Goal: Task Accomplishment & Management: Complete application form

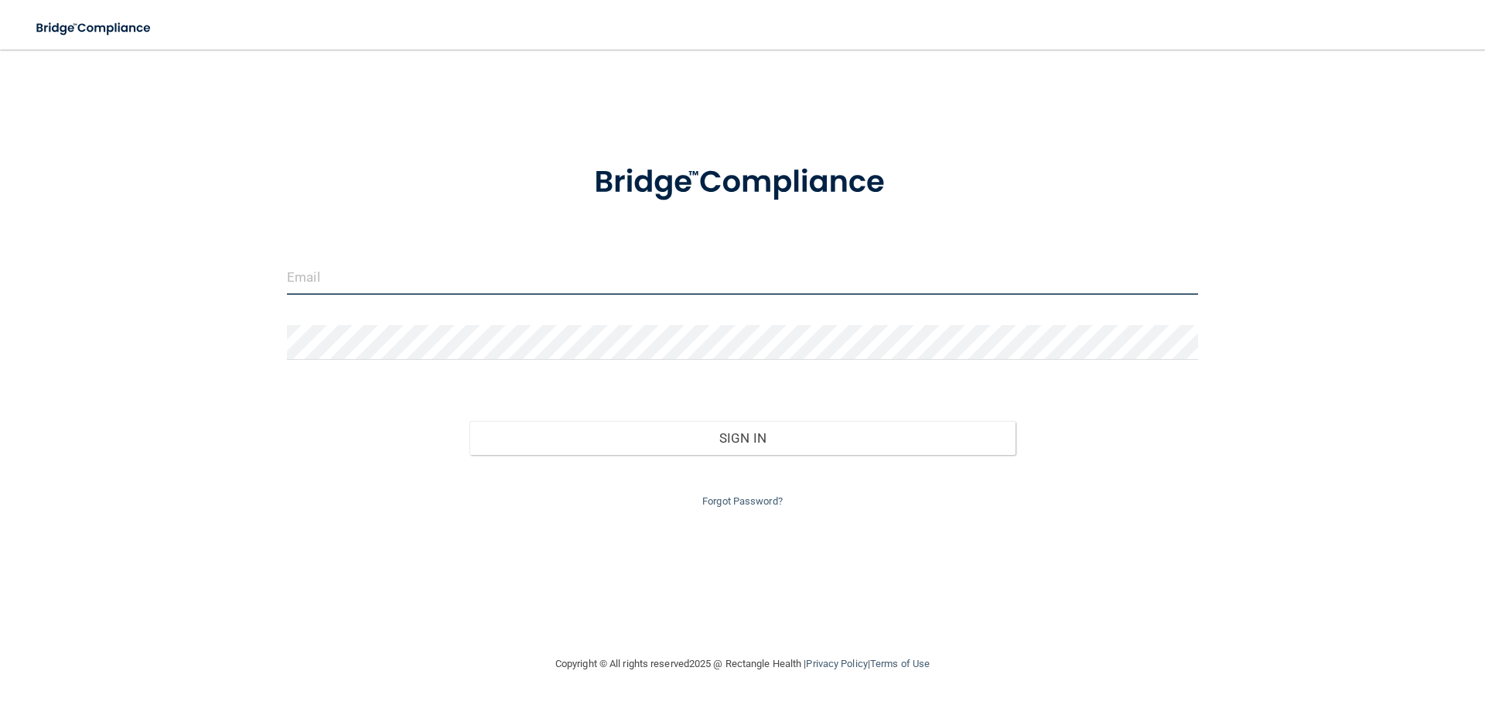
click at [382, 282] on input "email" at bounding box center [742, 277] width 911 height 35
type input "sbeckom@vsmmgt.com"
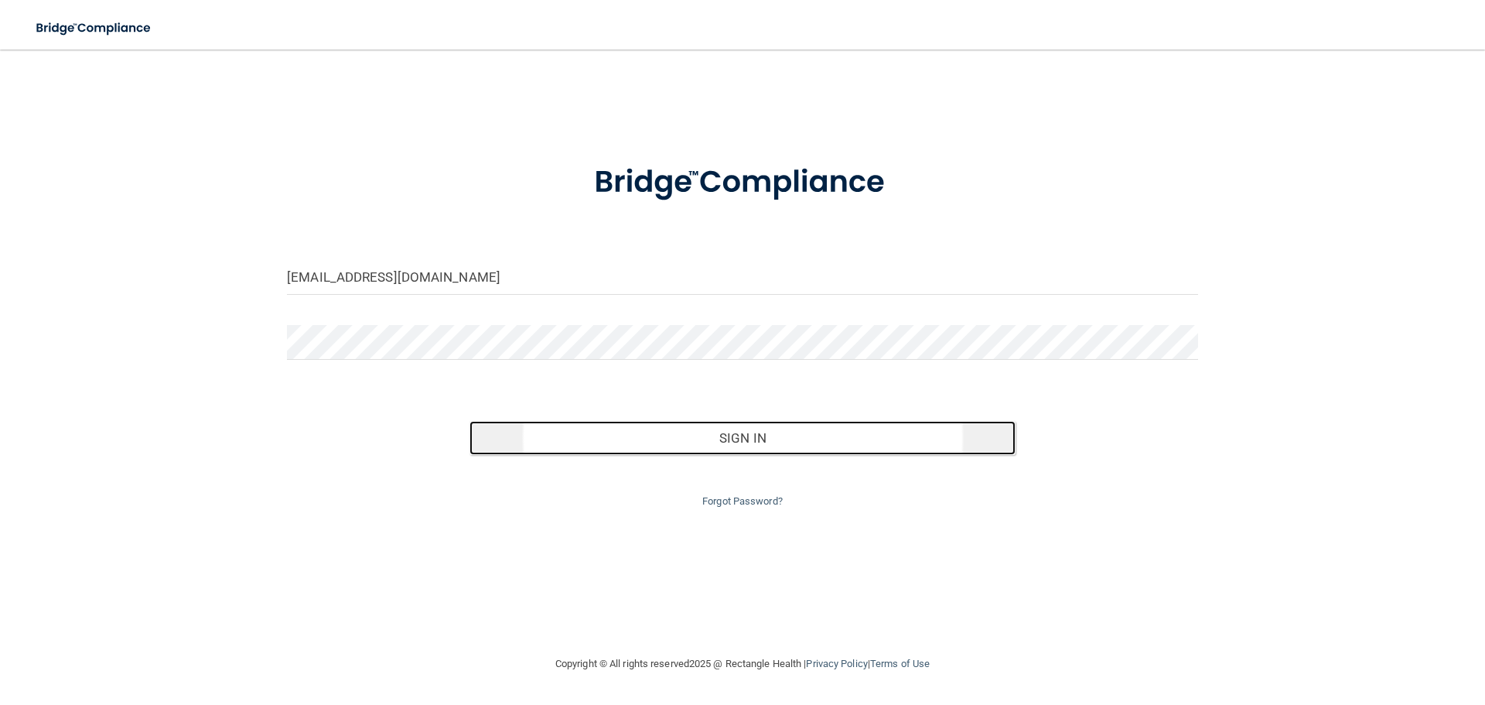
click at [698, 431] on button "Sign In" at bounding box center [743, 438] width 547 height 34
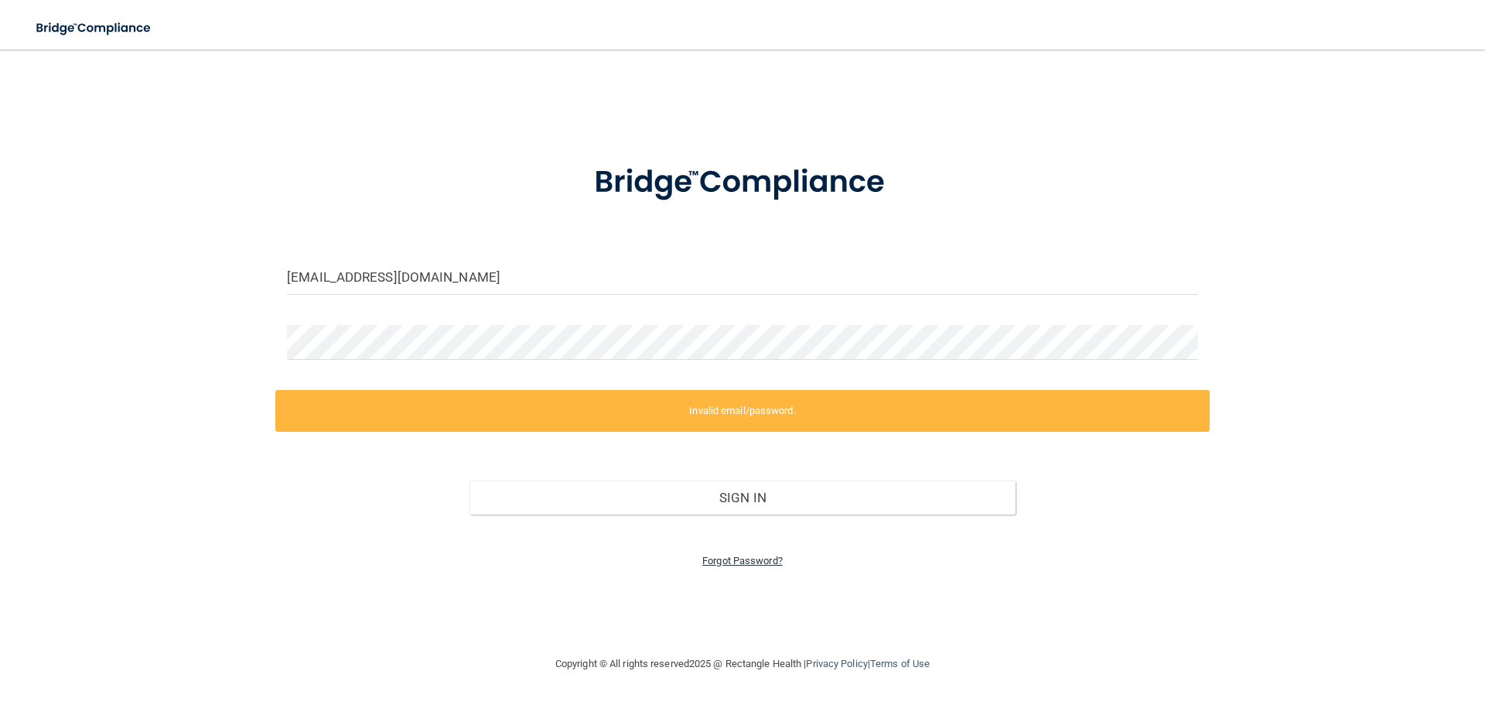
click at [733, 559] on link "Forgot Password?" at bounding box center [742, 561] width 80 height 12
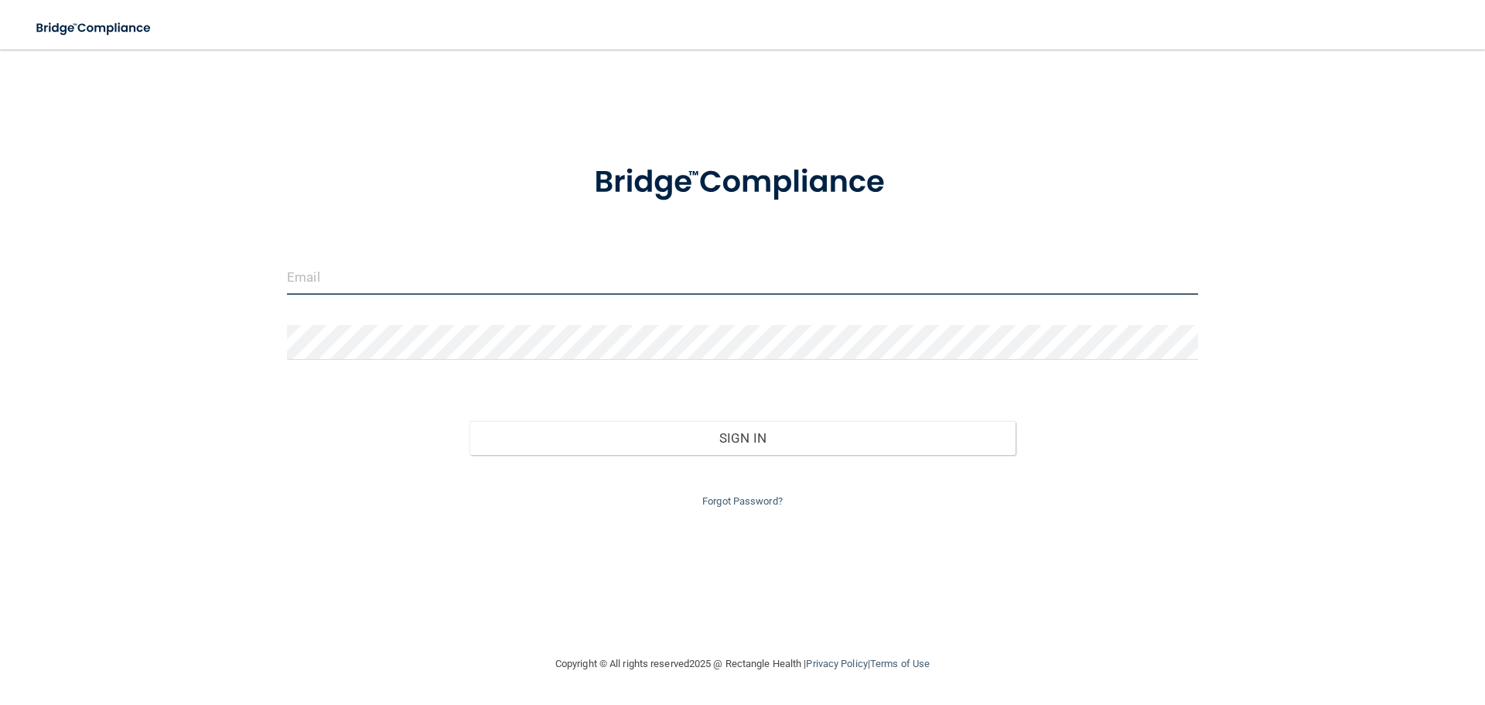
click at [399, 269] on input "email" at bounding box center [742, 277] width 911 height 35
type input "sbeckom@vsmmgt.com"
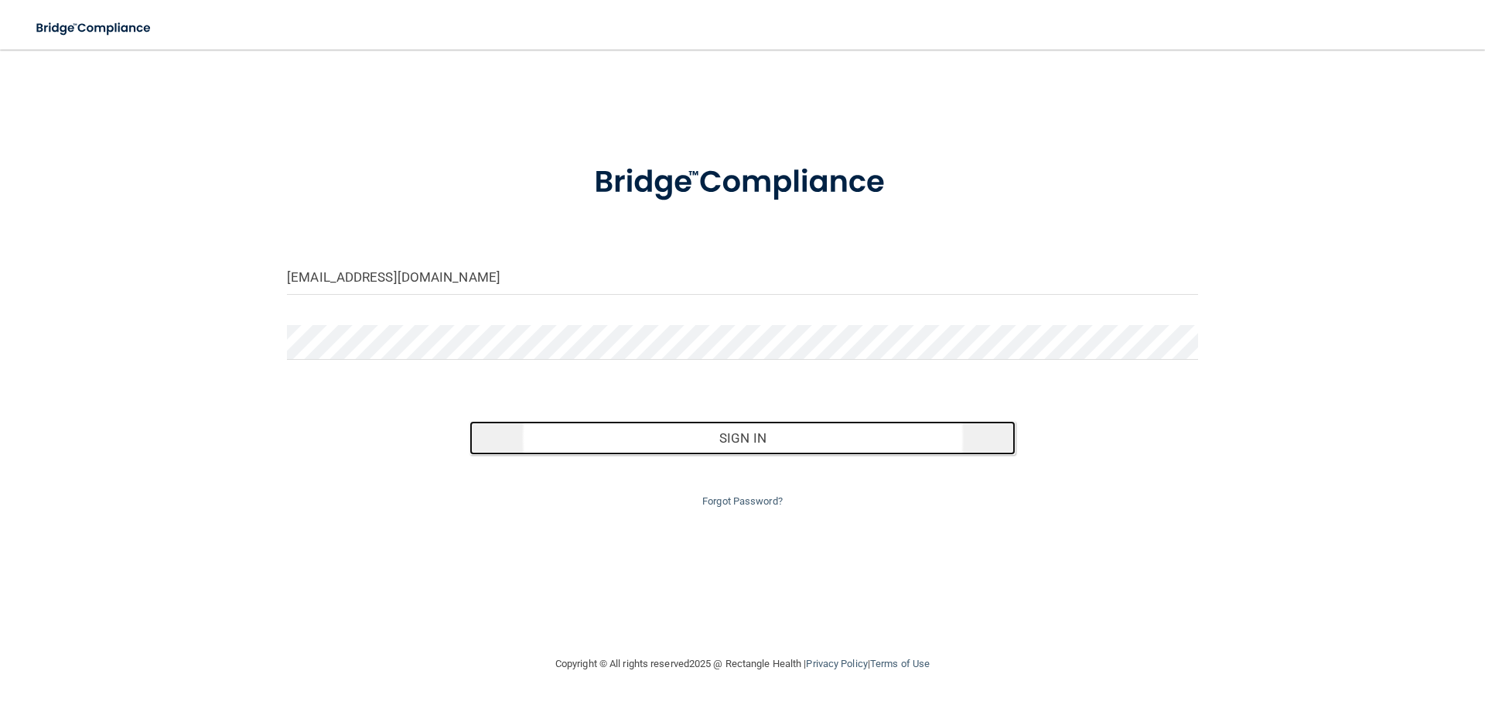
click at [699, 452] on button "Sign In" at bounding box center [743, 438] width 547 height 34
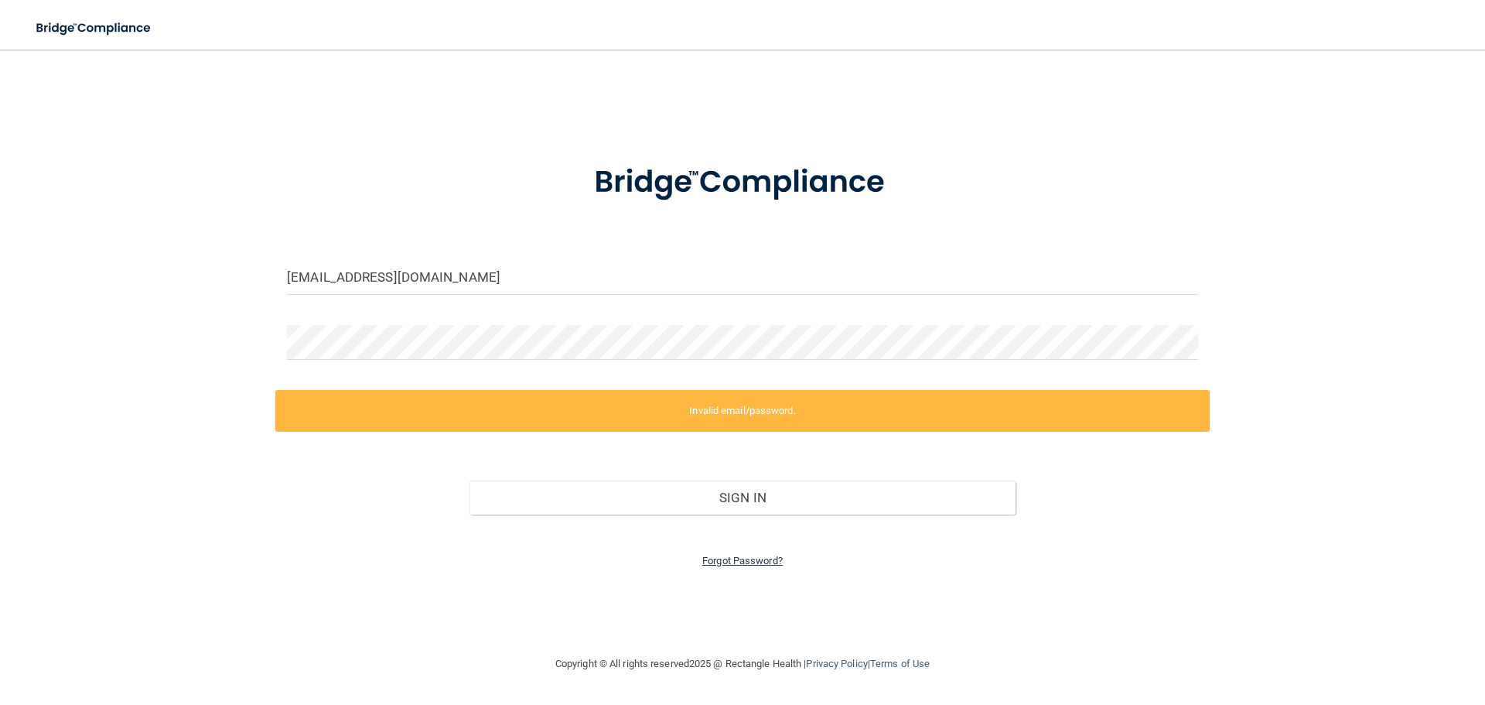
click at [738, 560] on link "Forgot Password?" at bounding box center [742, 561] width 80 height 12
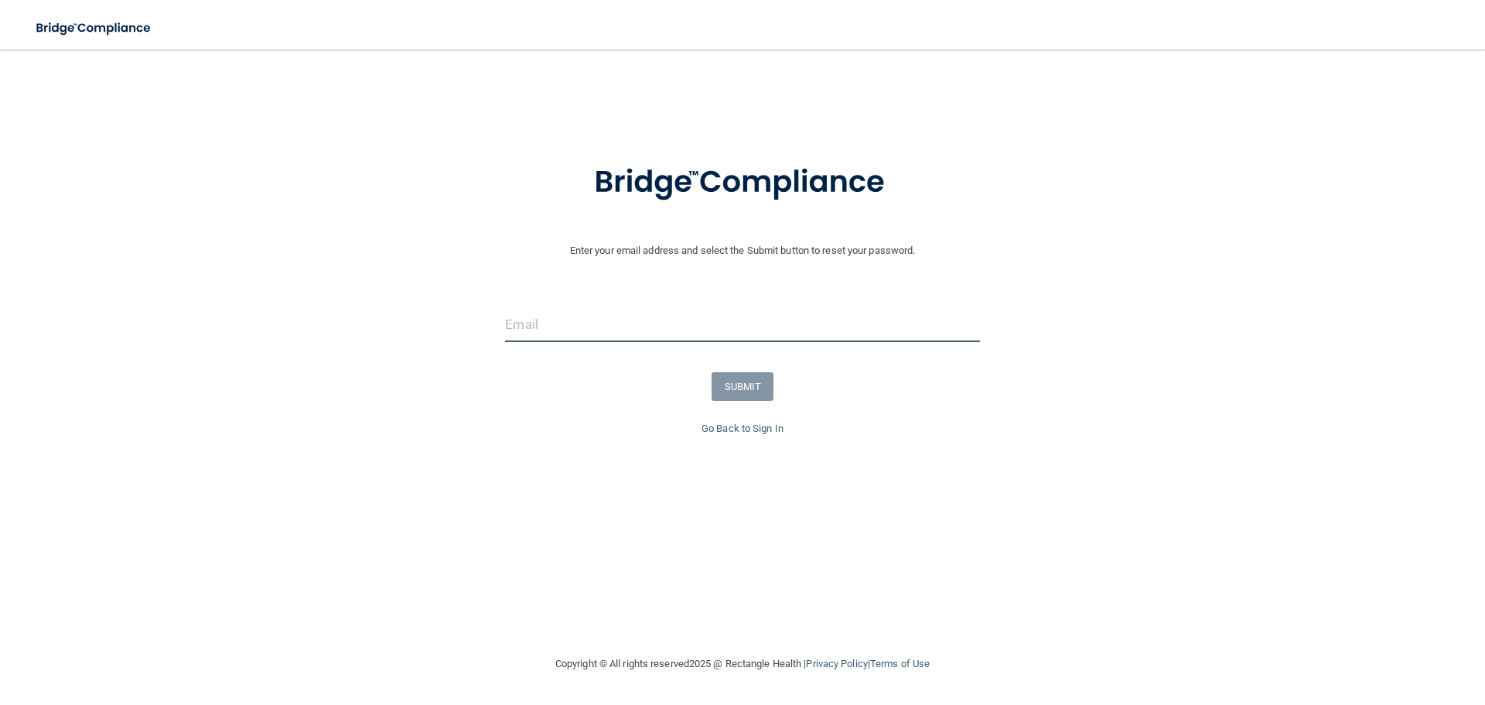
click at [583, 337] on input "email" at bounding box center [742, 324] width 474 height 35
type input "sbeckom@vsmmgt.com"
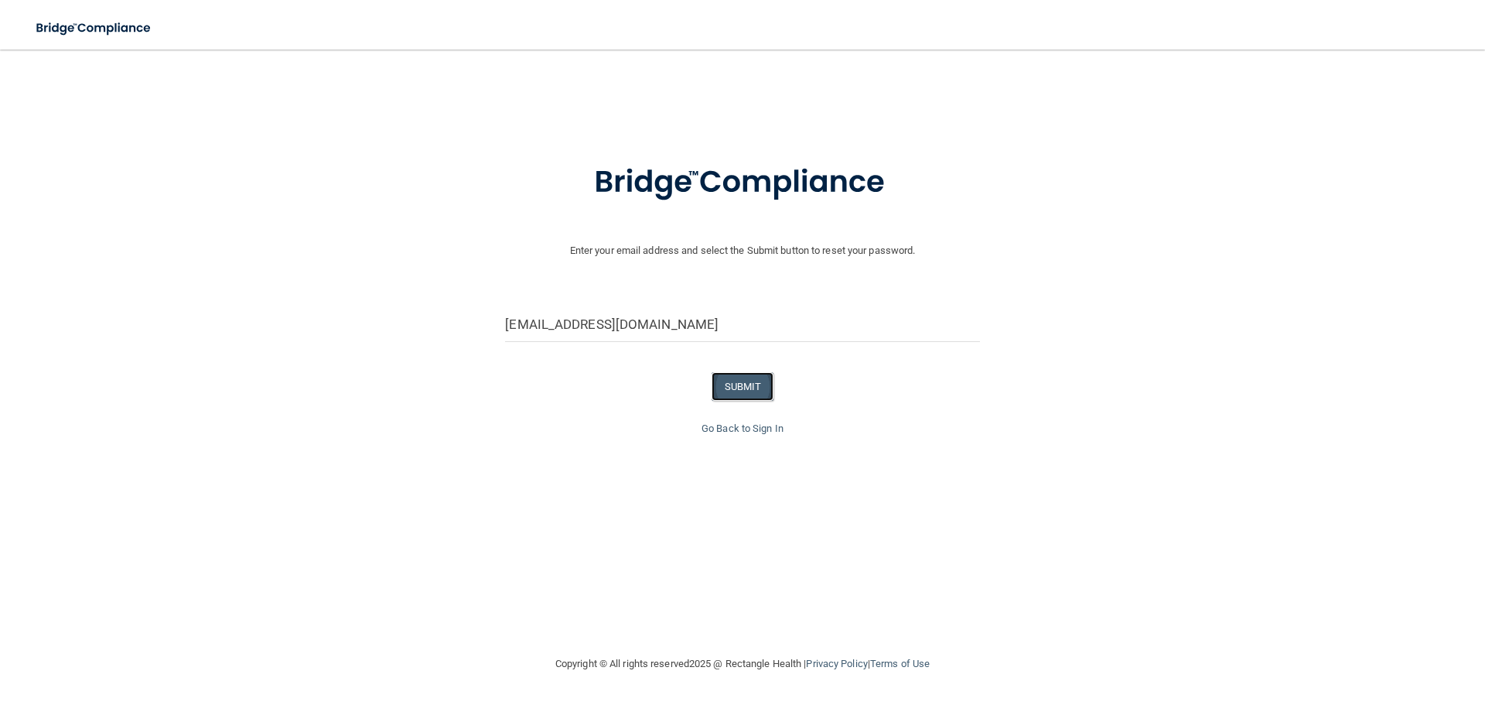
click at [746, 391] on button "SUBMIT" at bounding box center [743, 386] width 63 height 29
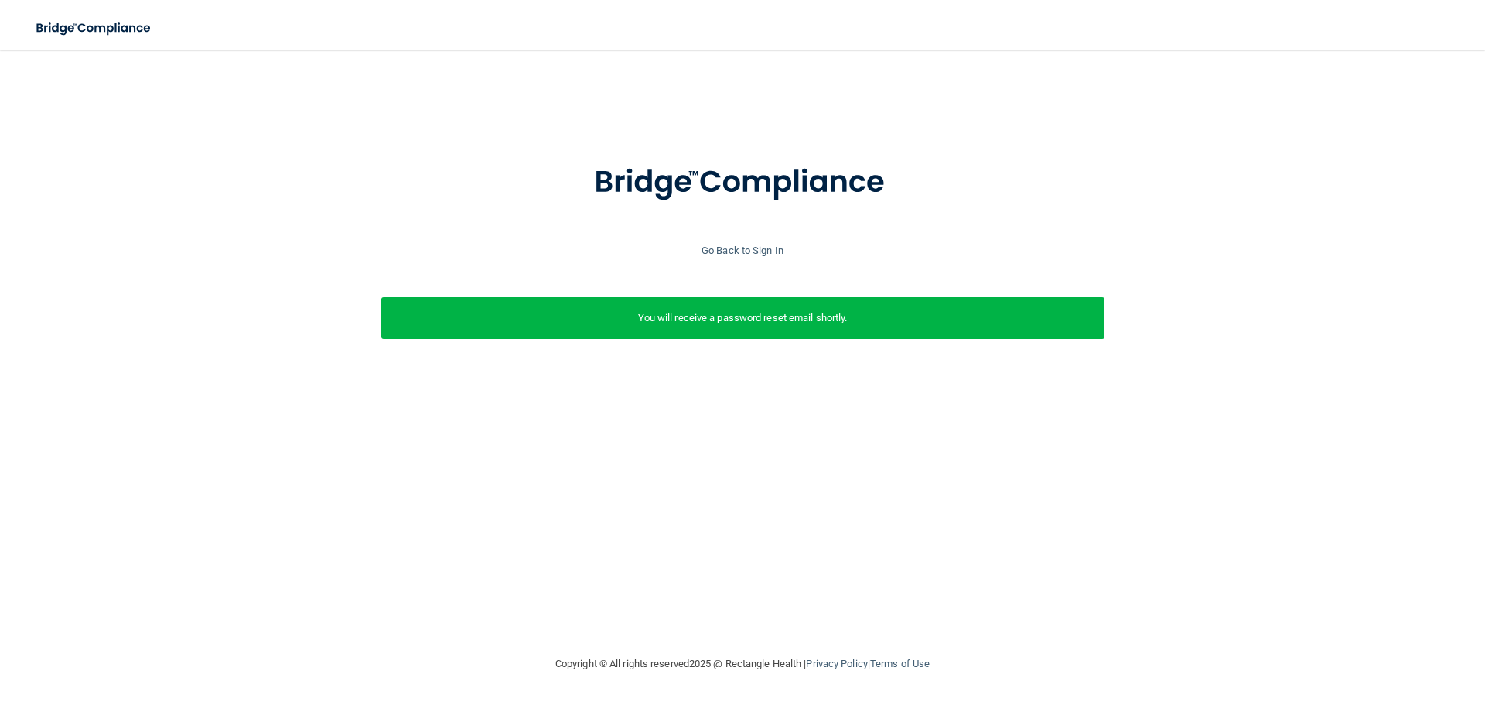
click at [776, 320] on p "You will receive a password reset email shortly." at bounding box center [743, 318] width 700 height 19
click at [731, 326] on p "You will receive a password reset email shortly." at bounding box center [743, 318] width 700 height 19
click at [753, 255] on link "Go Back to Sign In" at bounding box center [743, 250] width 82 height 12
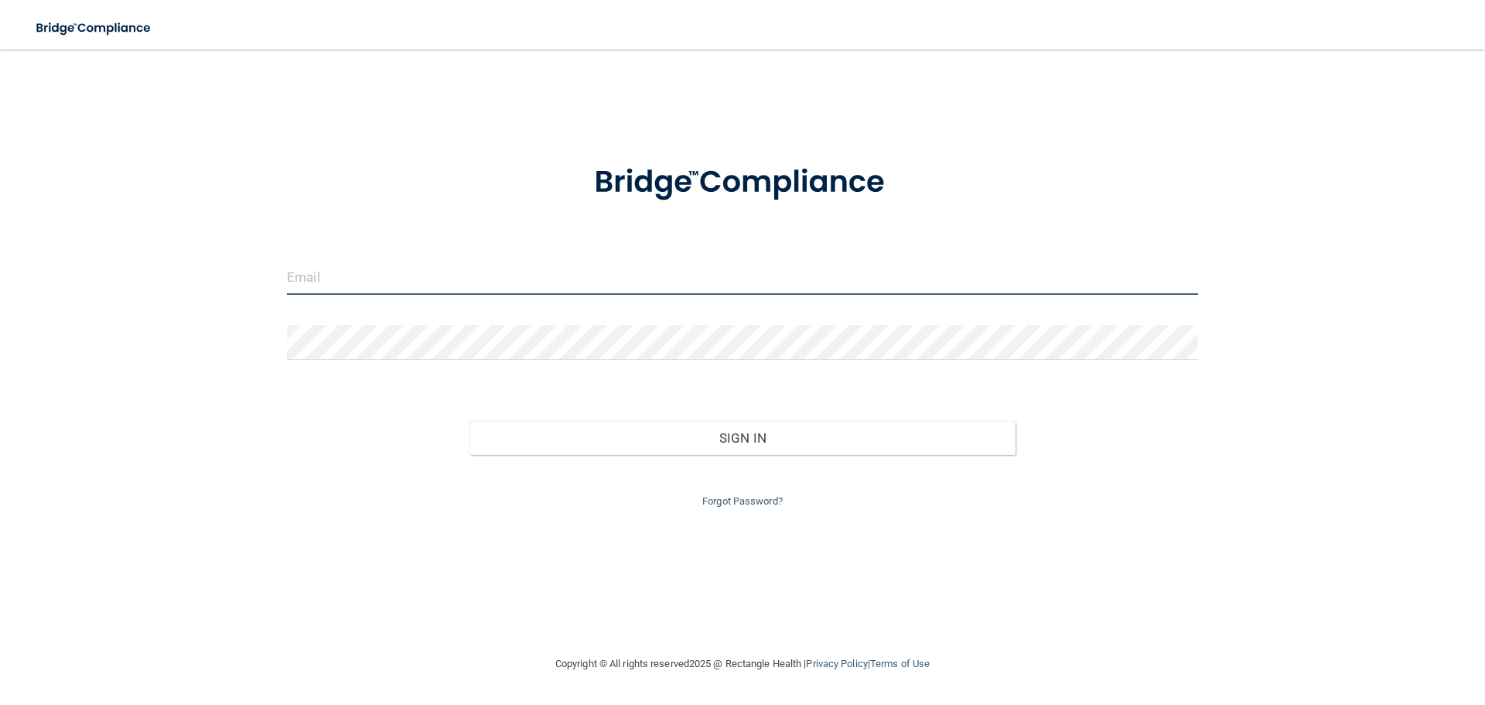
click at [307, 272] on input "email" at bounding box center [742, 277] width 911 height 35
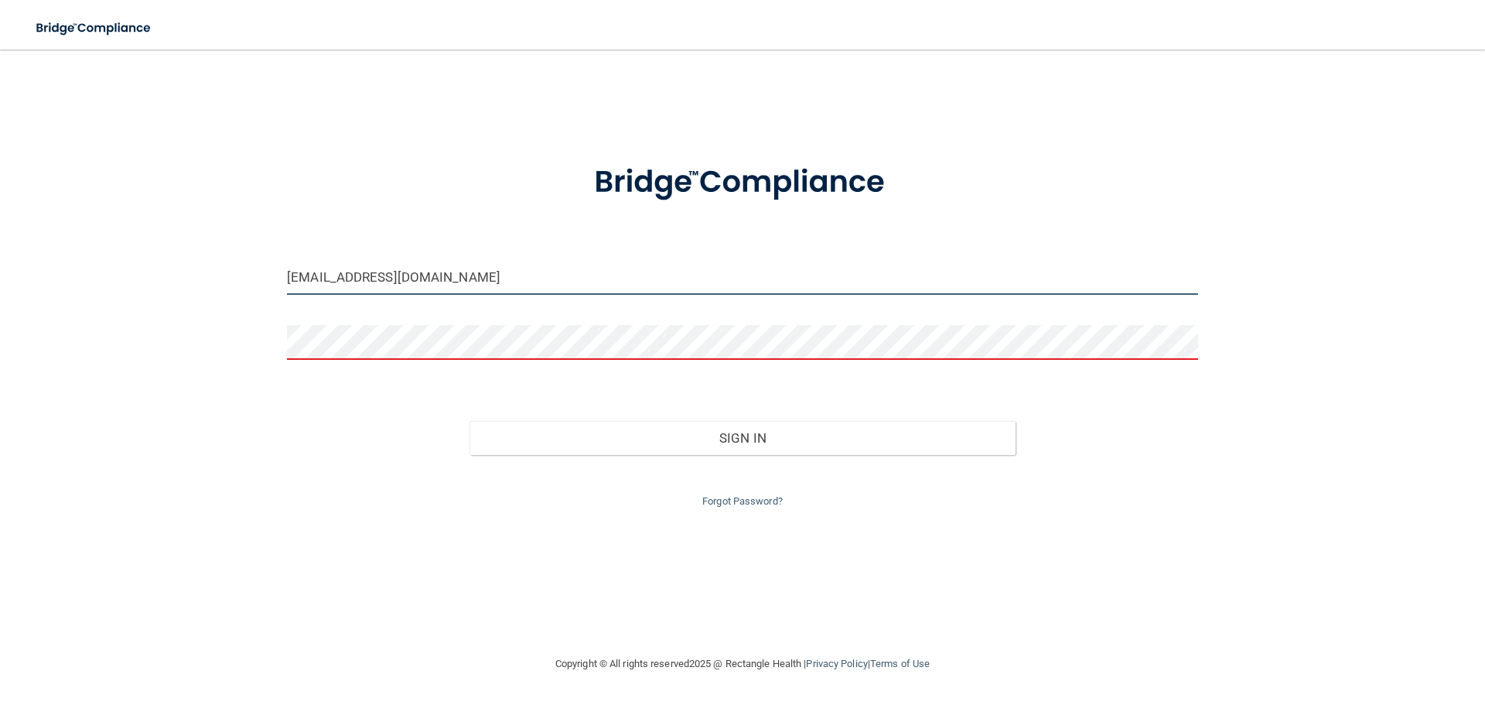
drag, startPoint x: 472, startPoint y: 279, endPoint x: 261, endPoint y: 299, distance: 212.1
click at [263, 299] on div "sbeckom@vsmmgt.com Invalid email/password. You don't have permission to access …" at bounding box center [742, 352] width 1423 height 574
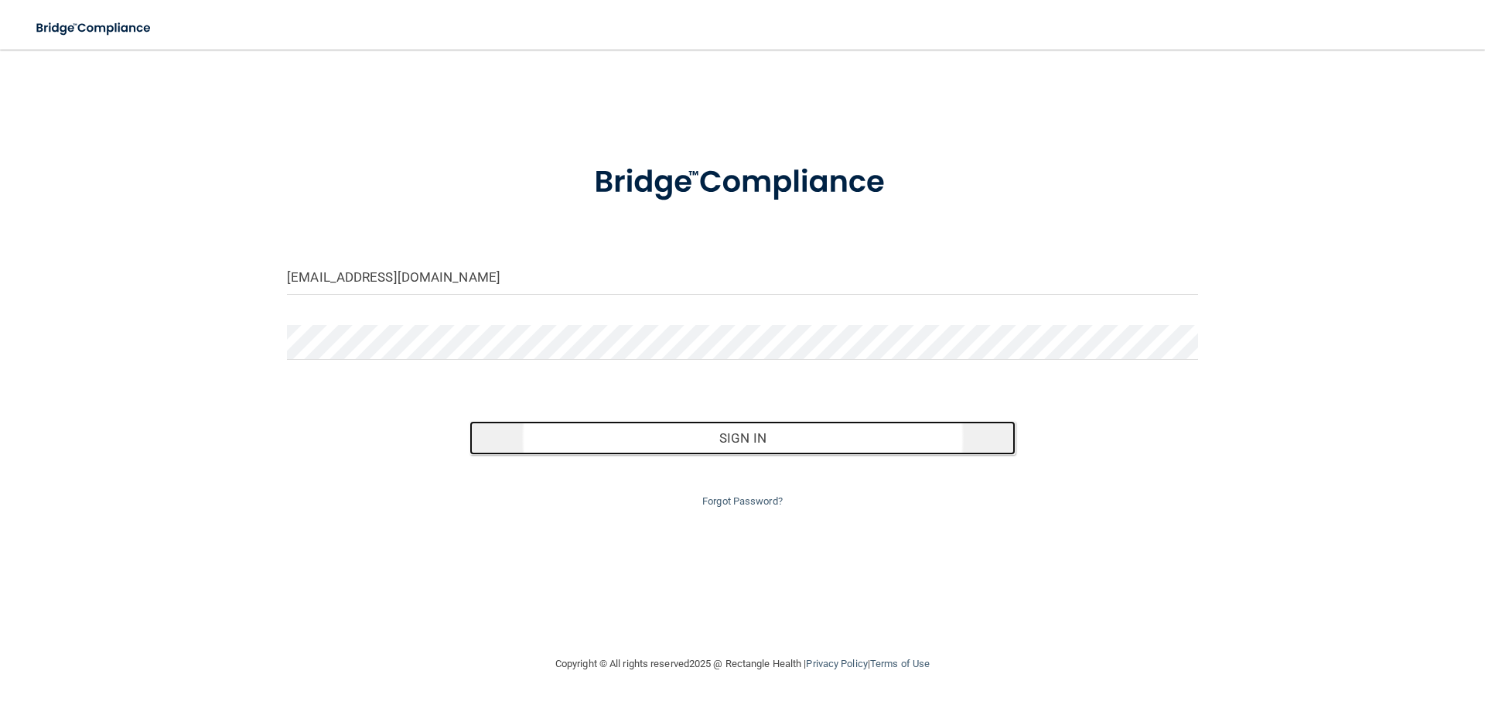
click at [727, 449] on button "Sign In" at bounding box center [743, 438] width 547 height 34
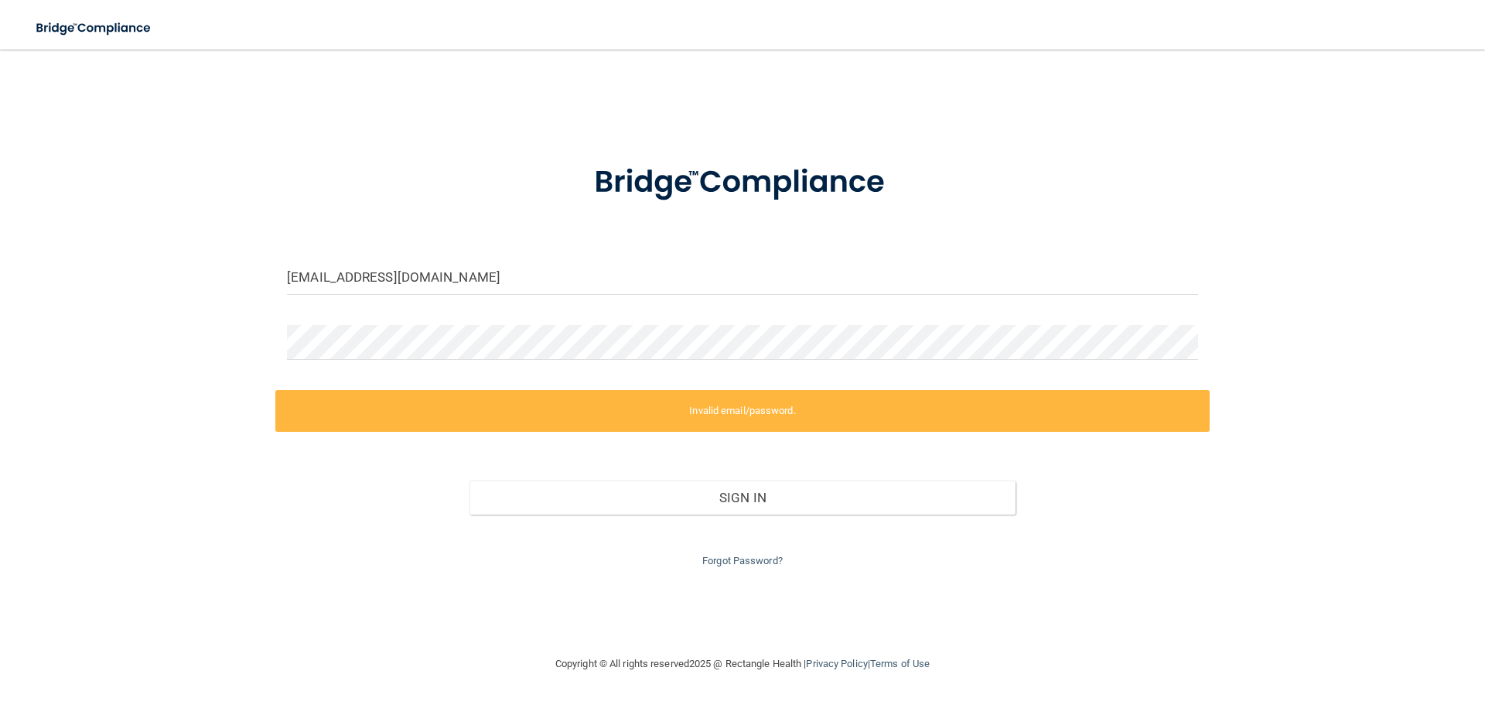
click at [401, 299] on div "shaneabeckom@gmail.com" at bounding box center [742, 283] width 935 height 46
click at [486, 281] on input "shaneabeckom@gmail.com" at bounding box center [742, 277] width 911 height 35
click at [492, 272] on input "shaneabeckom@gmail.com" at bounding box center [742, 277] width 911 height 35
drag, startPoint x: 492, startPoint y: 272, endPoint x: 330, endPoint y: 281, distance: 161.9
click at [330, 281] on input "shaneabeckom@gmail.com" at bounding box center [742, 277] width 911 height 35
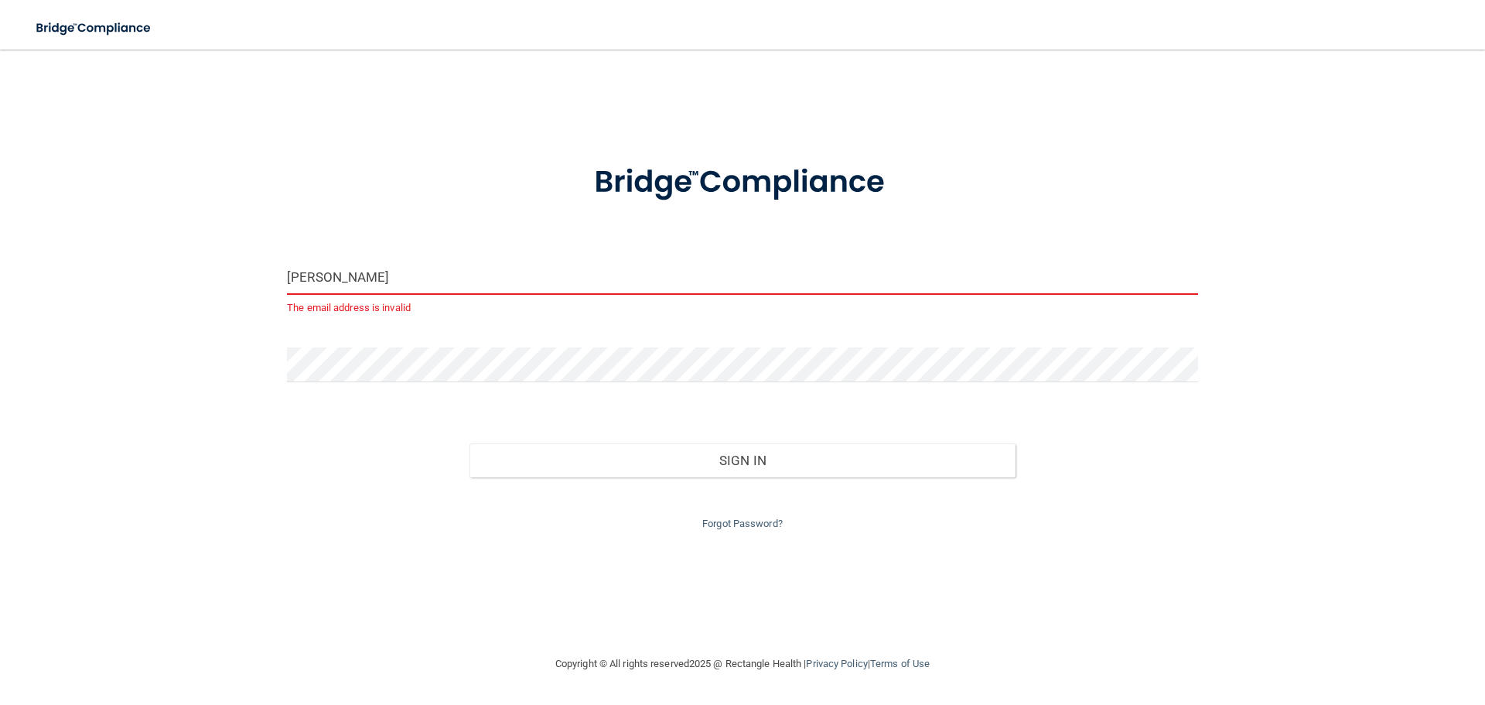
type input "[EMAIL_ADDRESS][DOMAIN_NAME]"
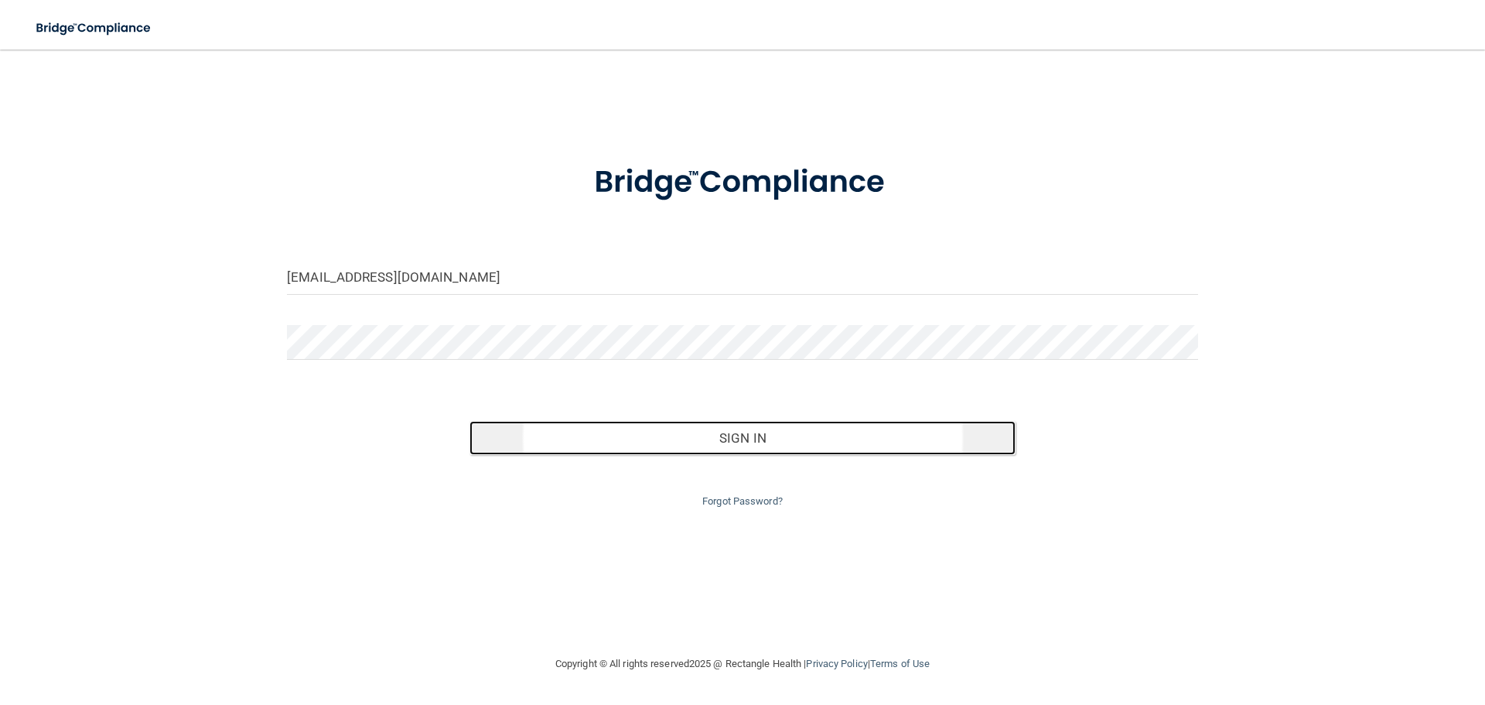
click at [661, 452] on button "Sign In" at bounding box center [743, 438] width 547 height 34
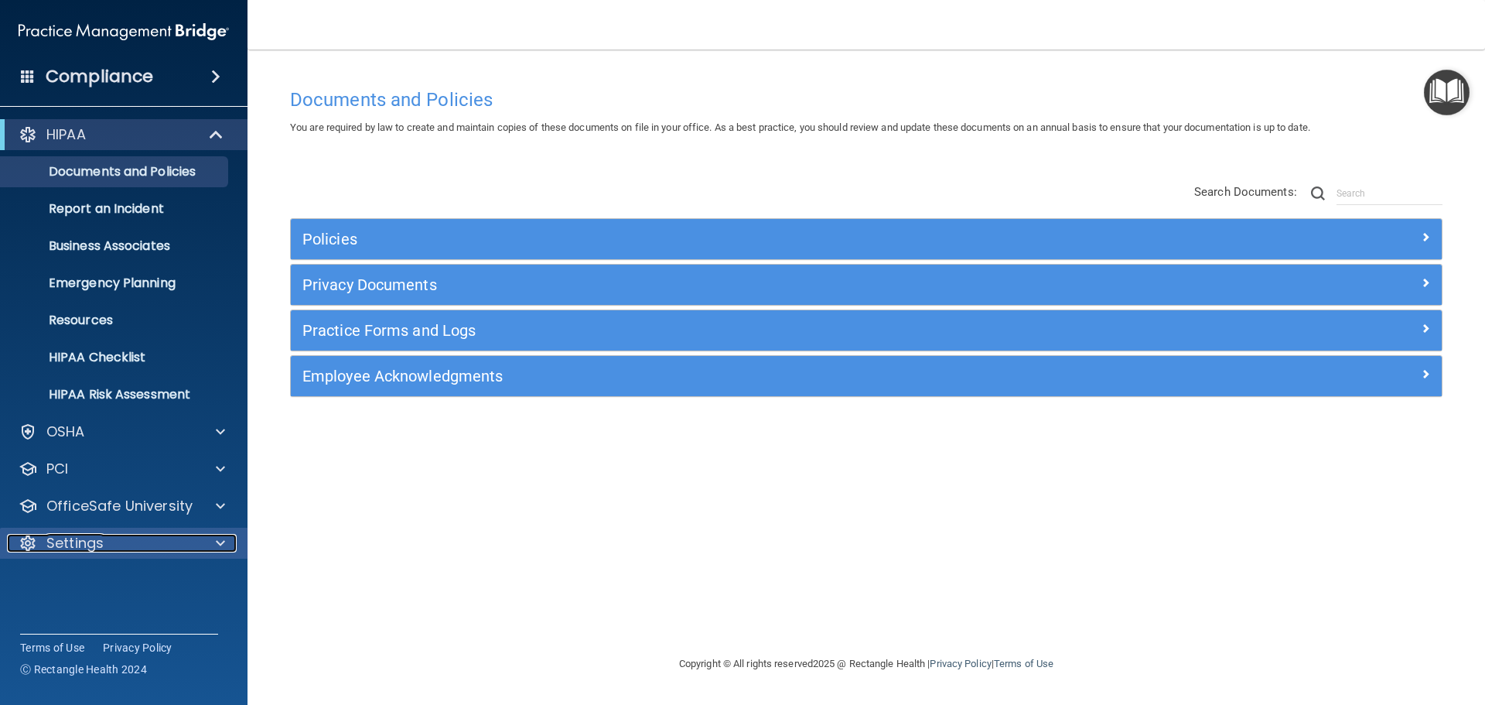
click at [214, 540] on div at bounding box center [218, 543] width 39 height 19
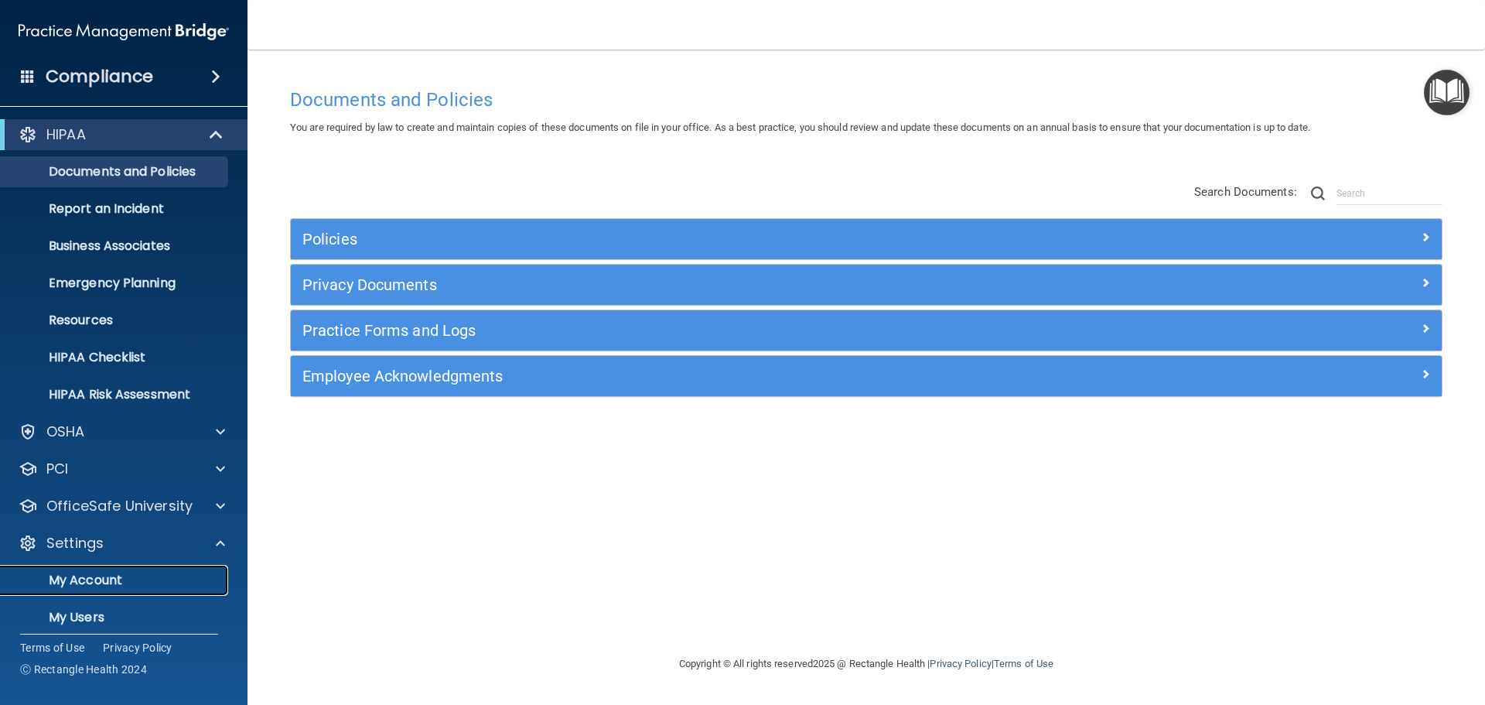
click at [102, 579] on p "My Account" at bounding box center [115, 579] width 211 height 15
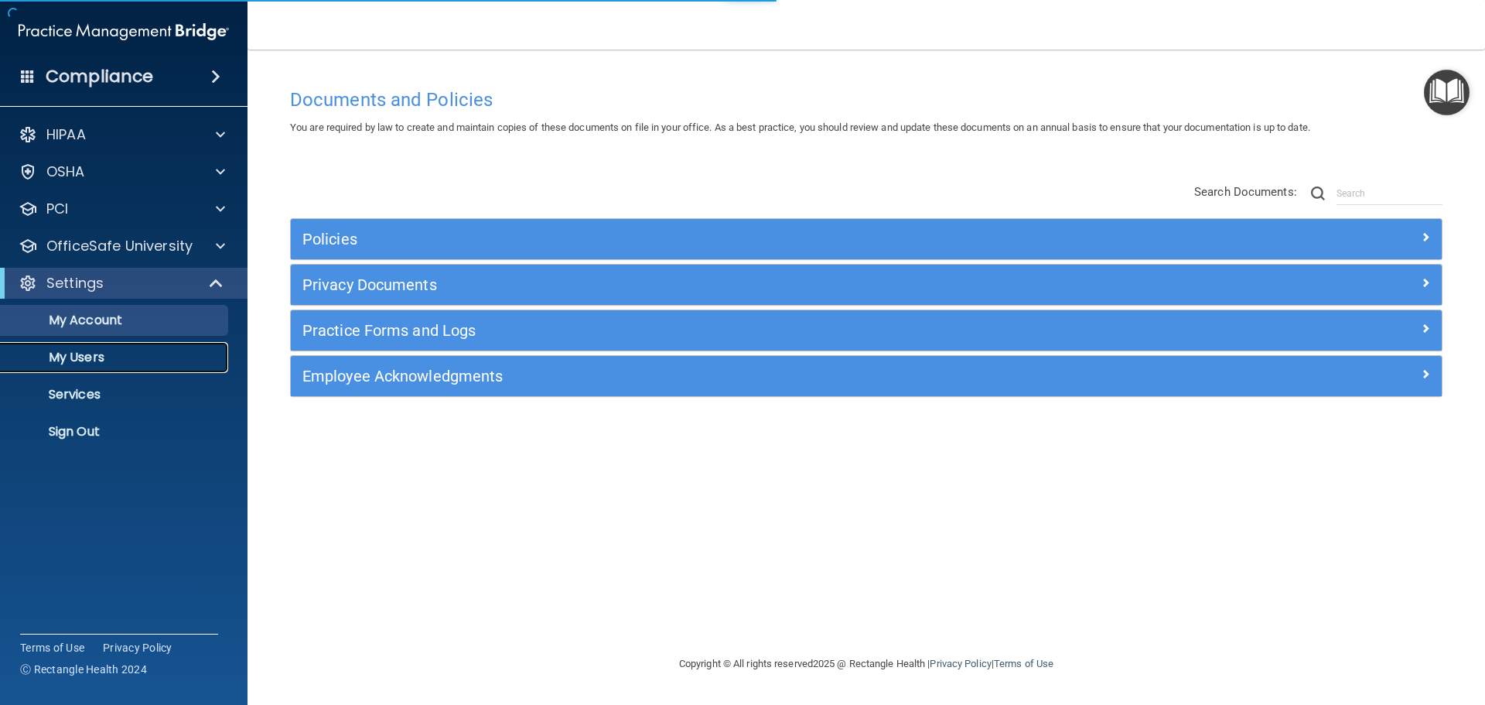
click at [95, 352] on p "My Users" at bounding box center [115, 357] width 211 height 15
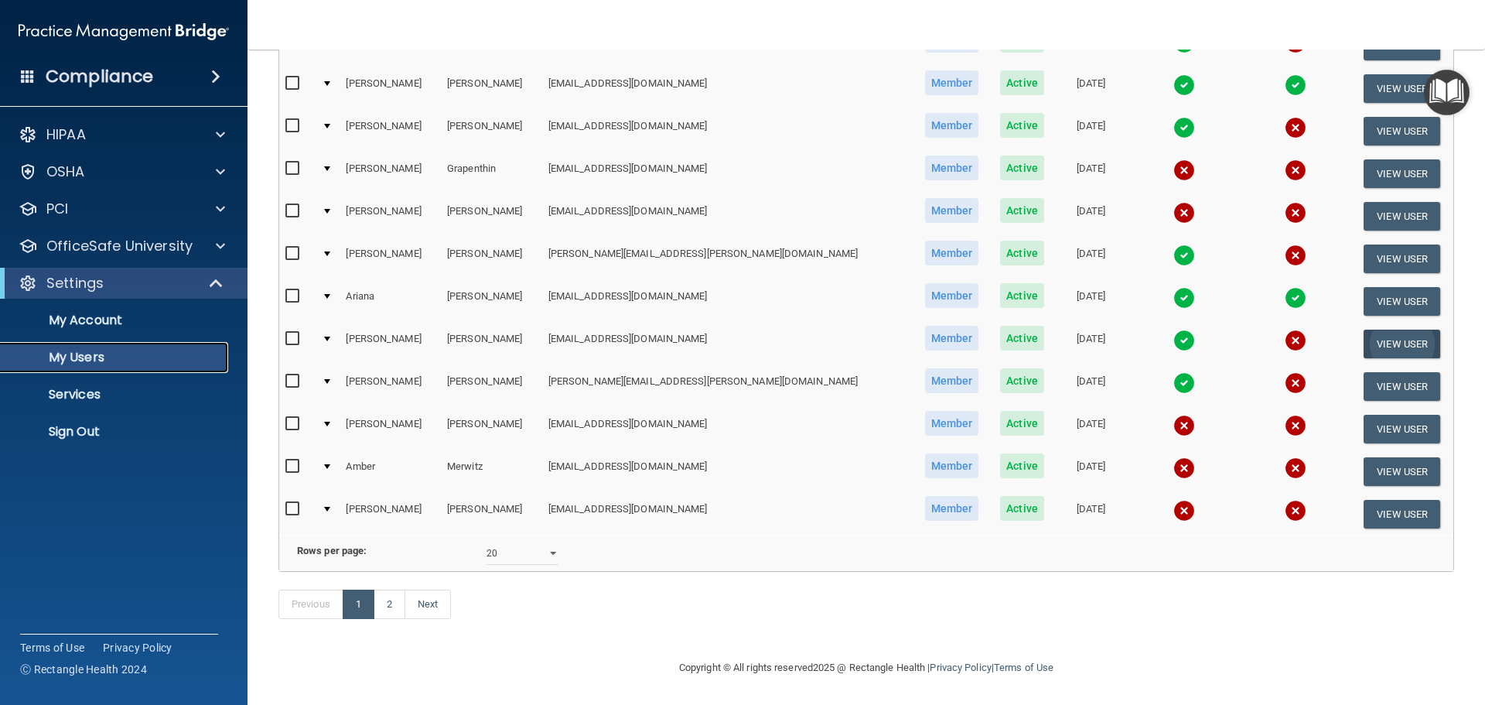
scroll to position [576, 0]
click at [543, 543] on select "10 20 30 40 all" at bounding box center [523, 553] width 72 height 23
select select "40"
click at [487, 542] on select "10 20 30 40 all" at bounding box center [523, 553] width 72 height 23
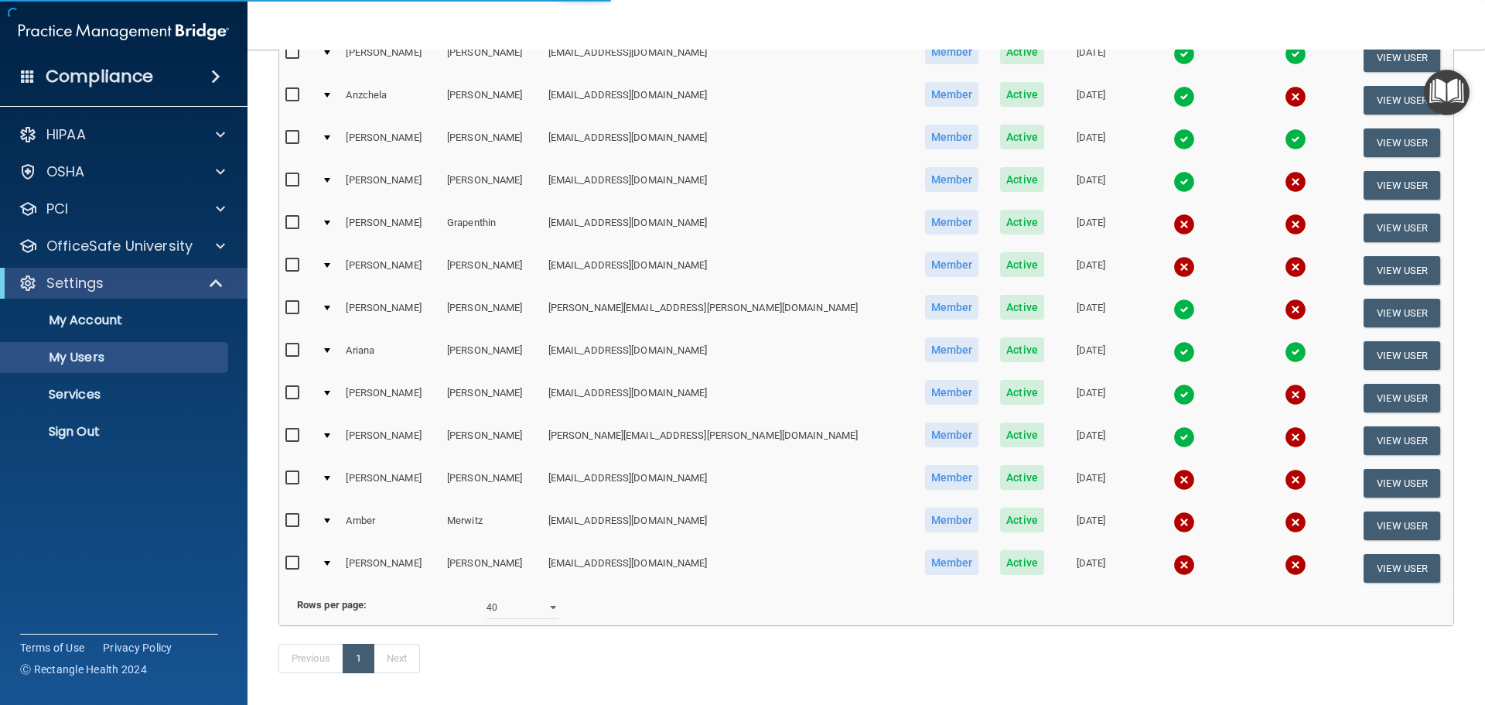
select select "40"
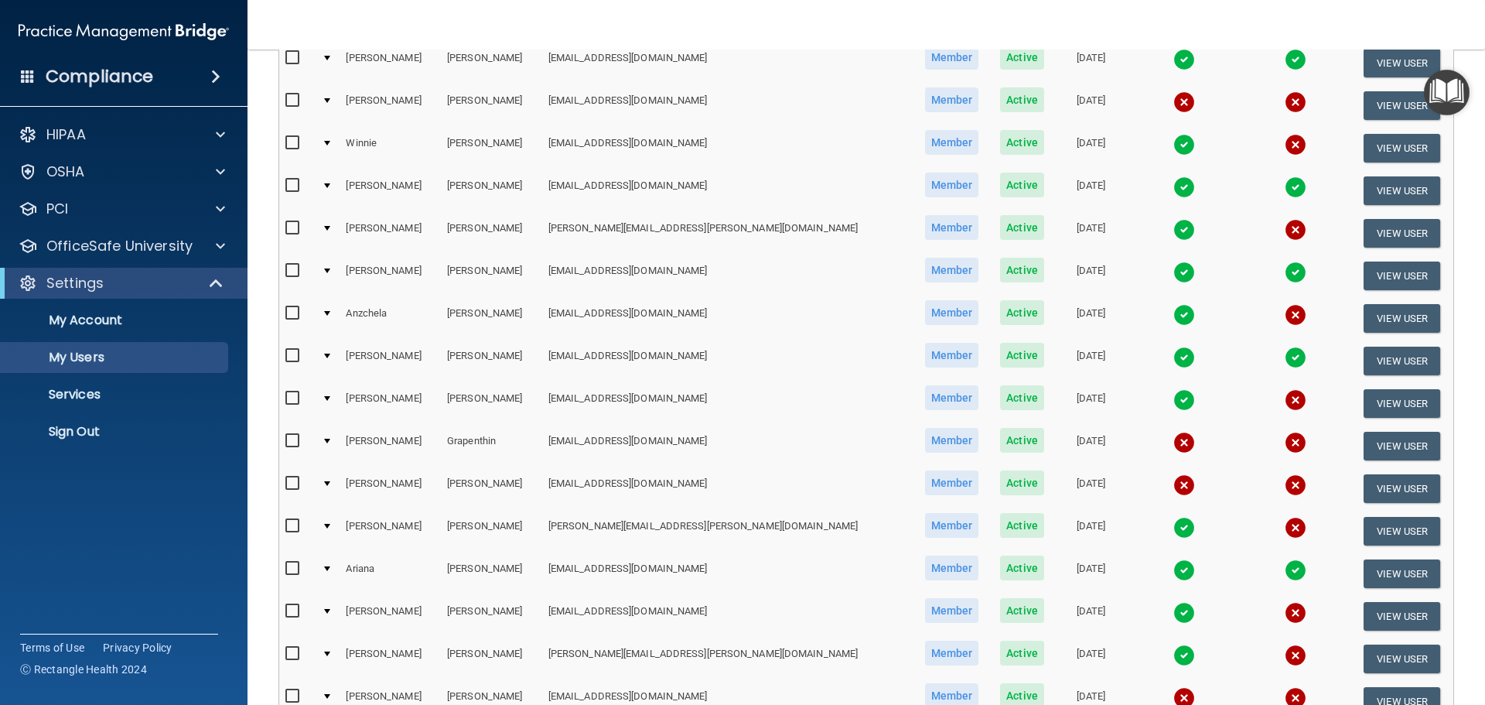
scroll to position [111, 0]
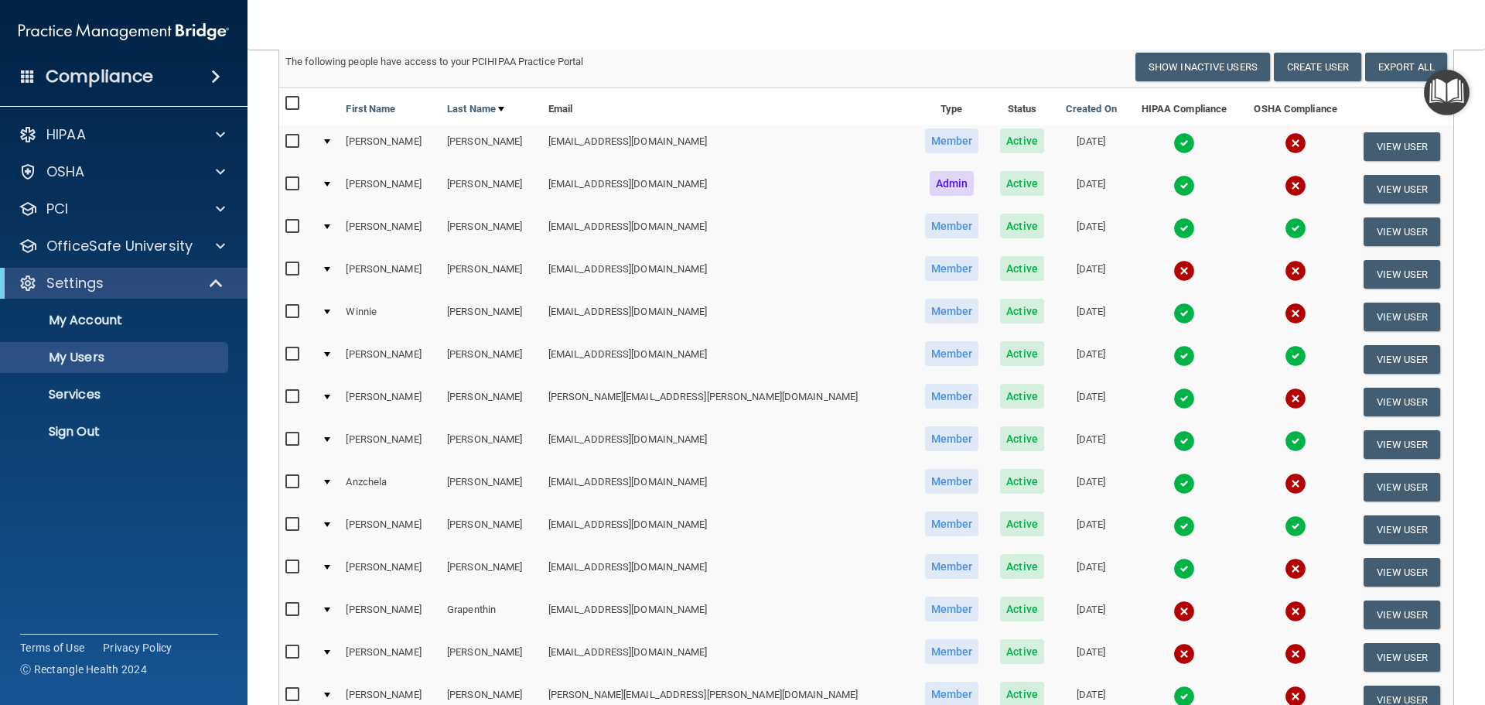
click at [290, 135] on input "checkbox" at bounding box center [294, 141] width 18 height 12
checkbox input "true"
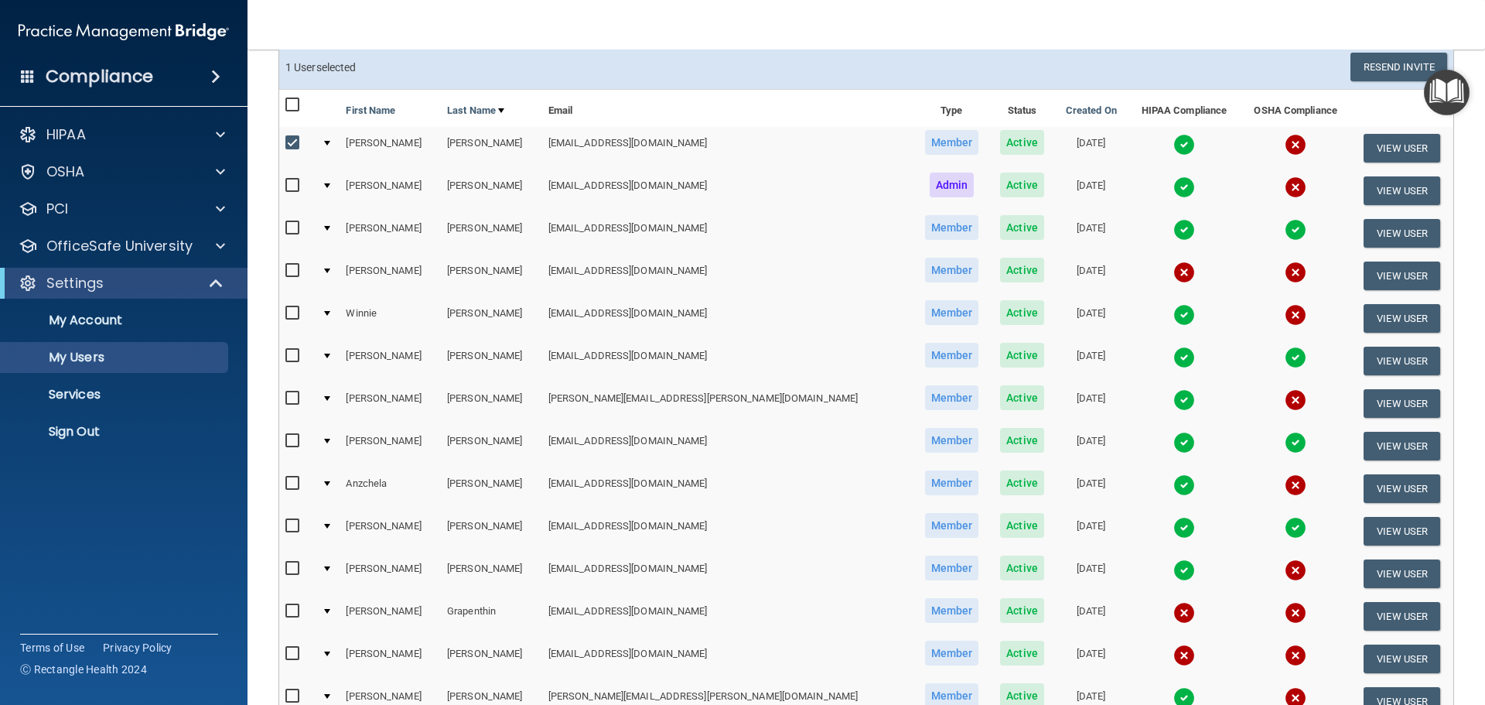
click at [295, 273] on input "checkbox" at bounding box center [294, 271] width 18 height 12
checkbox input "true"
click at [292, 316] on input "checkbox" at bounding box center [294, 313] width 18 height 12
checkbox input "true"
click at [293, 397] on input "checkbox" at bounding box center [294, 398] width 18 height 12
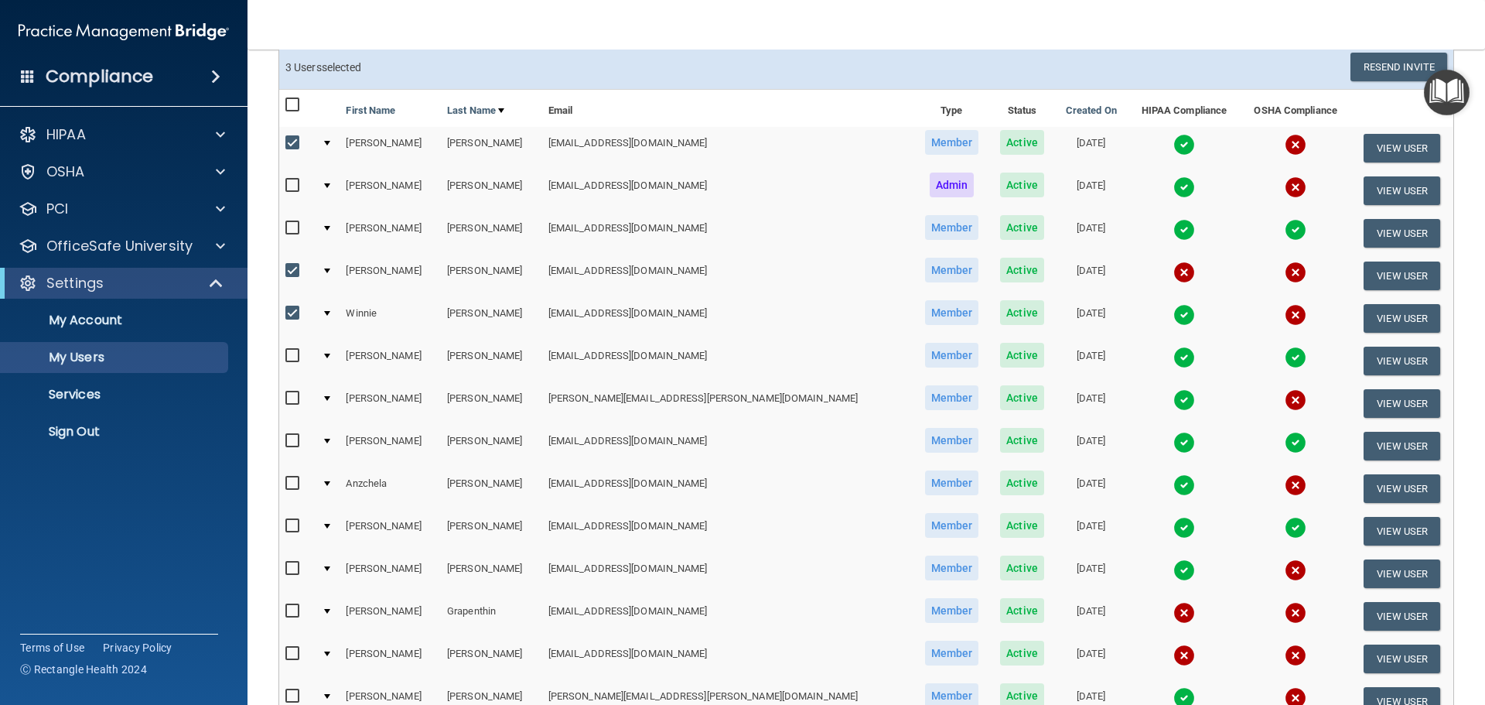
checkbox input "true"
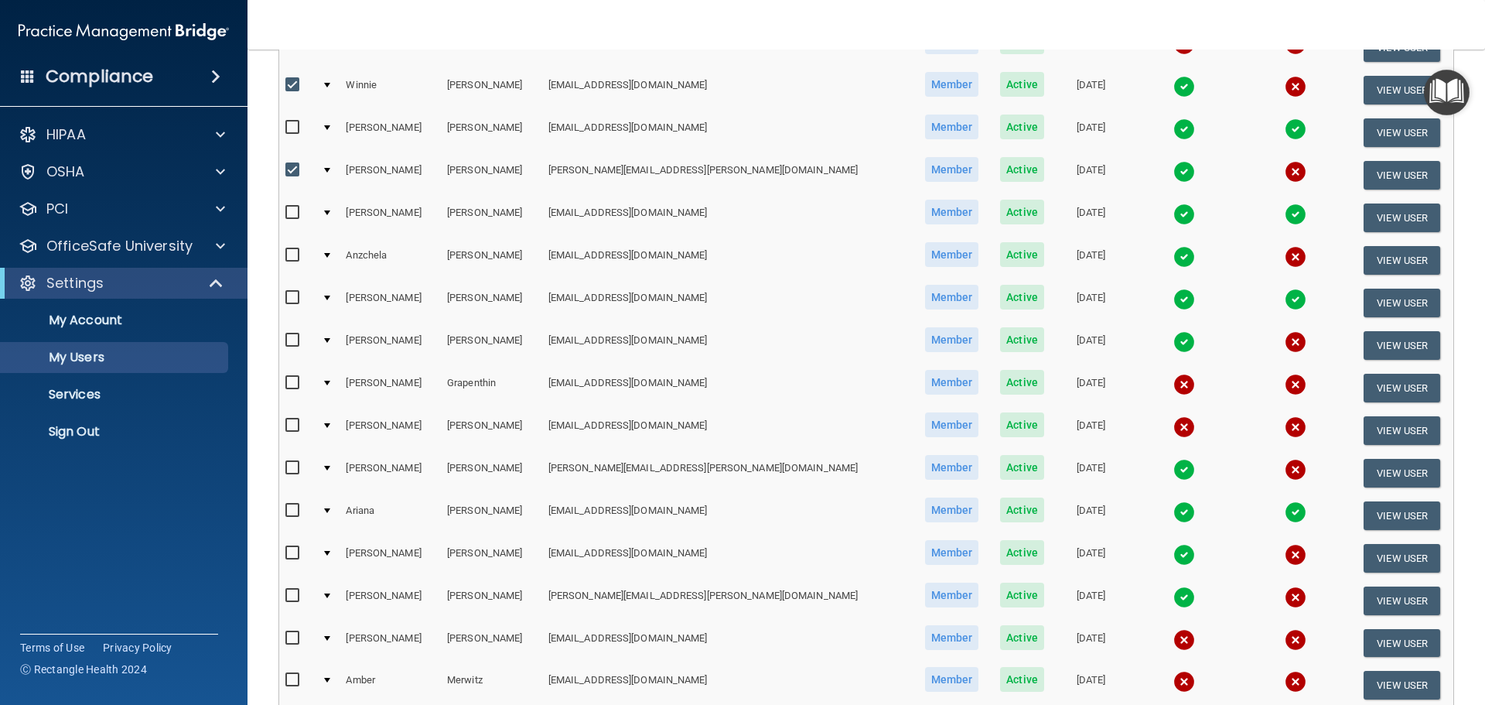
scroll to position [343, 0]
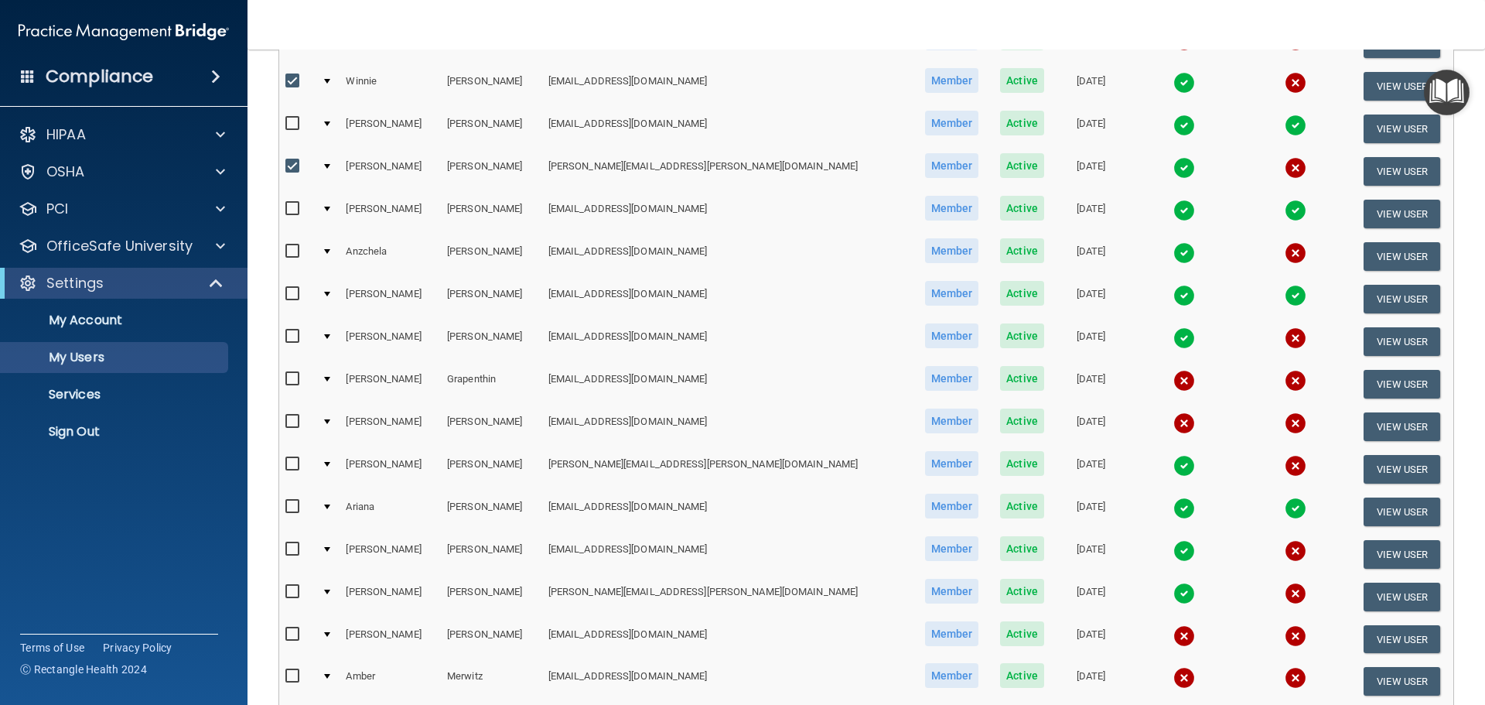
click at [294, 252] on input "checkbox" at bounding box center [294, 251] width 18 height 12
checkbox input "true"
click at [297, 340] on input "checkbox" at bounding box center [294, 336] width 18 height 12
checkbox input "true"
click at [292, 378] on input "checkbox" at bounding box center [294, 379] width 18 height 12
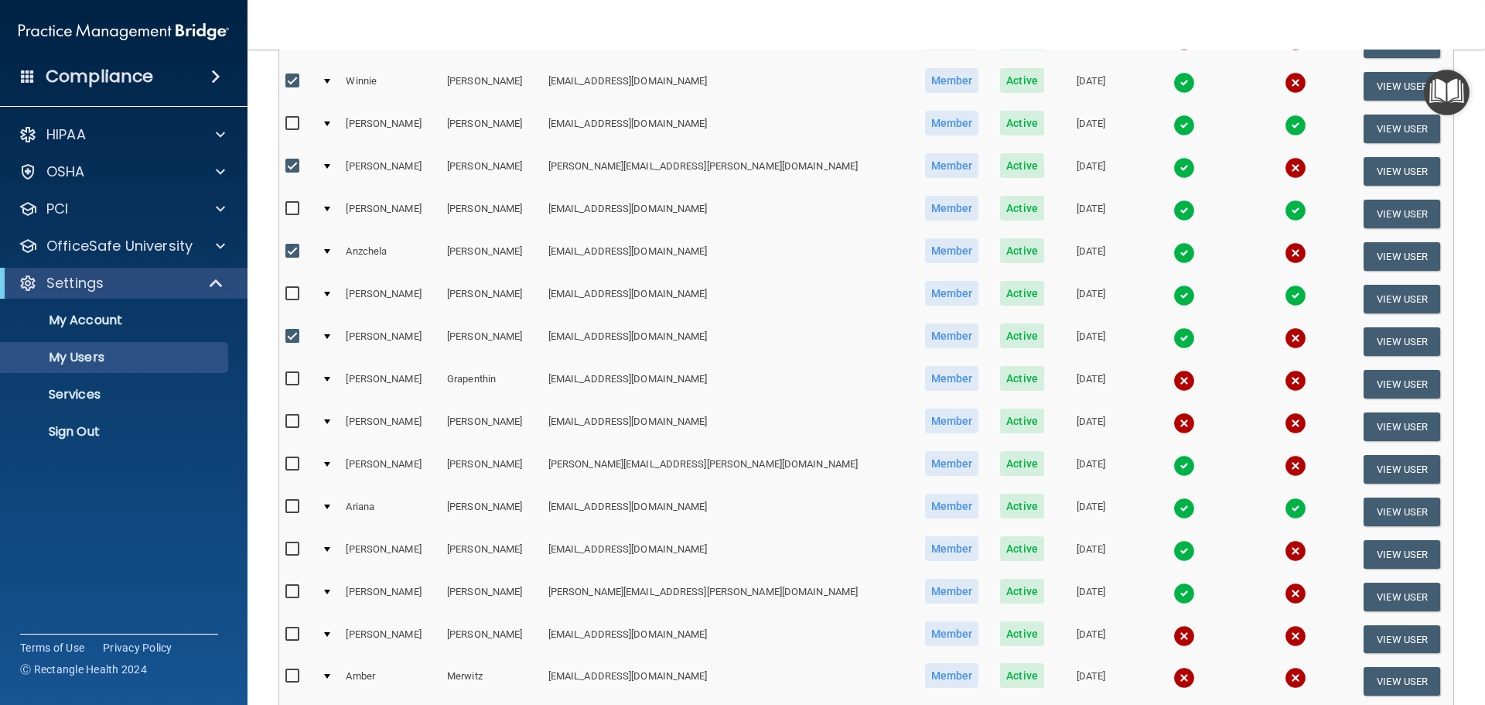
checkbox input "true"
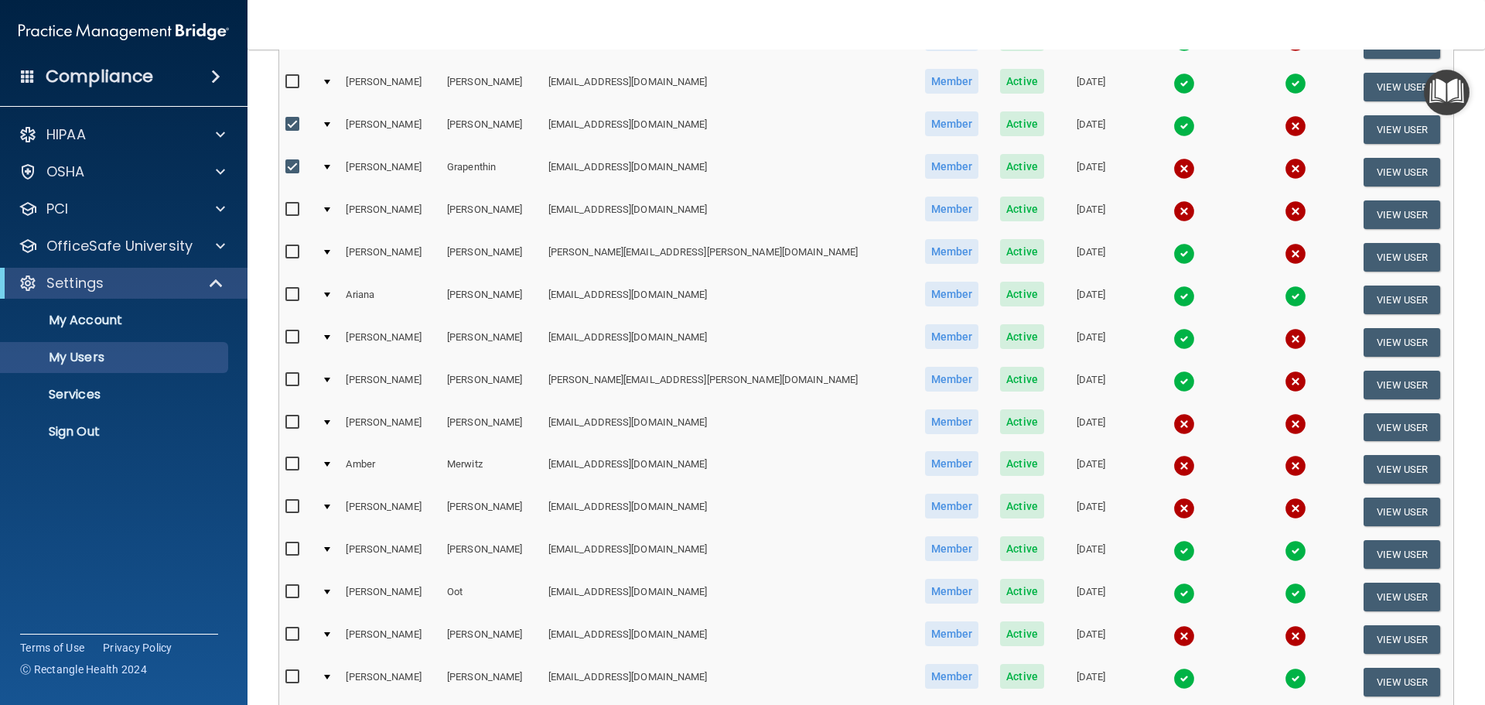
scroll to position [576, 0]
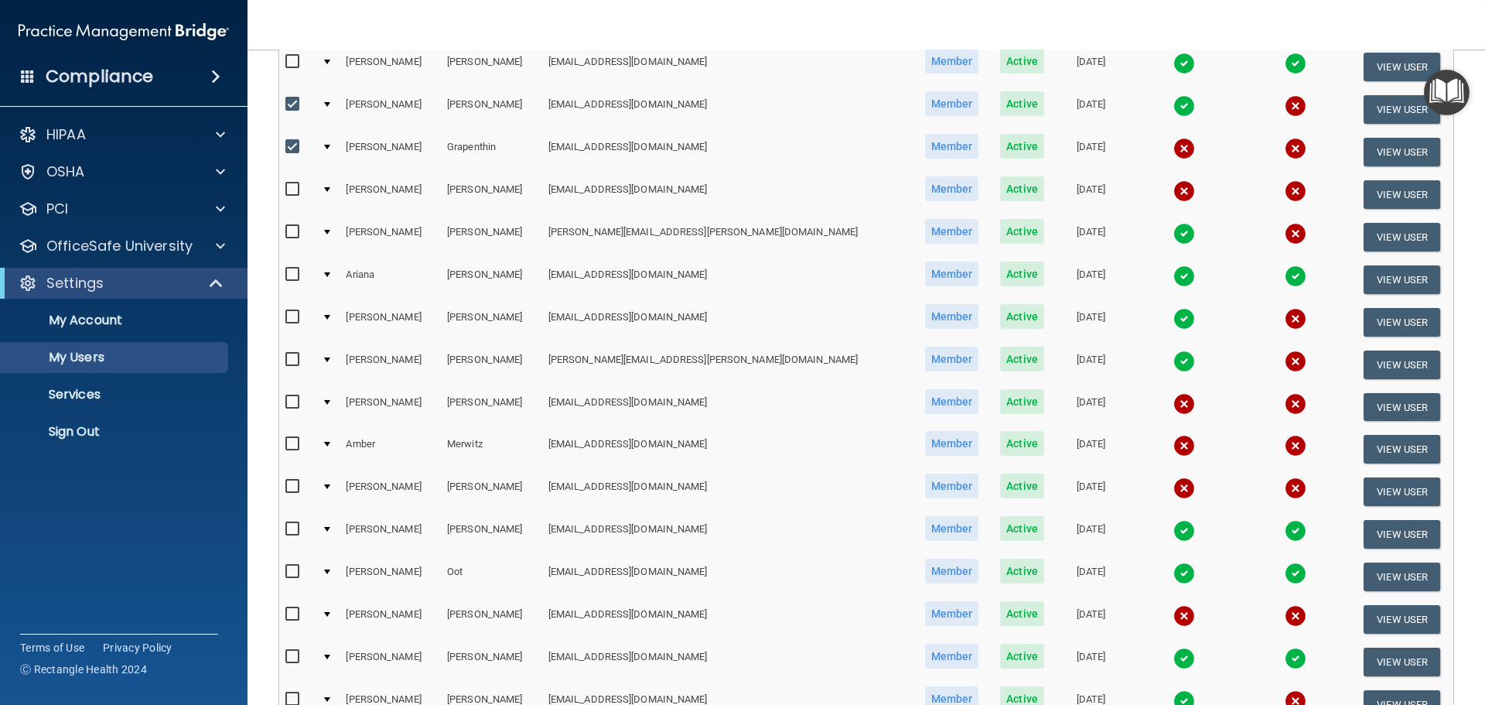
click at [290, 187] on input "checkbox" at bounding box center [294, 189] width 18 height 12
checkbox input "true"
click at [290, 231] on input "checkbox" at bounding box center [294, 232] width 18 height 12
checkbox input "true"
click at [296, 276] on input "checkbox" at bounding box center [294, 274] width 18 height 12
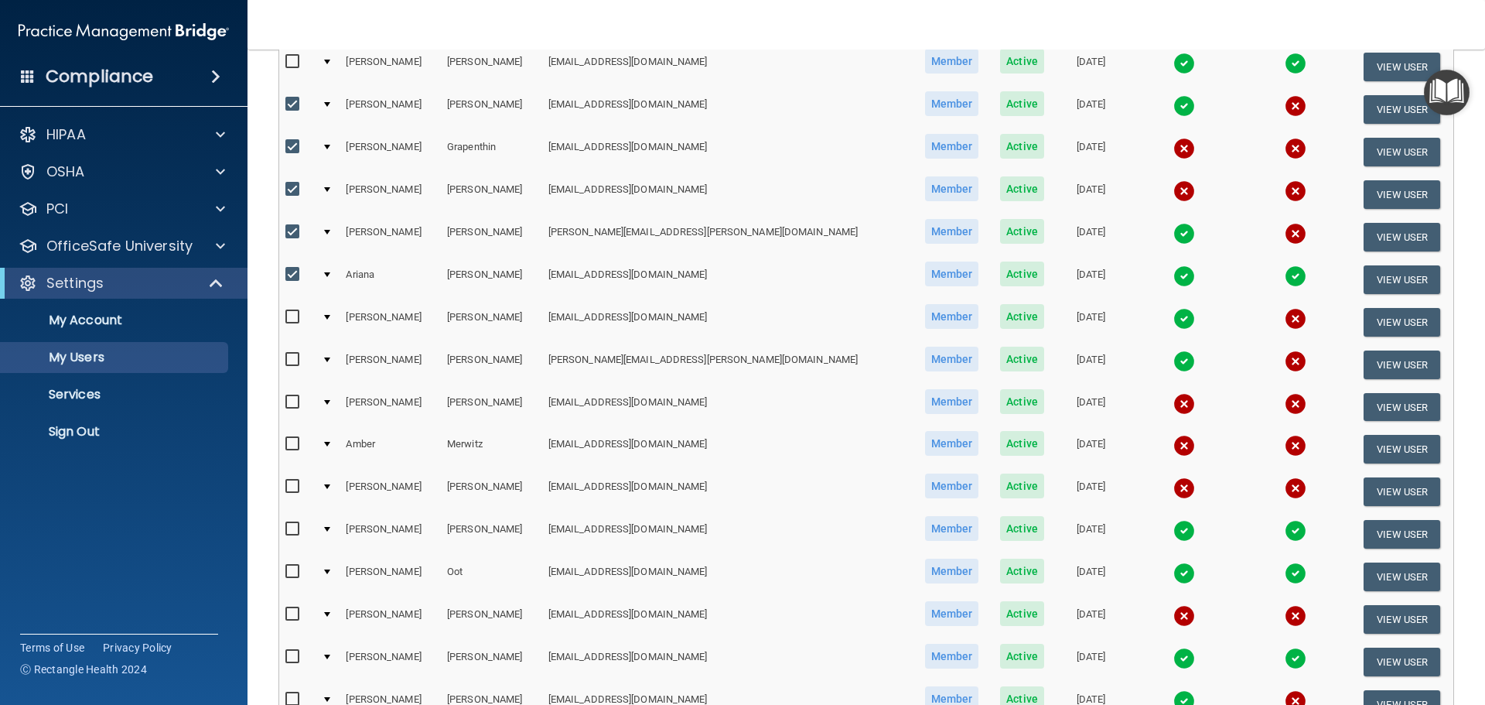
click at [296, 276] on input "checkbox" at bounding box center [294, 274] width 18 height 12
checkbox input "false"
click at [292, 319] on input "checkbox" at bounding box center [294, 317] width 18 height 12
checkbox input "true"
click at [295, 357] on input "checkbox" at bounding box center [294, 360] width 18 height 12
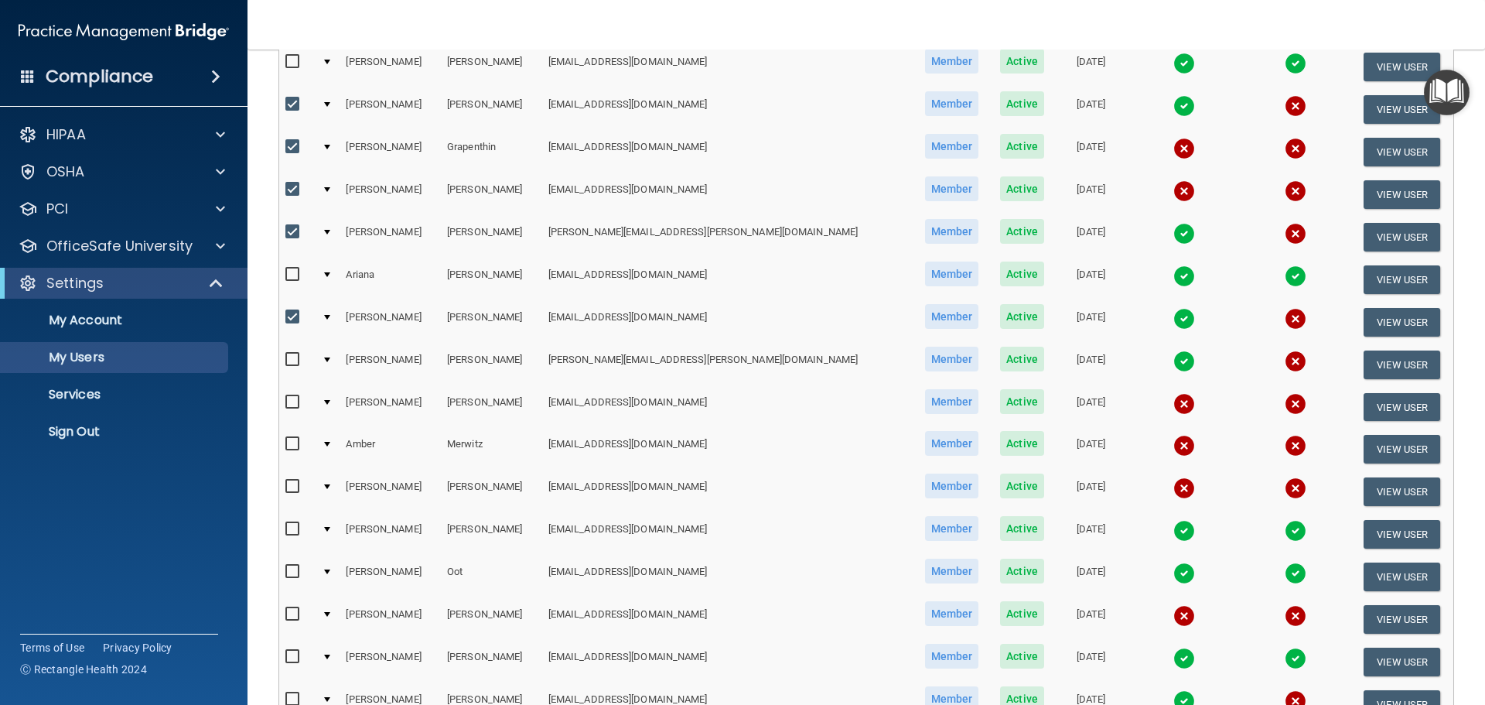
checkbox input "true"
click at [291, 401] on input "checkbox" at bounding box center [294, 402] width 18 height 12
checkbox input "true"
click at [292, 446] on input "checkbox" at bounding box center [294, 444] width 18 height 12
checkbox input "true"
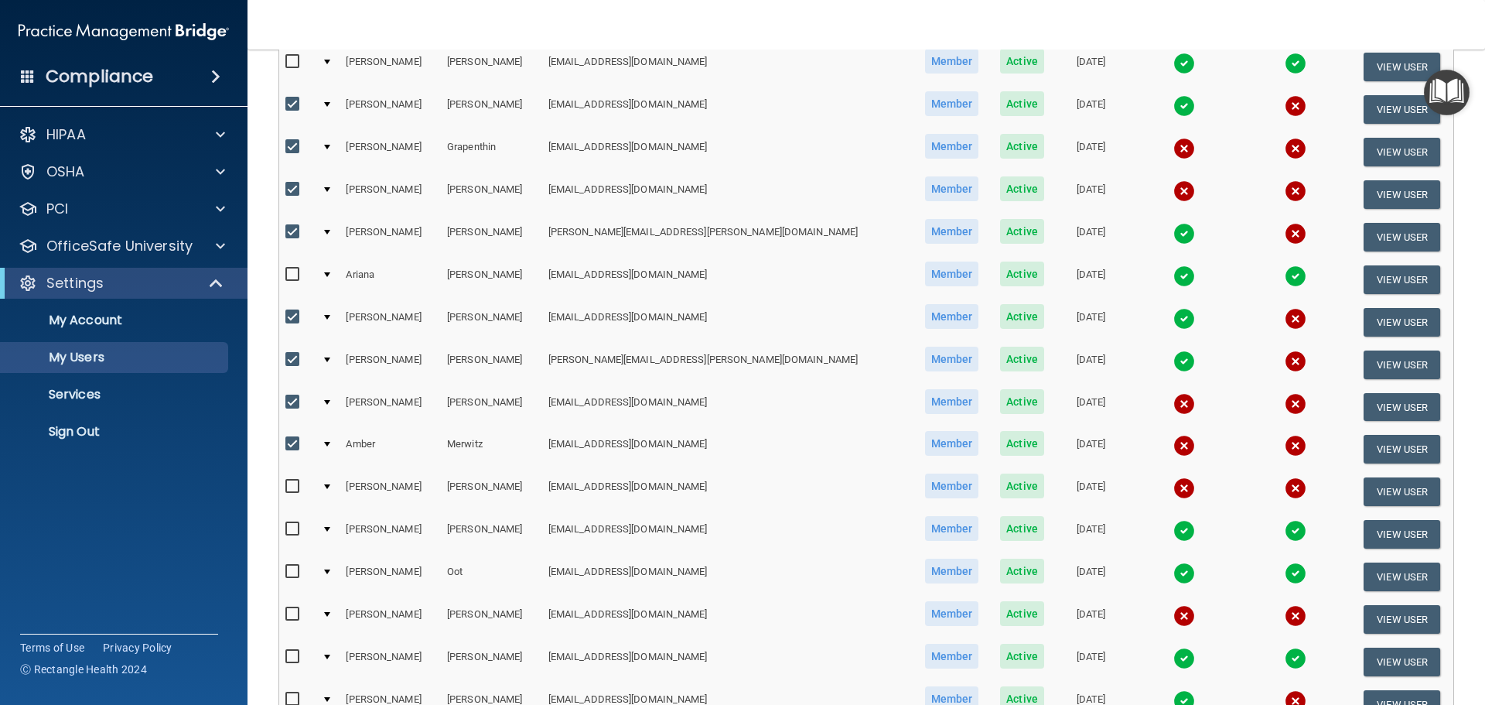
click at [290, 483] on input "checkbox" at bounding box center [294, 486] width 18 height 12
checkbox input "true"
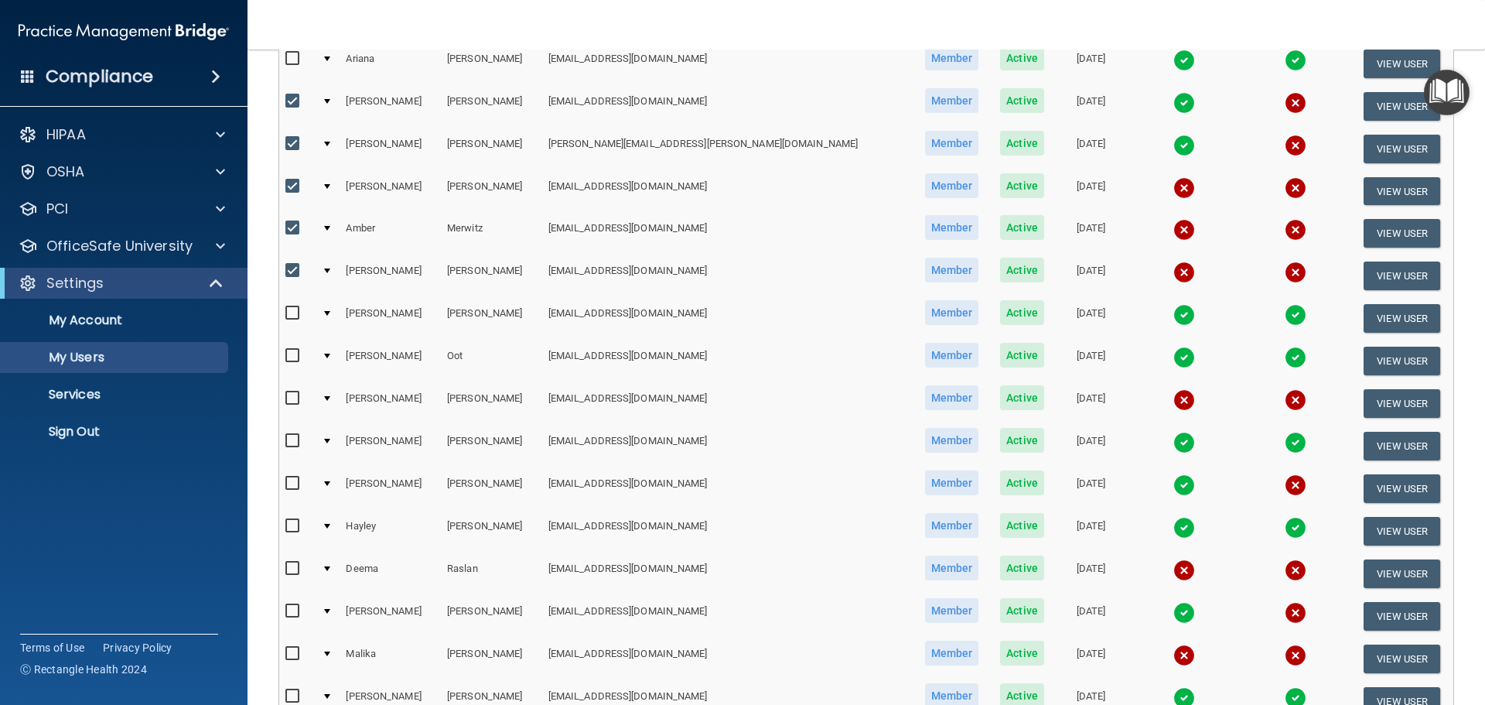
scroll to position [808, 0]
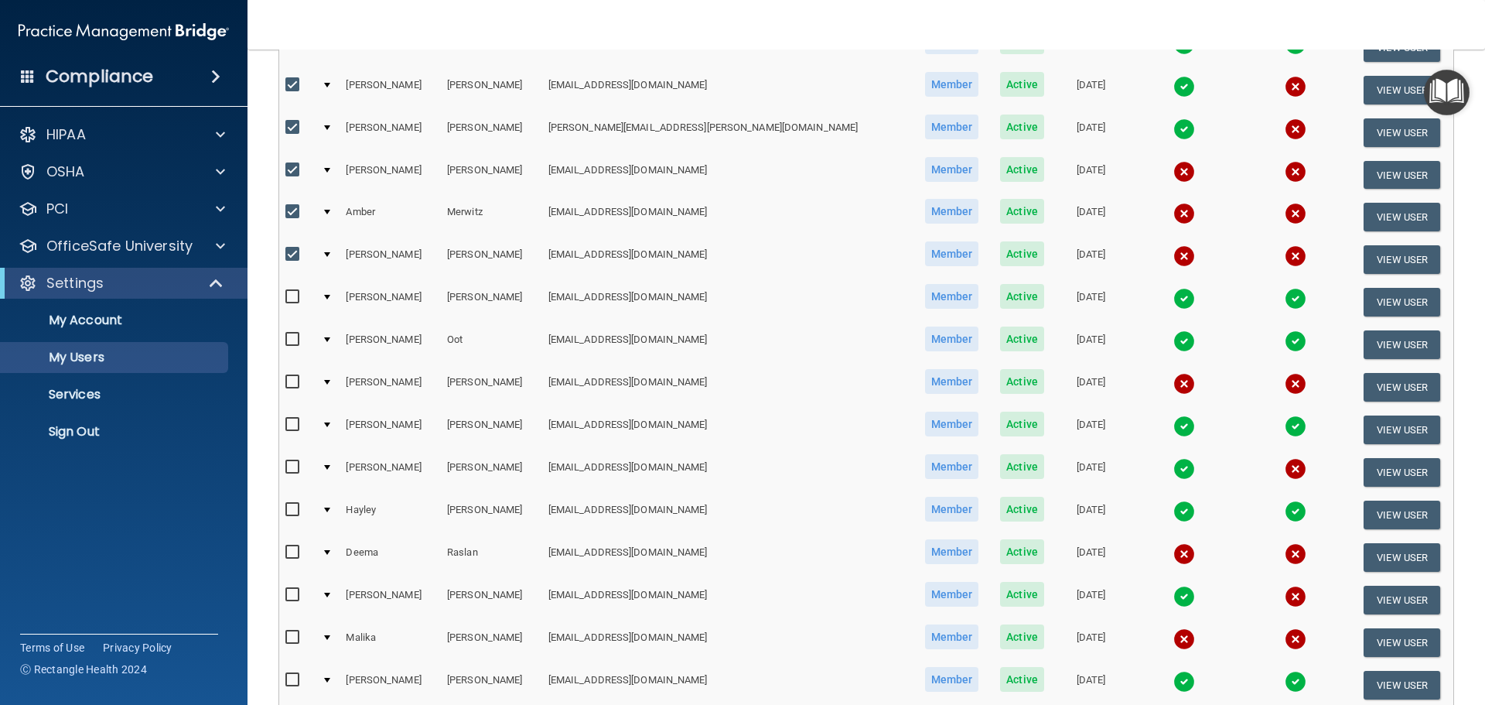
click at [292, 381] on input "checkbox" at bounding box center [294, 382] width 18 height 12
checkbox input "true"
click at [289, 550] on input "checkbox" at bounding box center [294, 552] width 18 height 12
checkbox input "true"
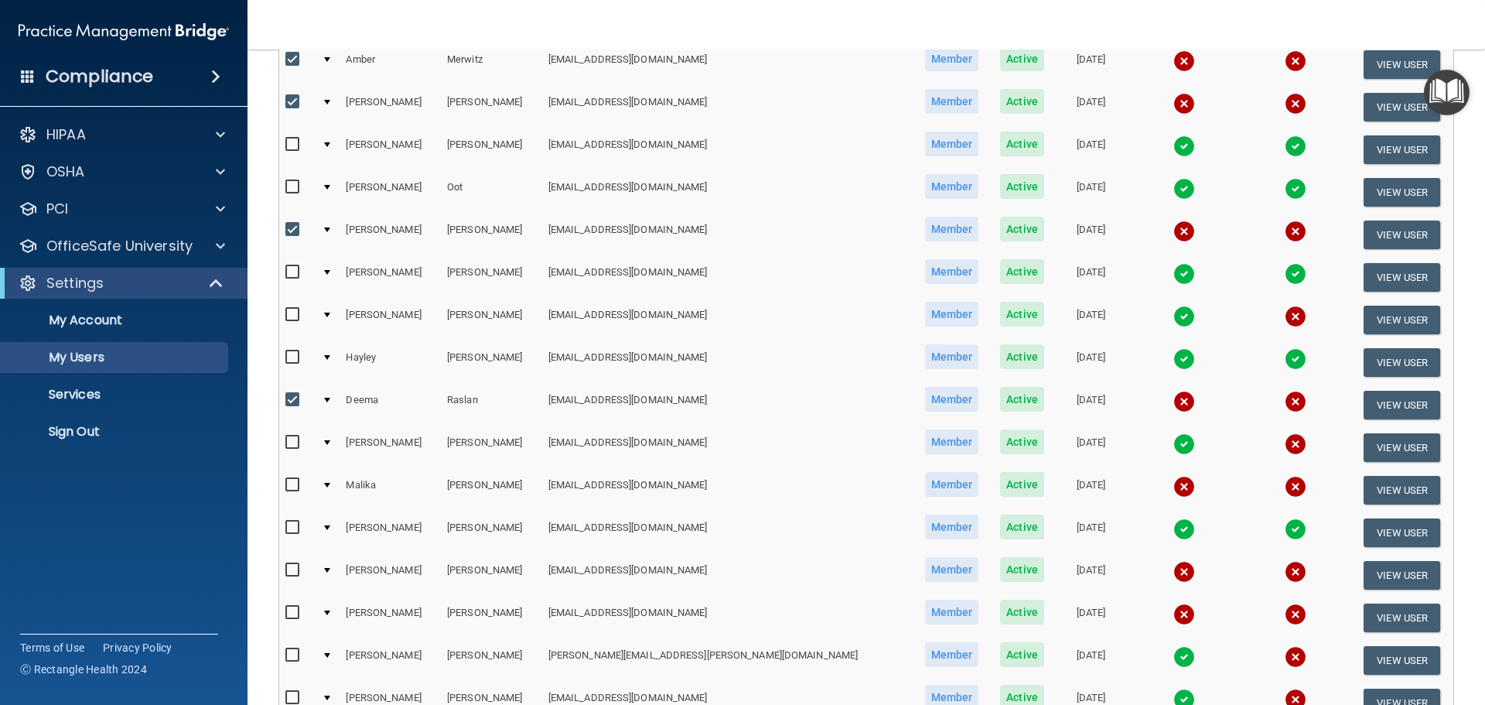
scroll to position [1040, 0]
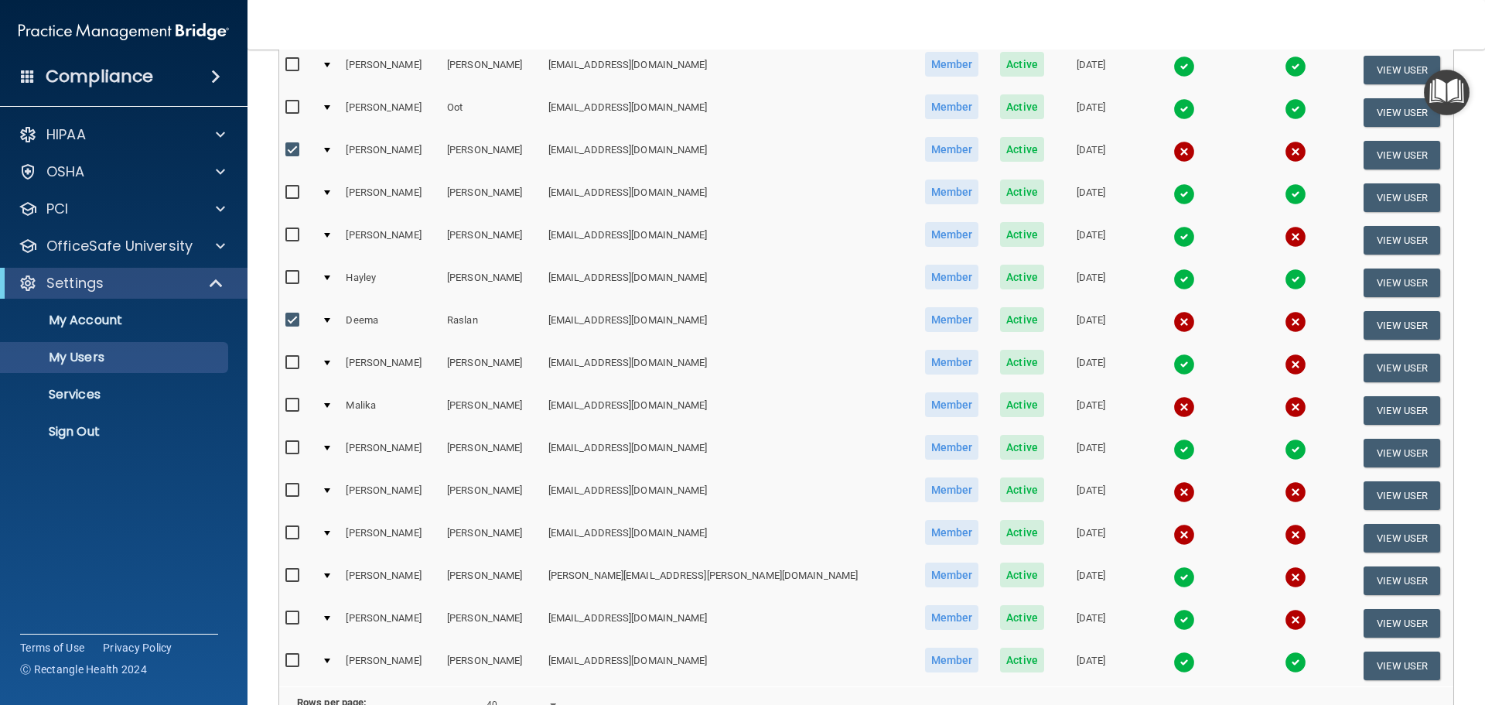
click at [289, 363] on input "checkbox" at bounding box center [294, 363] width 18 height 12
checkbox input "true"
click at [292, 405] on input "checkbox" at bounding box center [294, 405] width 18 height 12
checkbox input "true"
click at [289, 490] on input "checkbox" at bounding box center [294, 490] width 18 height 12
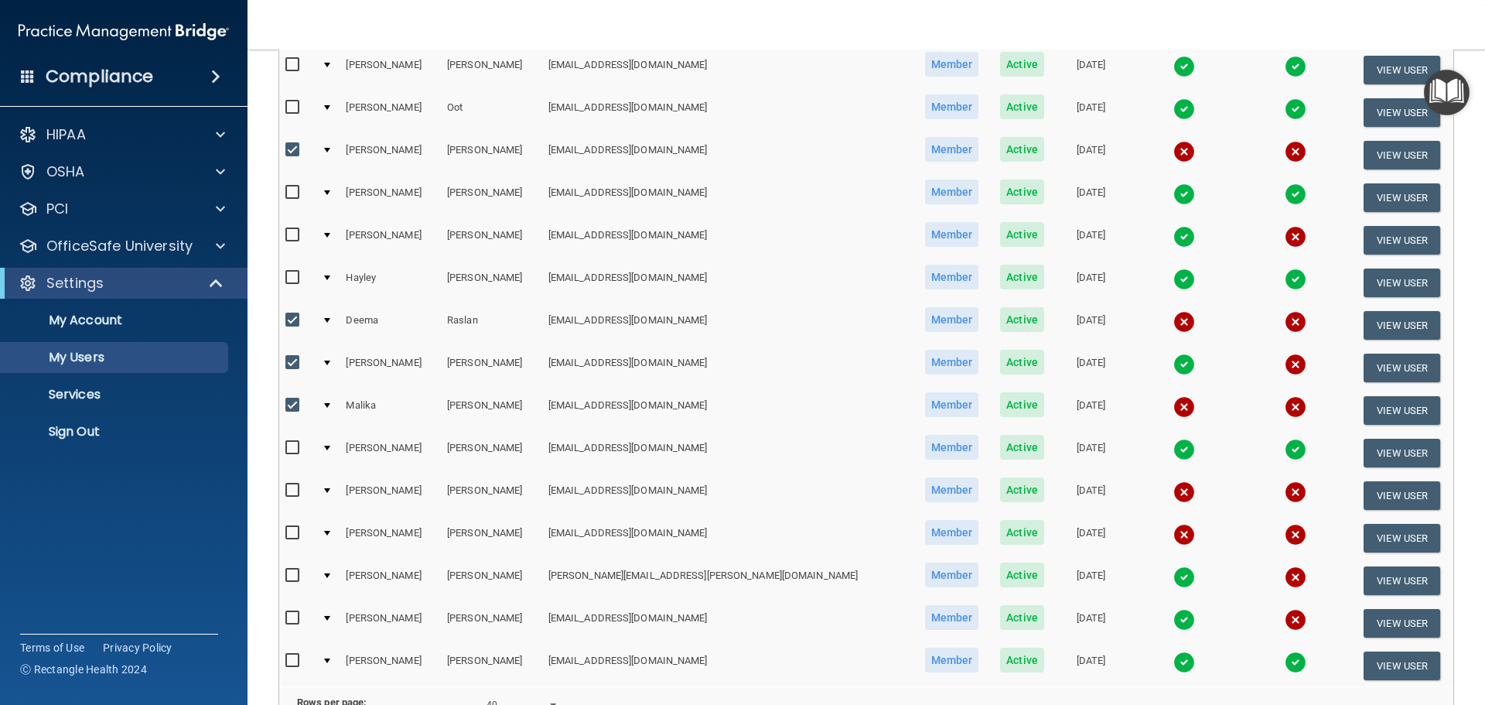
checkbox input "true"
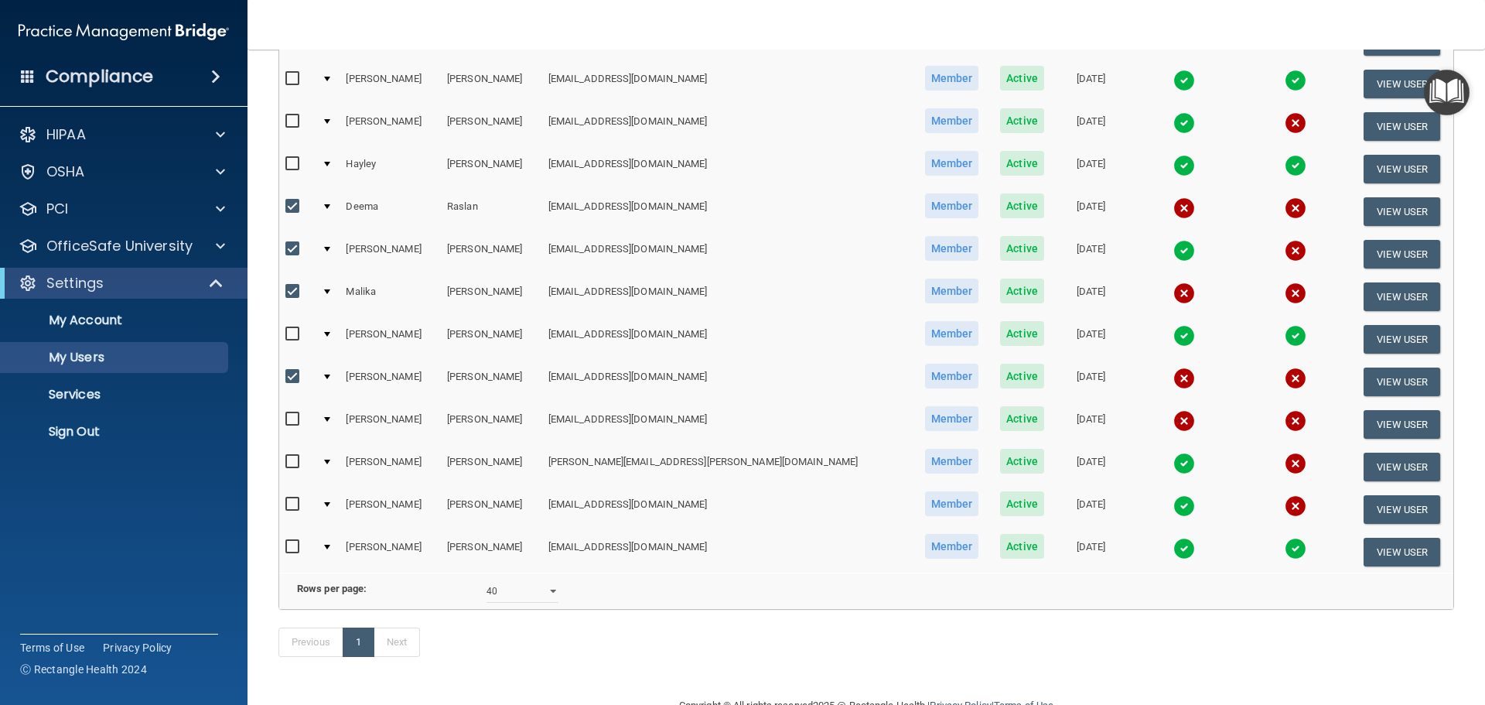
scroll to position [1194, 0]
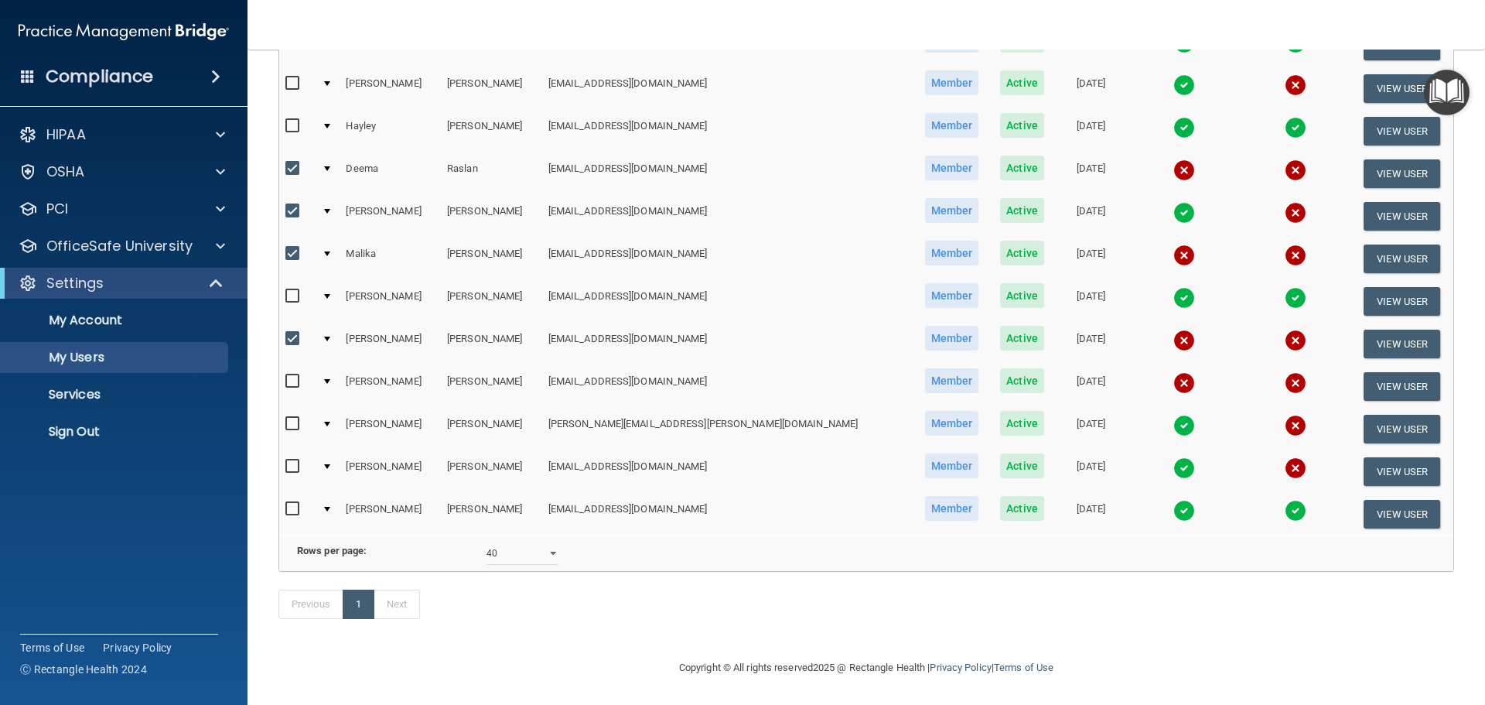
click at [292, 379] on input "checkbox" at bounding box center [294, 381] width 18 height 12
checkbox input "true"
click at [292, 423] on input "checkbox" at bounding box center [294, 424] width 18 height 12
checkbox input "true"
click at [292, 466] on input "checkbox" at bounding box center [294, 466] width 18 height 12
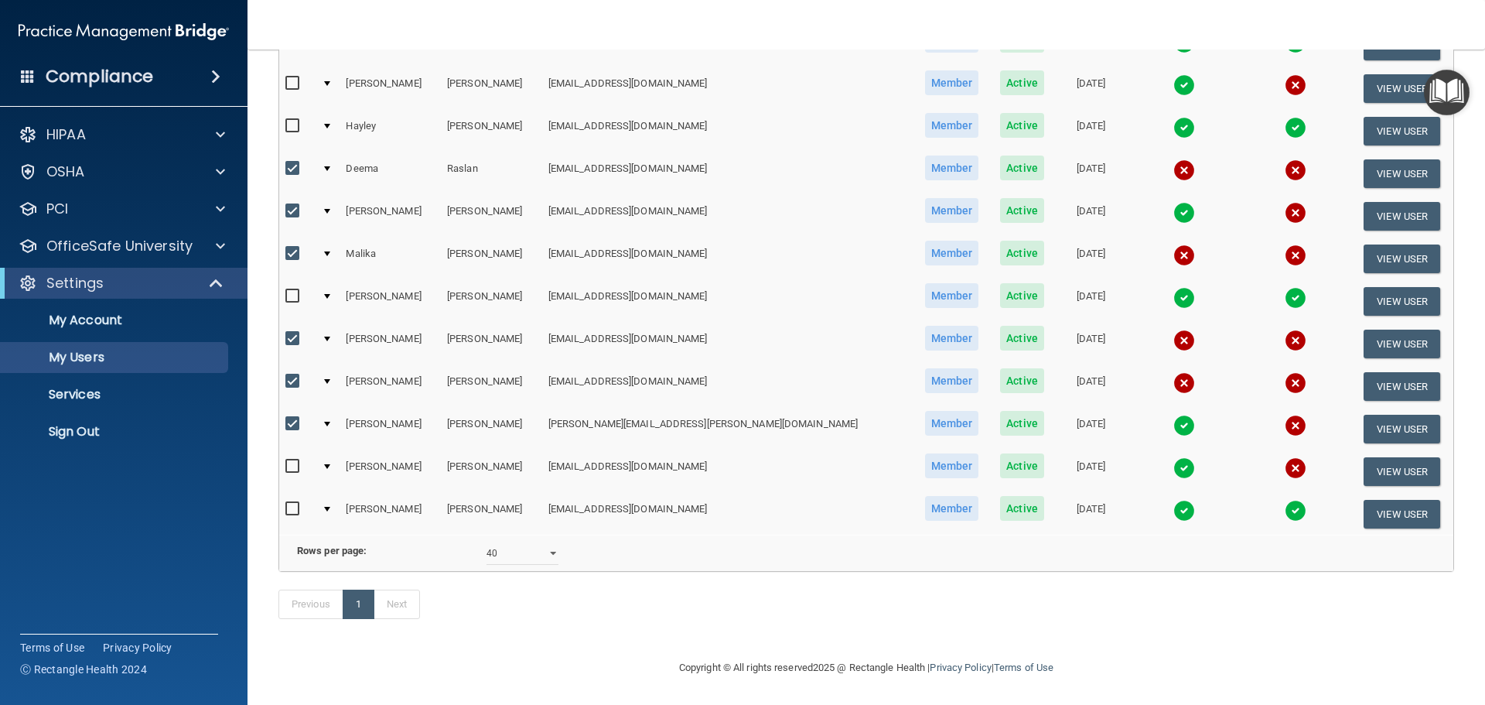
checkbox input "true"
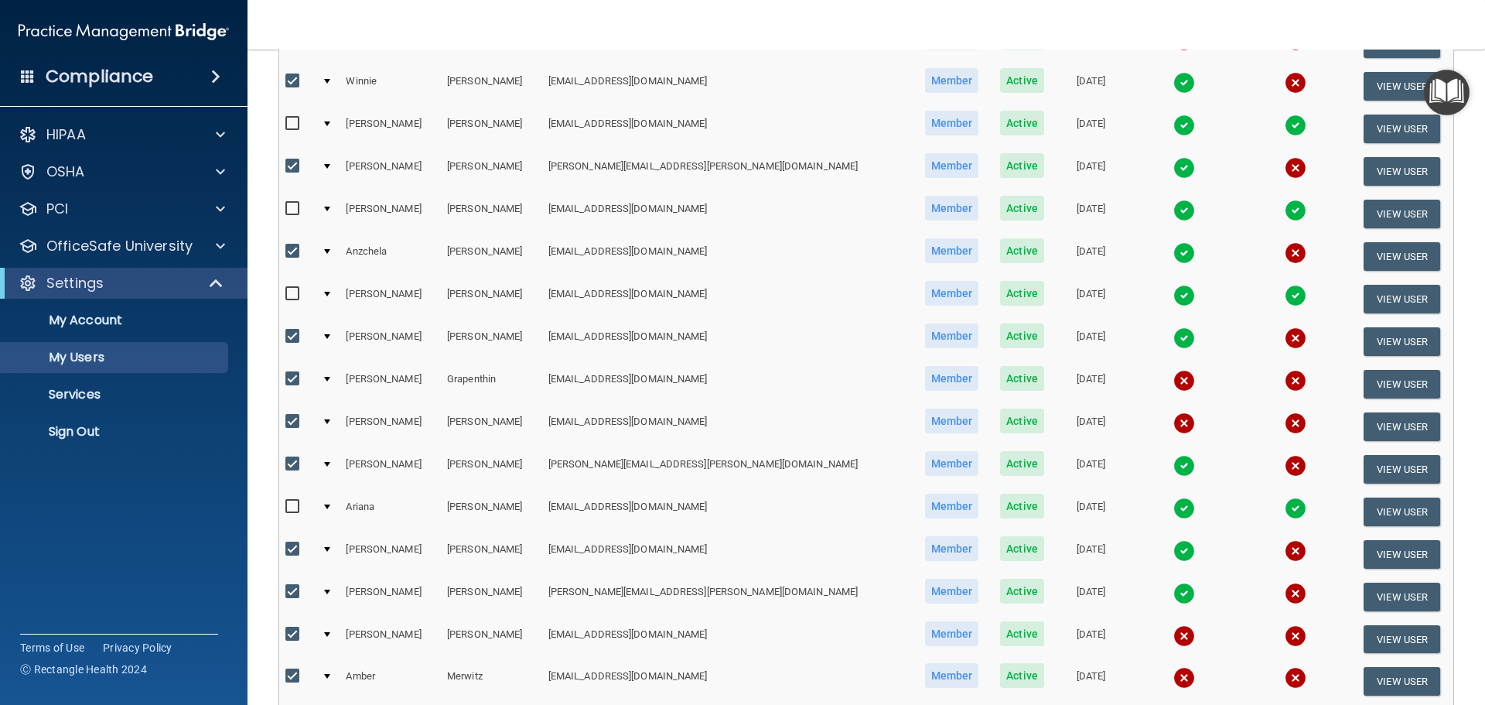
scroll to position [34, 0]
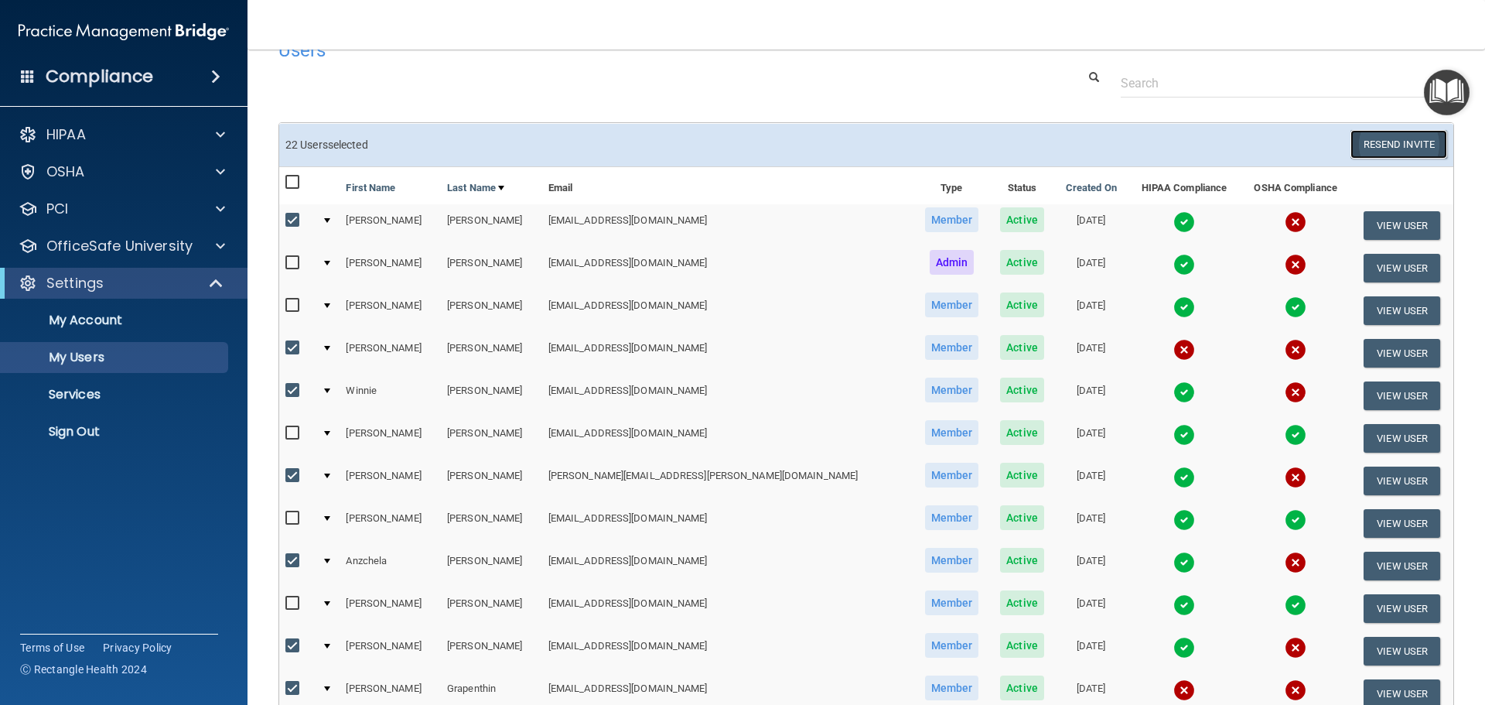
click at [1386, 152] on button "Resend Invite" at bounding box center [1399, 144] width 97 height 29
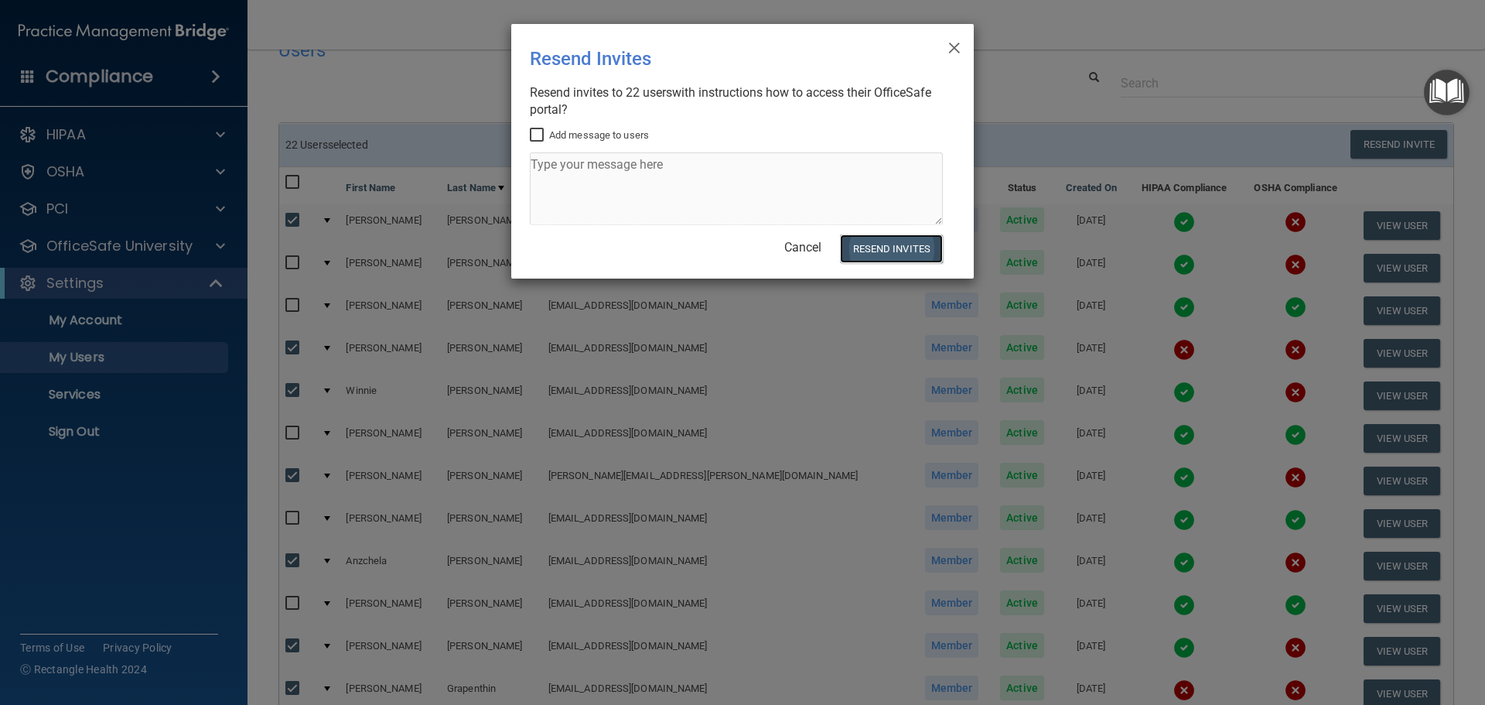
click at [915, 251] on button "Resend Invites" at bounding box center [891, 248] width 103 height 29
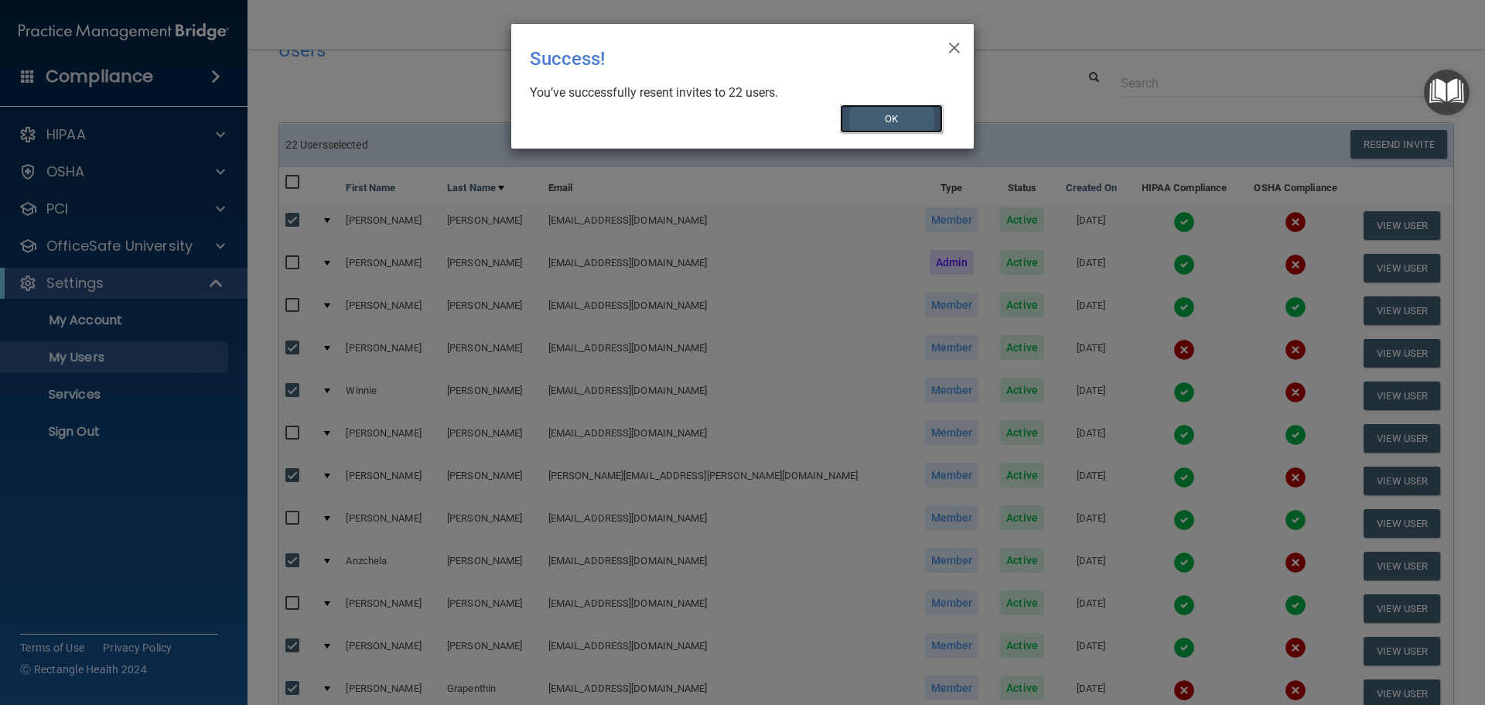
click at [885, 118] on button "OK" at bounding box center [892, 118] width 104 height 29
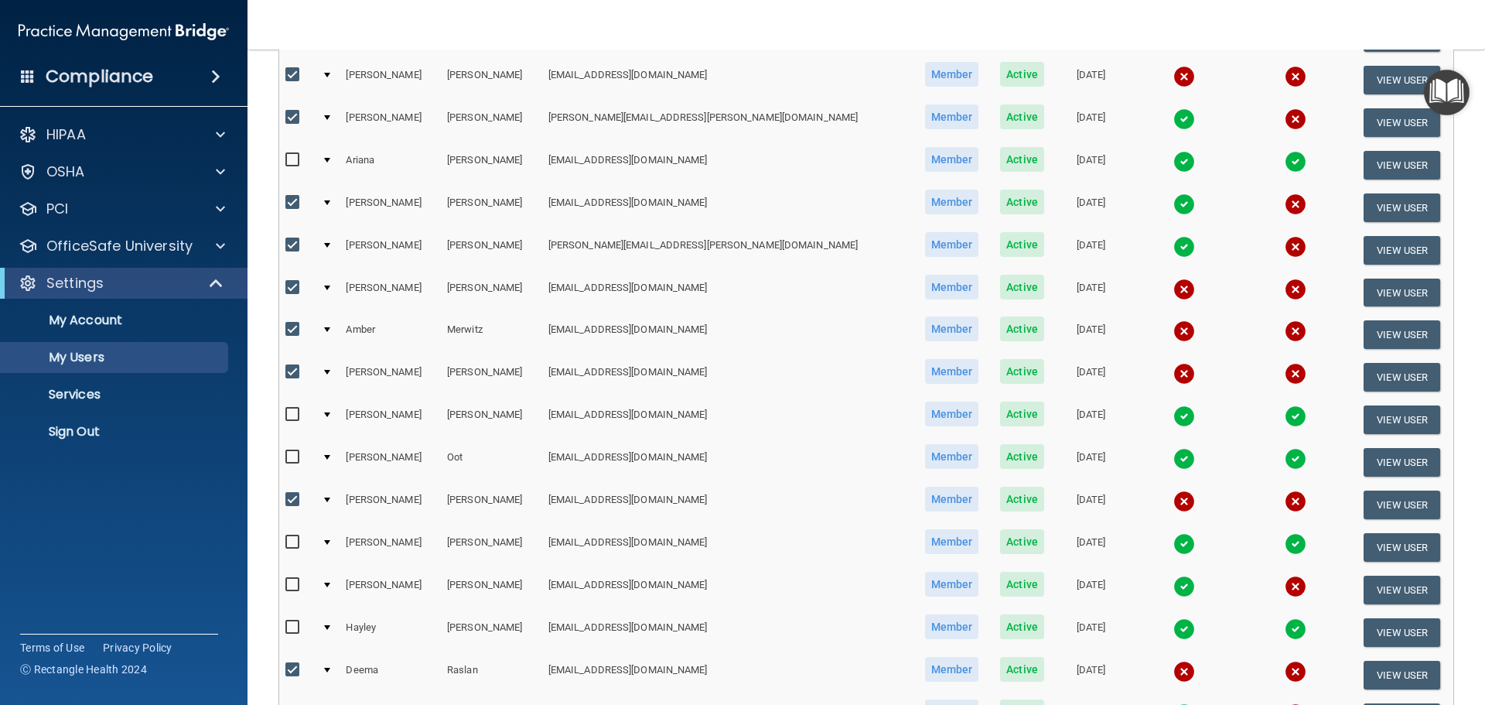
scroll to position [808, 0]
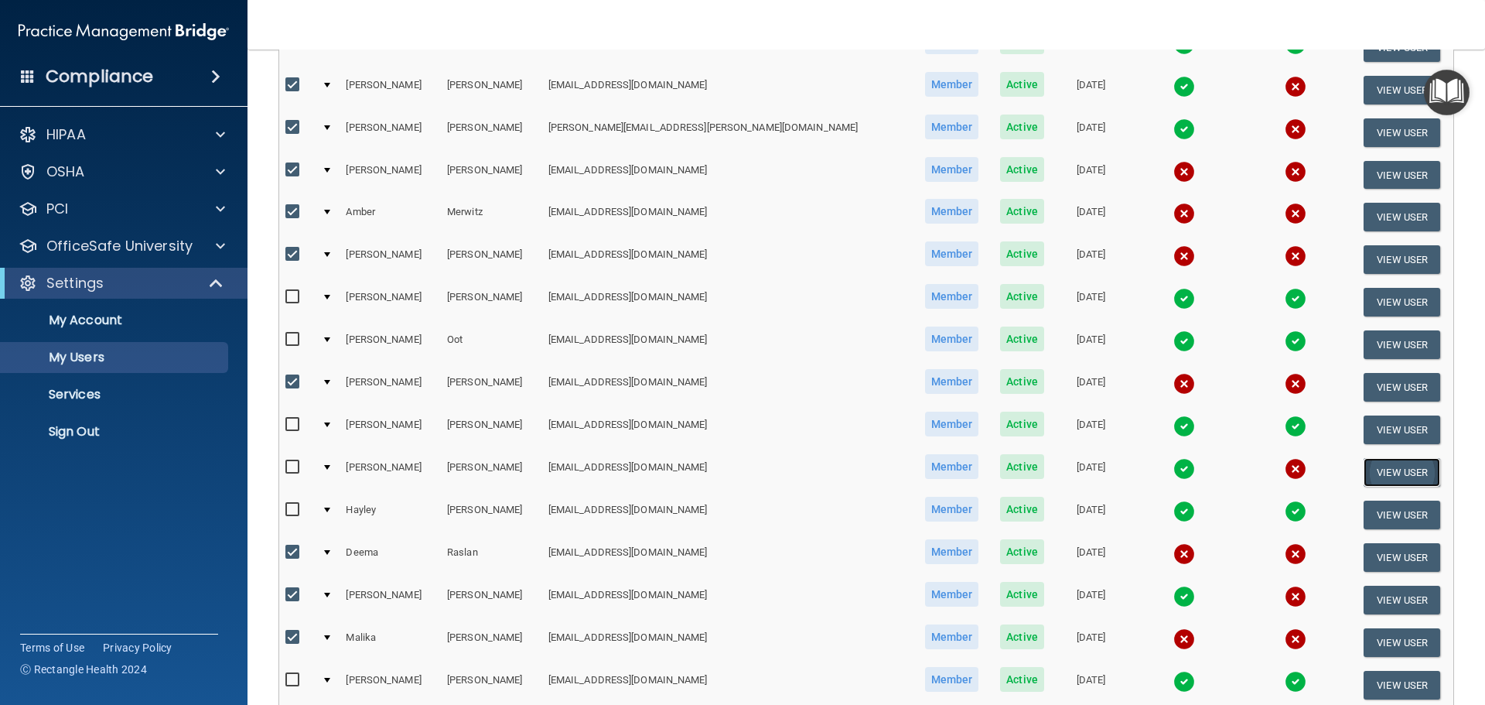
click at [1382, 470] on button "View User" at bounding box center [1402, 472] width 77 height 29
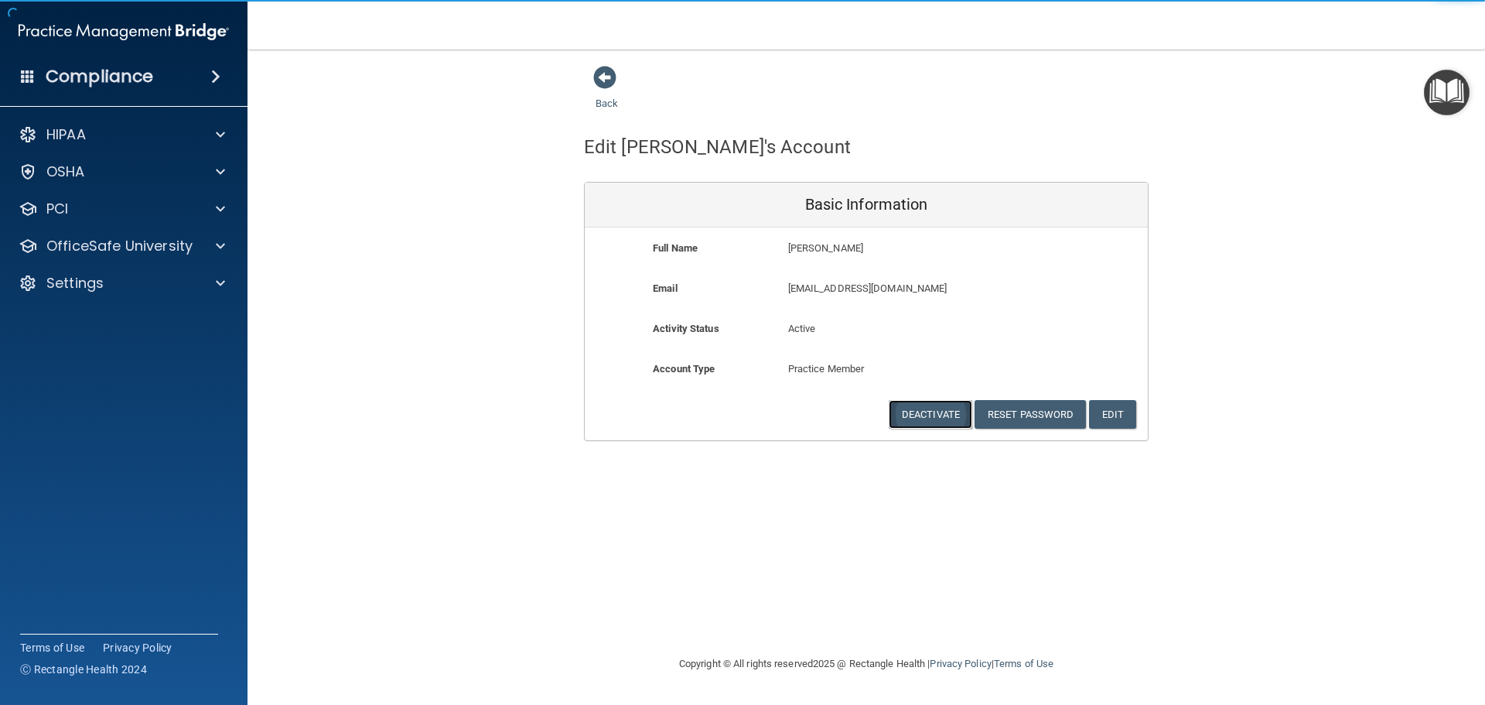
click at [931, 422] on button "Deactivate" at bounding box center [931, 414] width 84 height 29
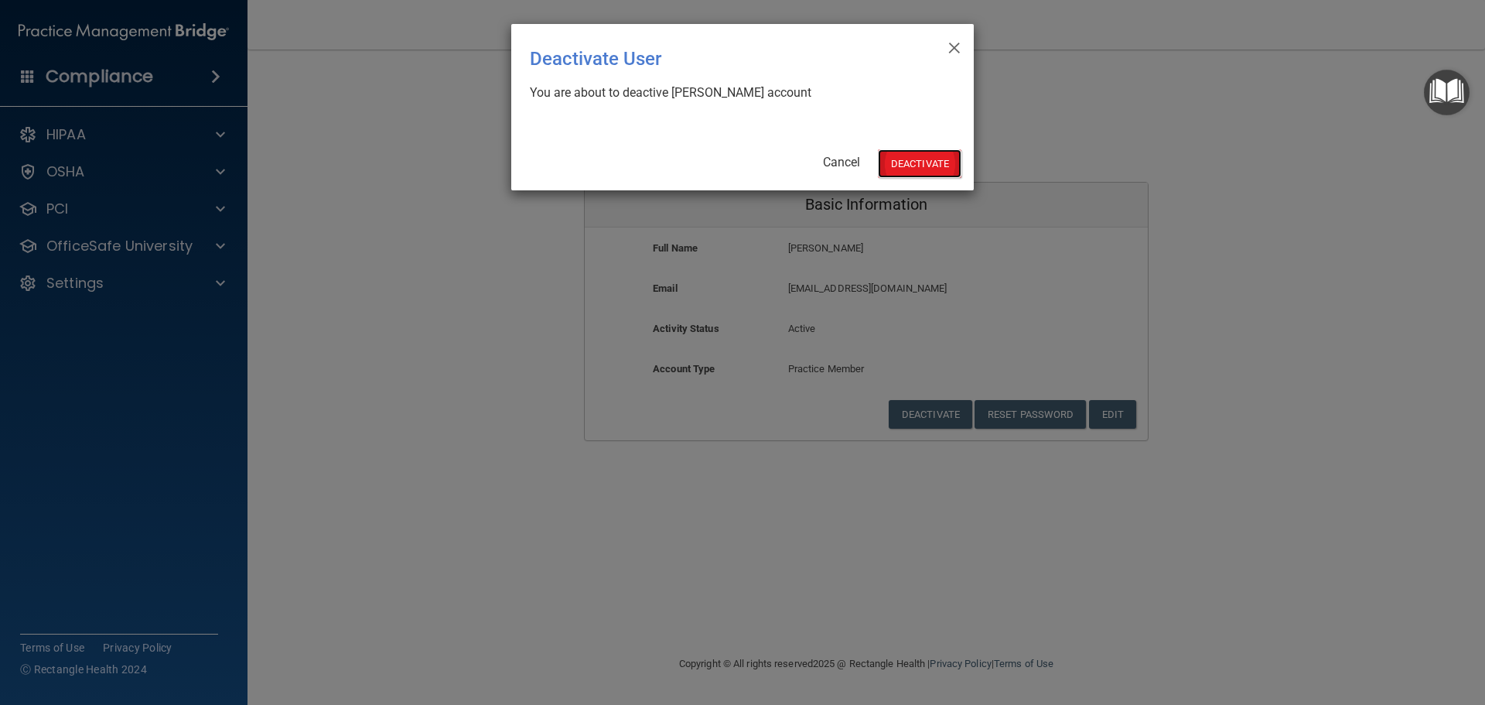
click at [930, 153] on button "Deactivate" at bounding box center [920, 163] width 84 height 29
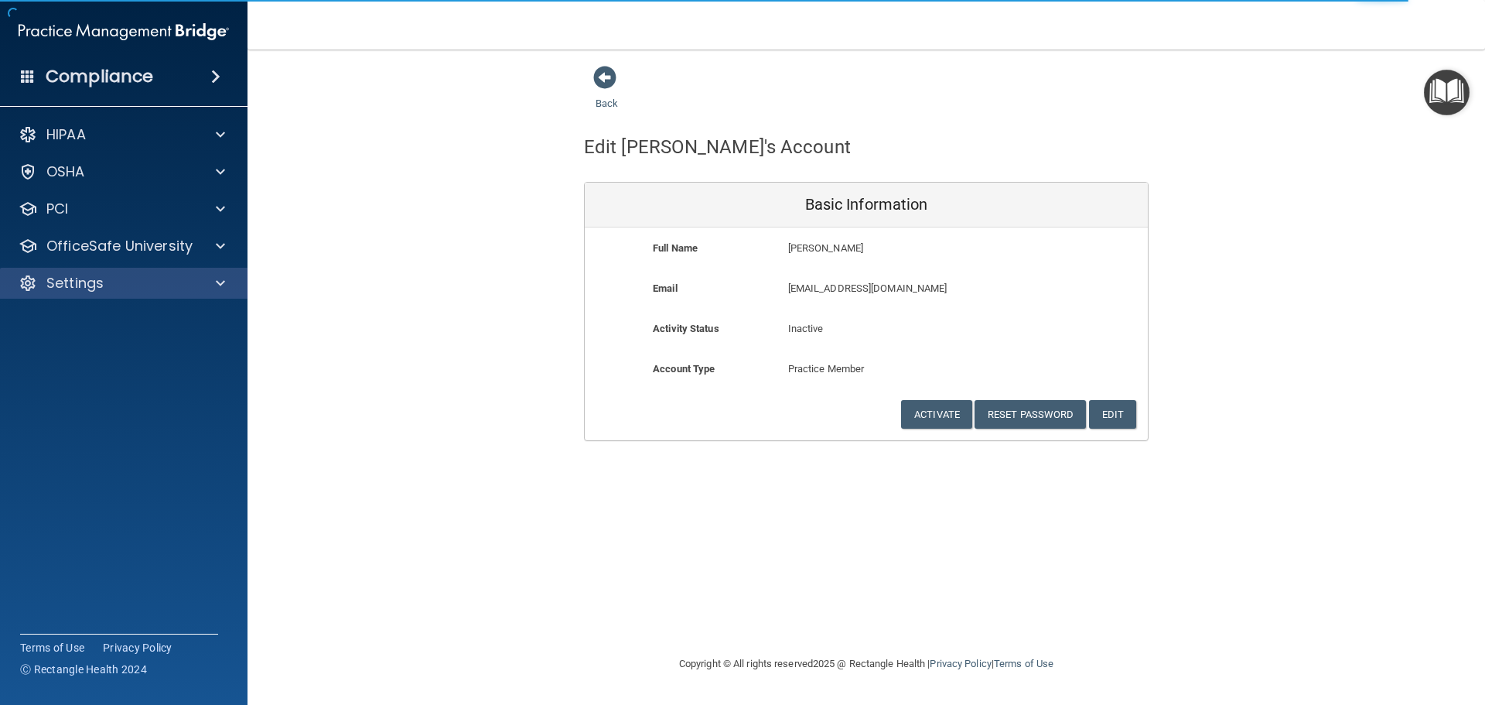
click at [101, 297] on div "Settings" at bounding box center [124, 283] width 248 height 31
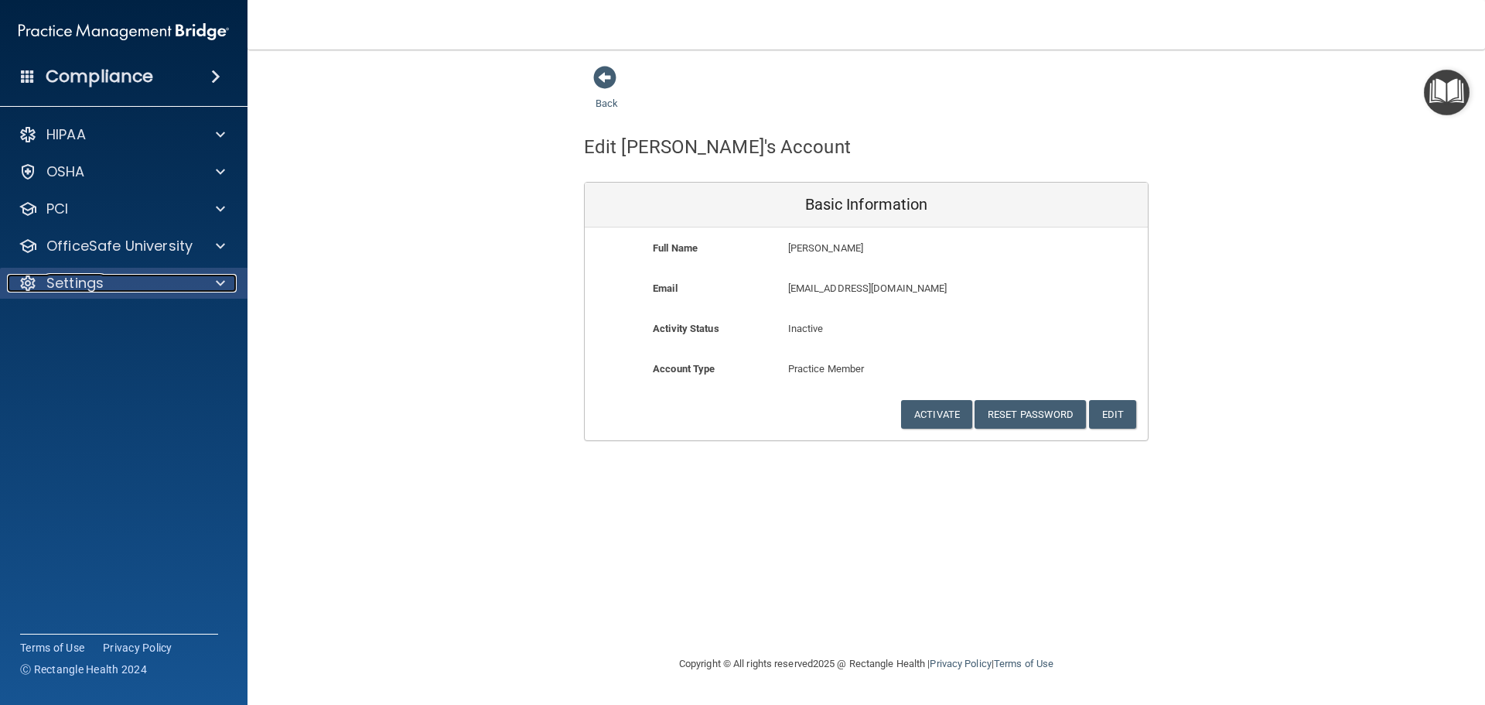
click at [224, 281] on span at bounding box center [220, 283] width 9 height 19
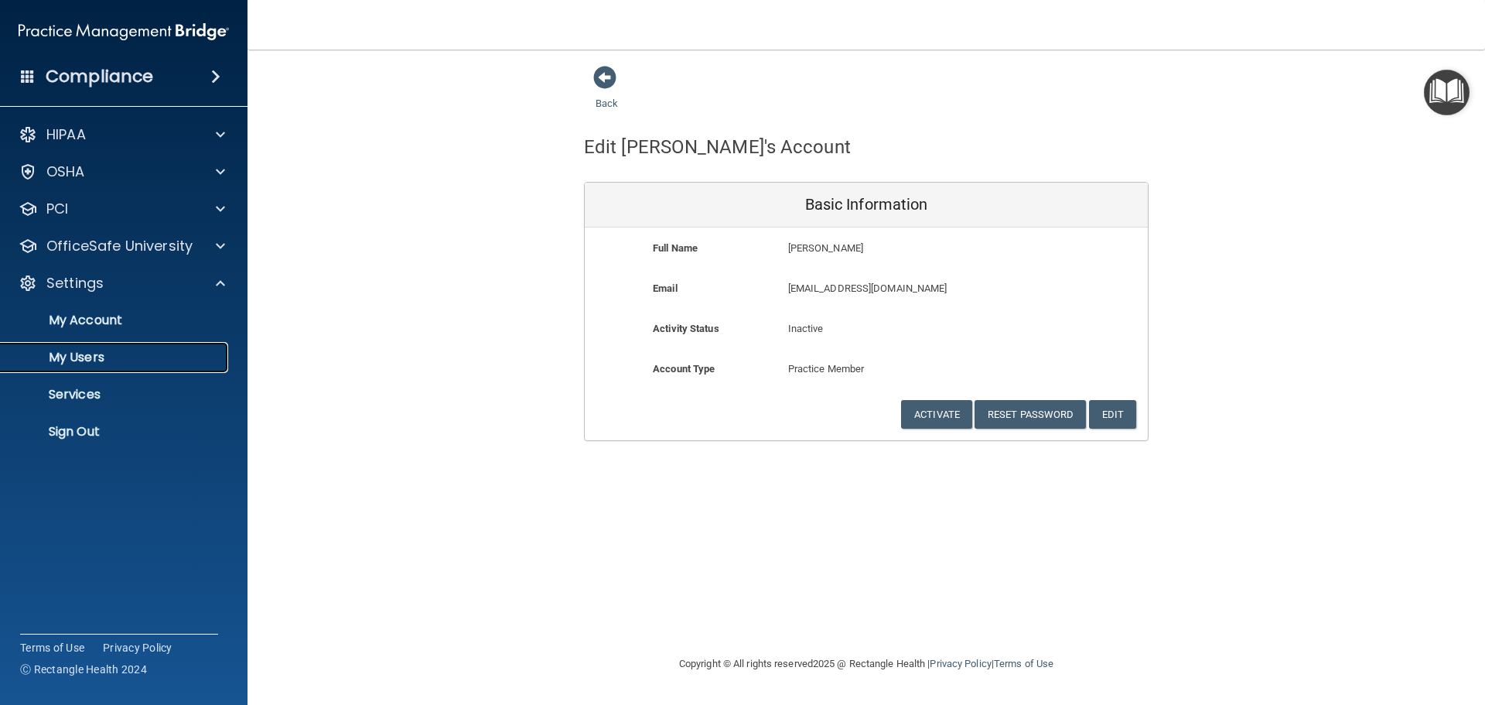
click at [94, 354] on p "My Users" at bounding box center [115, 357] width 211 height 15
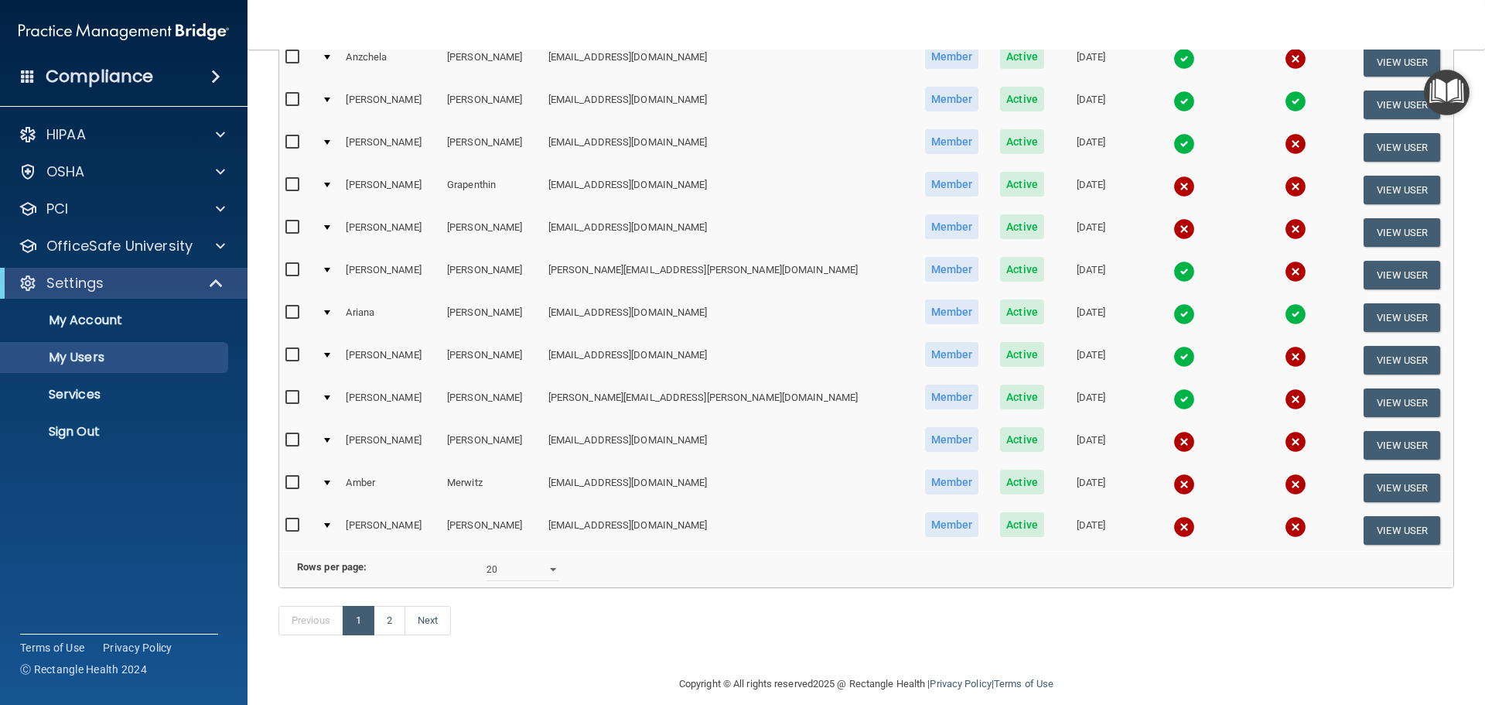
scroll to position [542, 0]
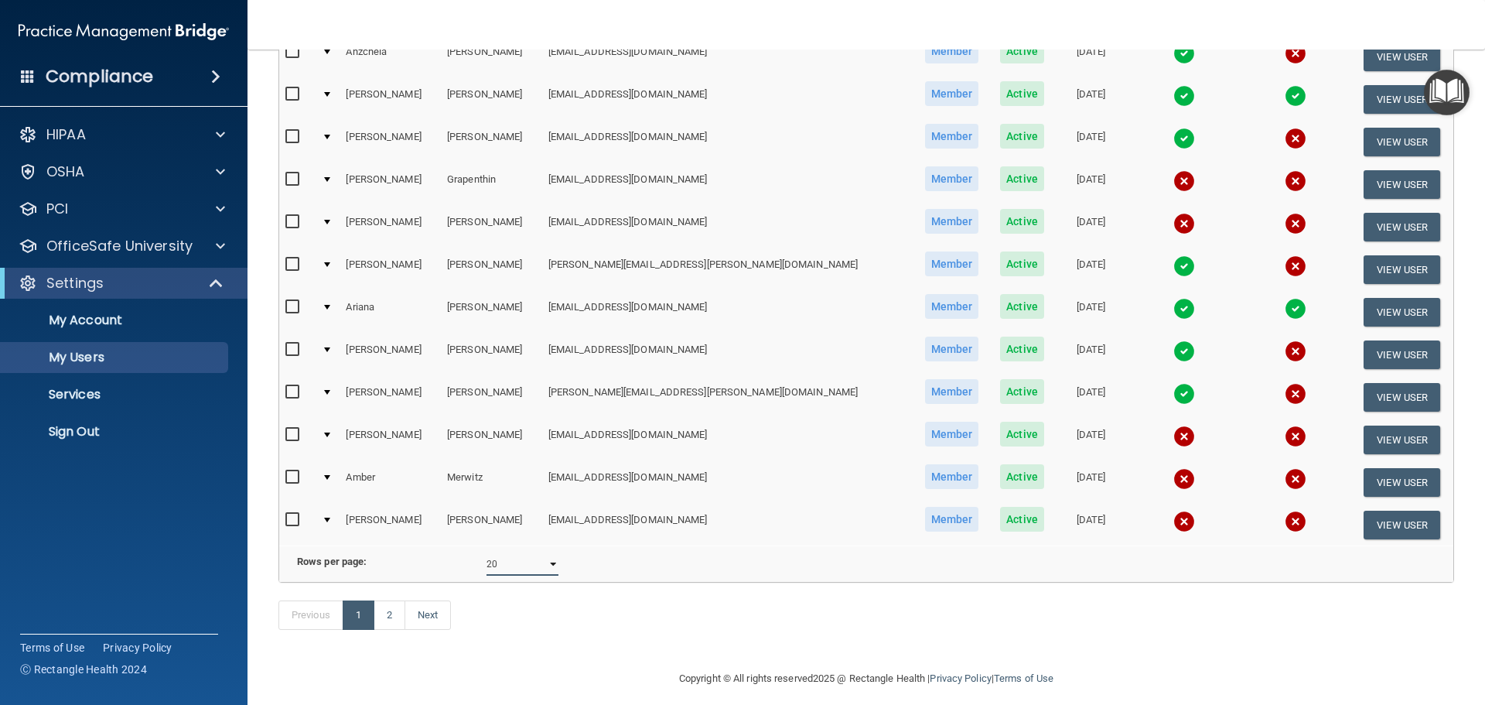
click at [550, 576] on select "10 20 30 40 all" at bounding box center [523, 563] width 72 height 23
select select "34"
click at [487, 564] on select "10 20 30 40 all" at bounding box center [523, 563] width 72 height 23
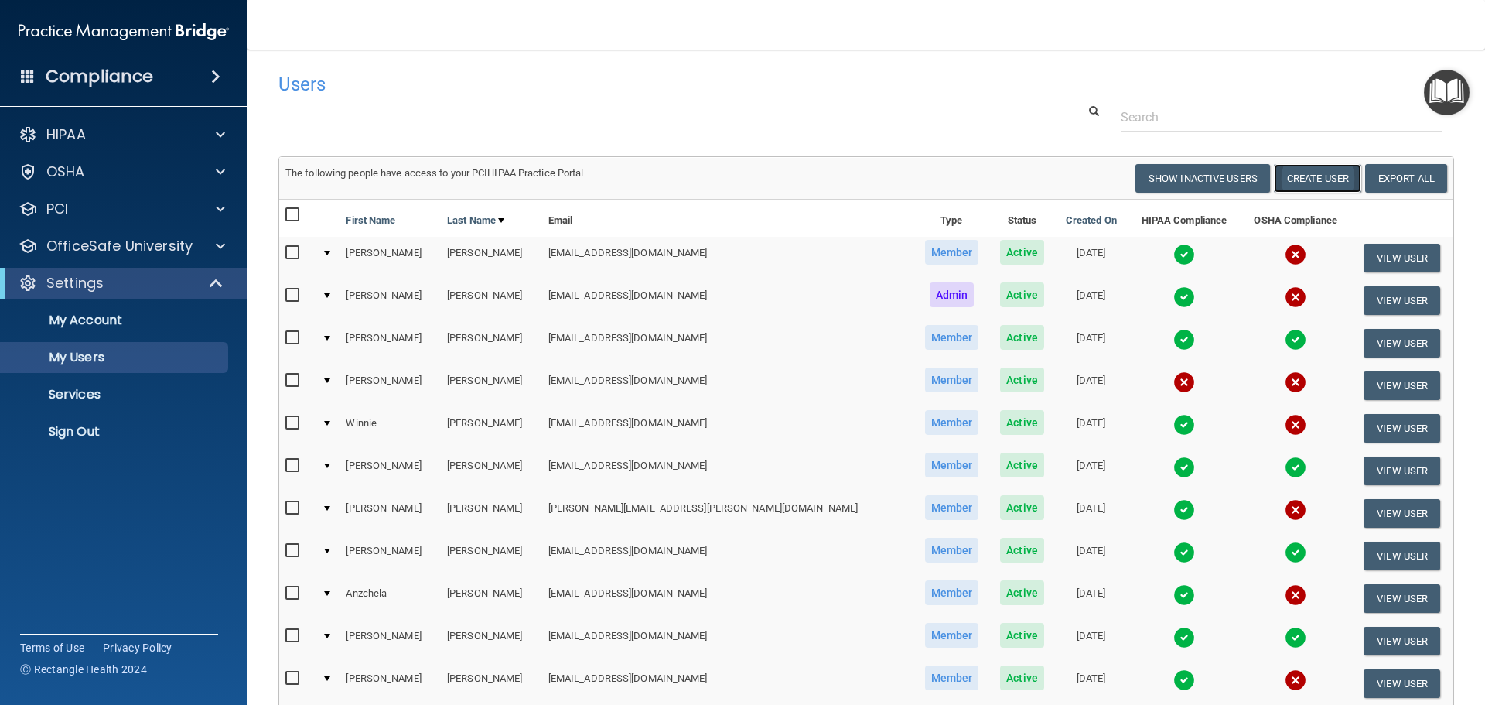
click at [1314, 176] on button "Create User" at bounding box center [1317, 178] width 87 height 29
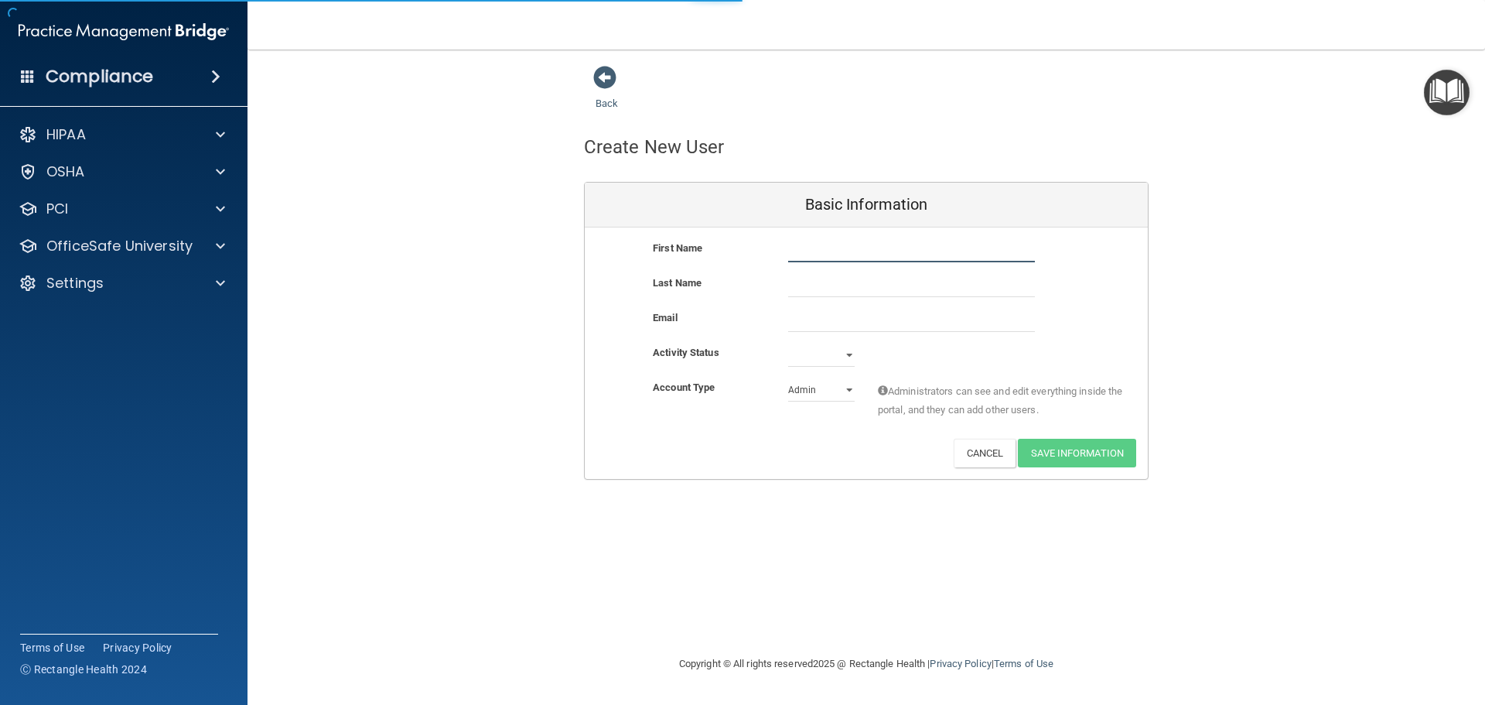
click at [877, 244] on input "text" at bounding box center [911, 250] width 247 height 23
type input "[PERSON_NAME]"
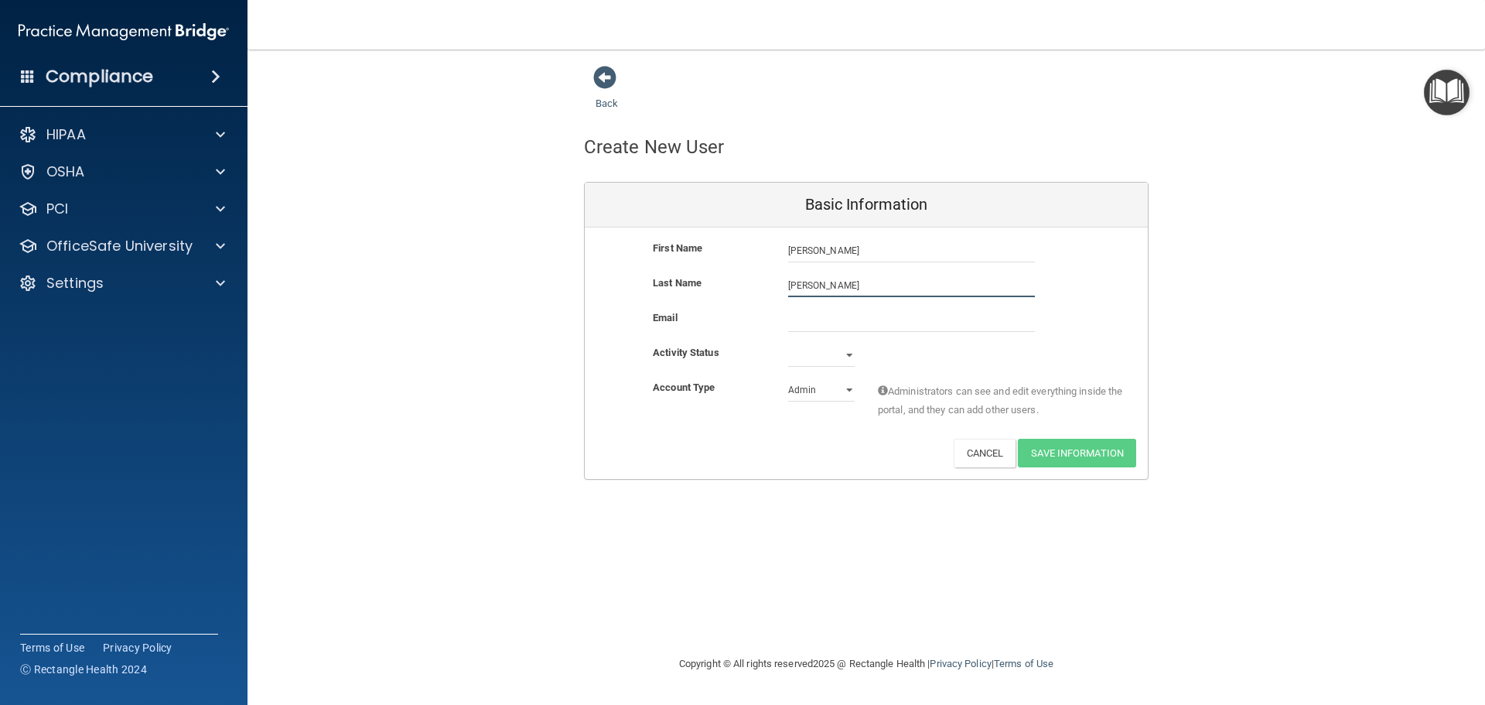
type input "[PERSON_NAME]"
click at [850, 322] on input "email" at bounding box center [911, 320] width 247 height 23
paste input "[EMAIL_ADDRESS][DOMAIN_NAME]"
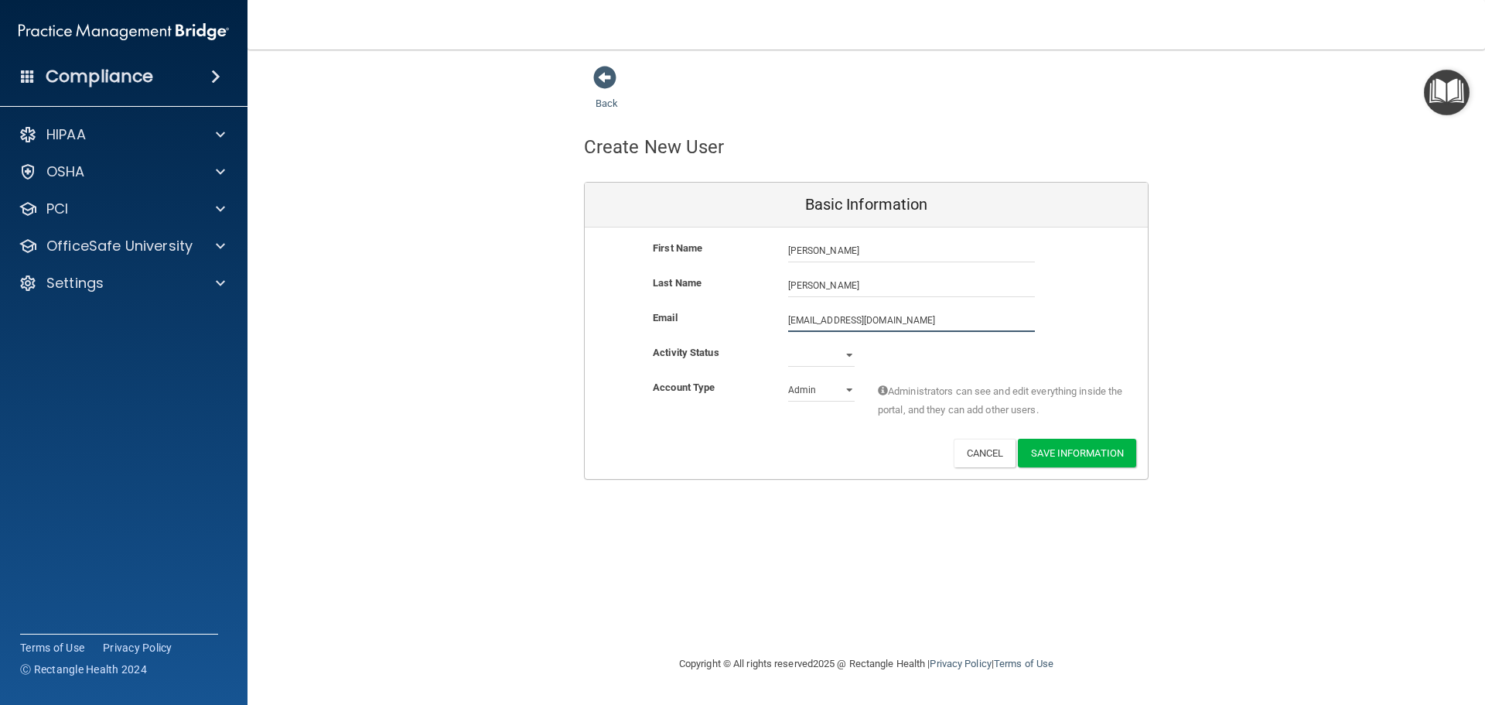
type input "[EMAIL_ADDRESS][DOMAIN_NAME]"
click at [856, 387] on div "Admin Member" at bounding box center [822, 389] width 90 height 23
click at [849, 392] on select "Admin Member" at bounding box center [821, 392] width 67 height 23
select select "practice_member"
click at [788, 378] on select "Admin Member" at bounding box center [821, 389] width 67 height 23
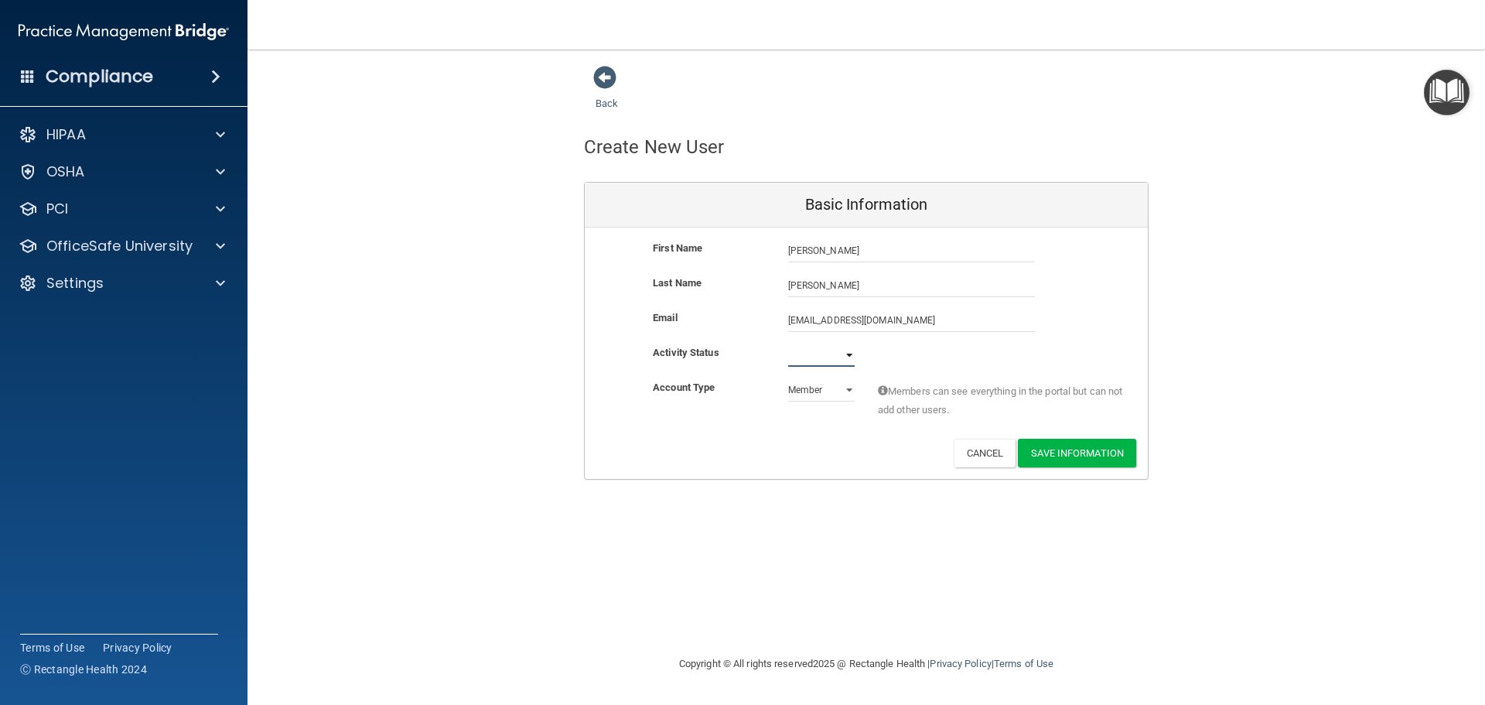
click at [847, 354] on select "Active Inactive" at bounding box center [821, 354] width 67 height 23
select select "active"
click at [788, 343] on select "Active Inactive" at bounding box center [821, 354] width 67 height 23
click at [920, 365] on div "Activity Status Active Active Inactive" at bounding box center [866, 354] width 563 height 23
click at [1075, 453] on button "Save Information" at bounding box center [1077, 453] width 118 height 29
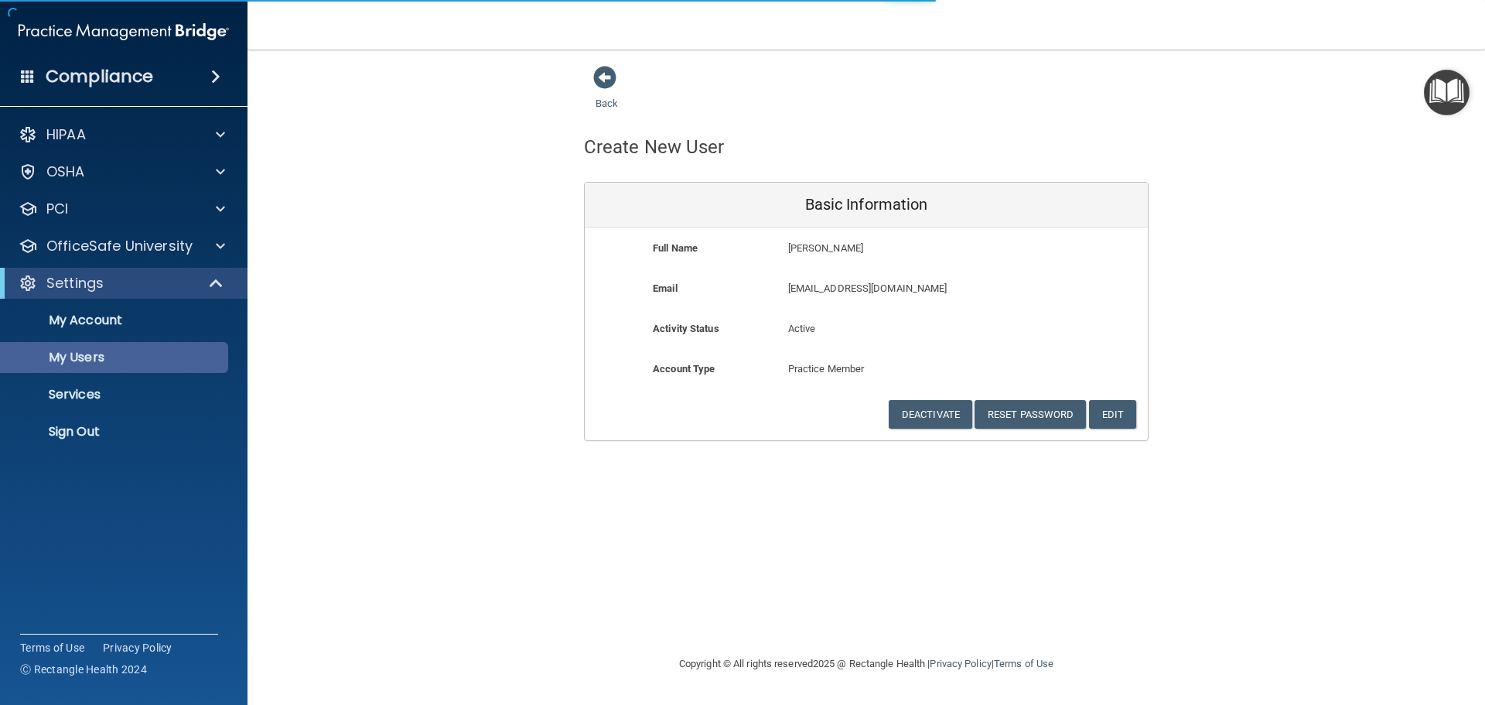
select select "20"
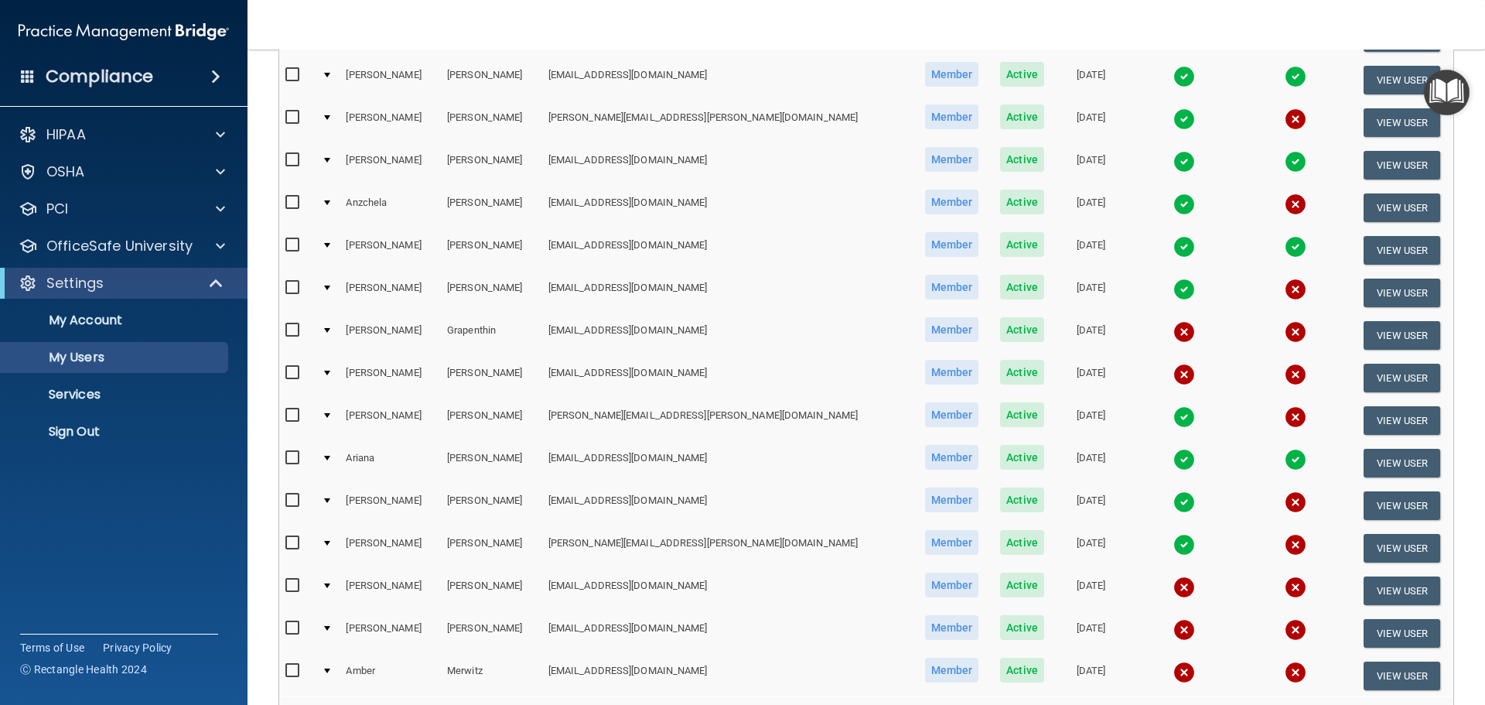
scroll to position [542, 0]
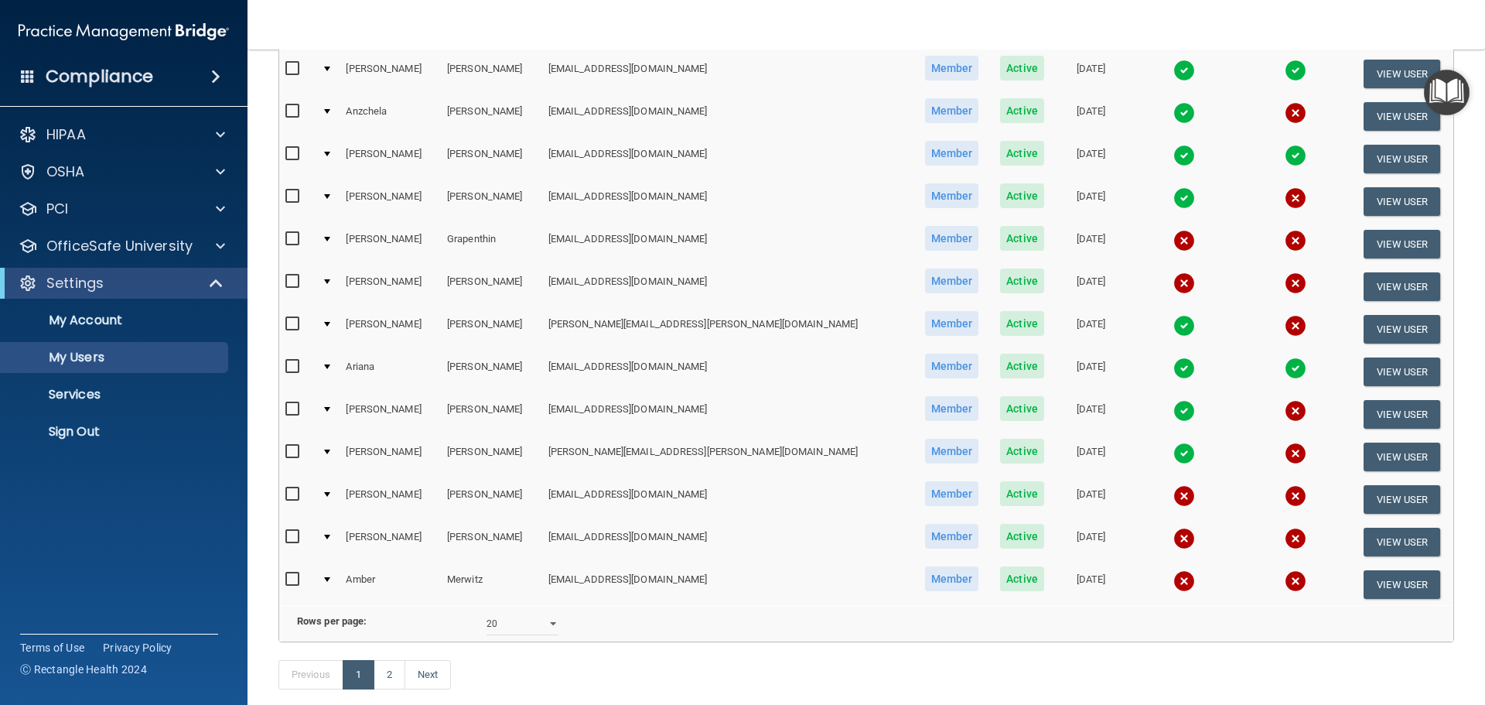
click at [296, 494] on input "checkbox" at bounding box center [294, 494] width 18 height 12
checkbox input "true"
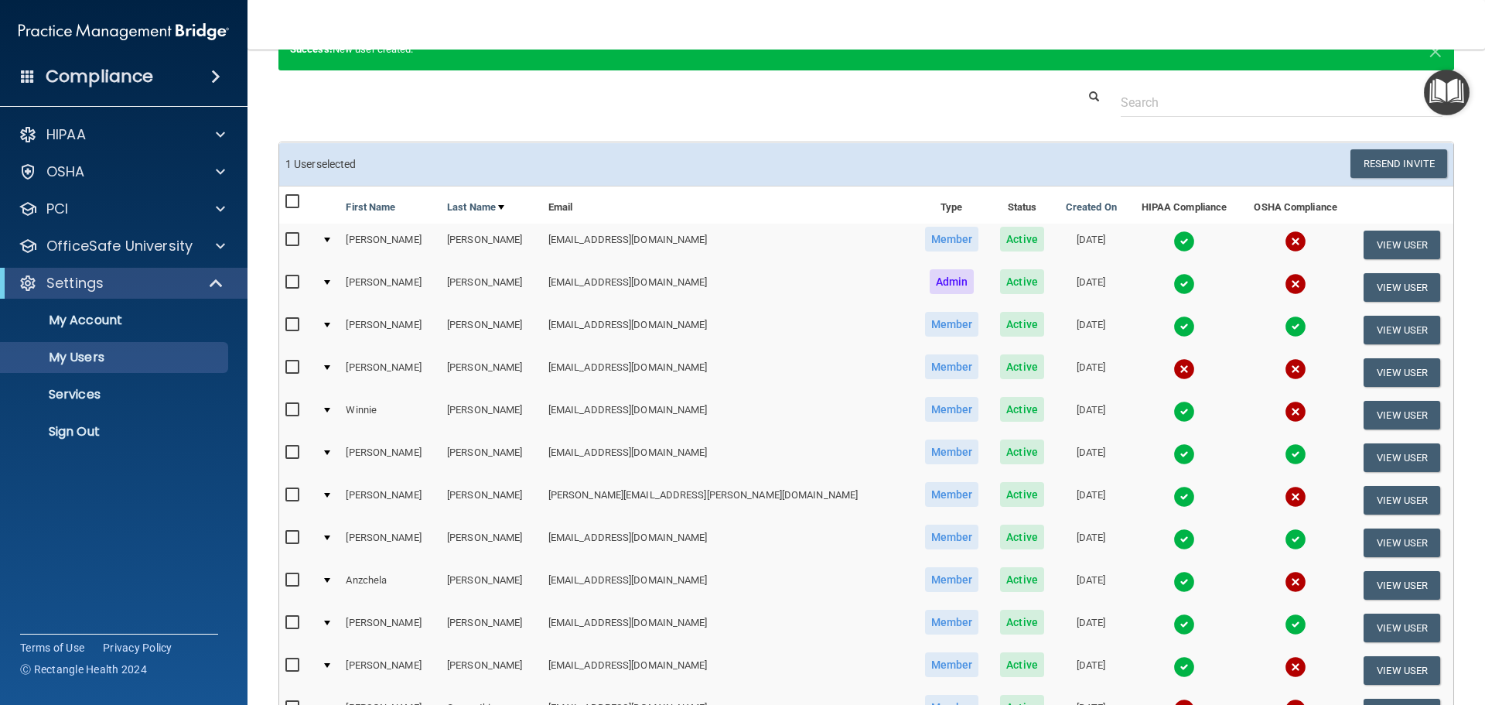
scroll to position [0, 0]
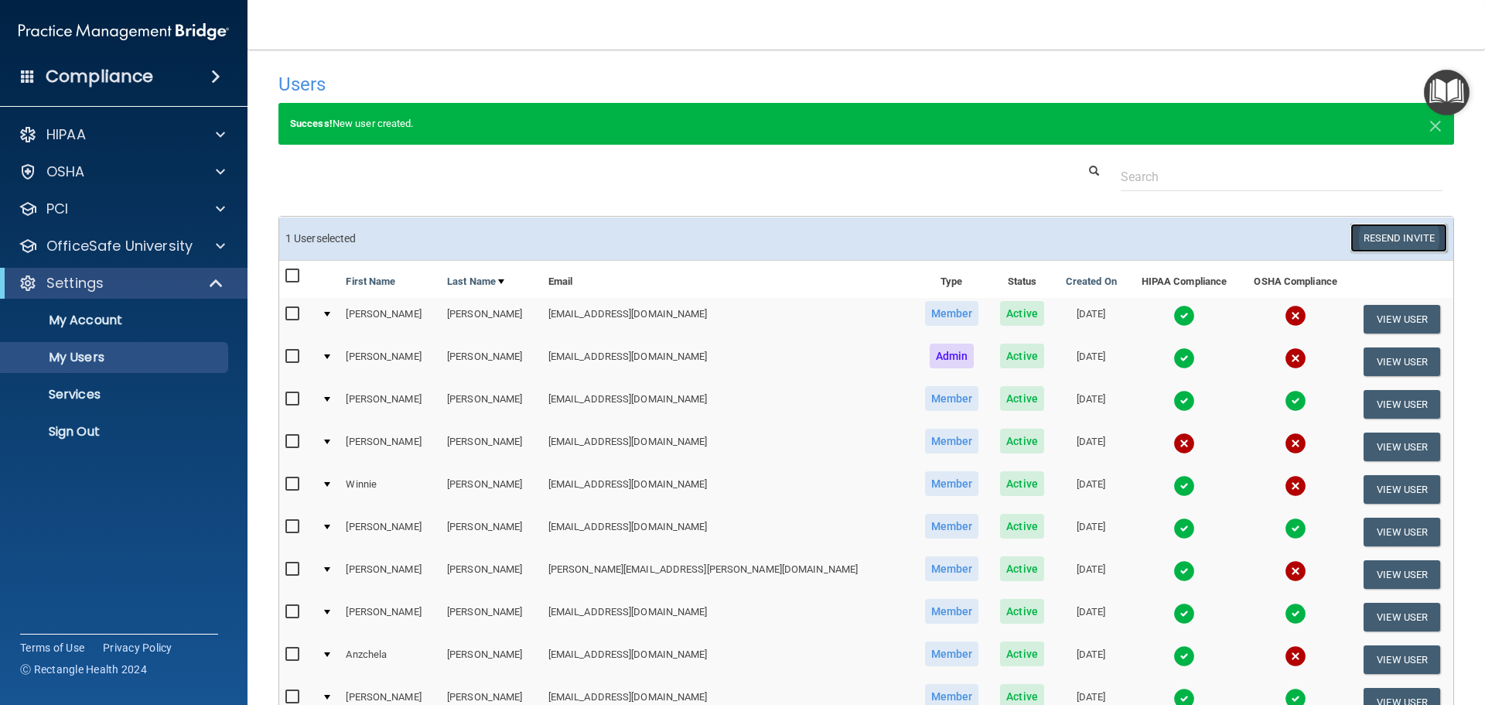
click at [1394, 244] on button "Resend Invite" at bounding box center [1399, 238] width 97 height 29
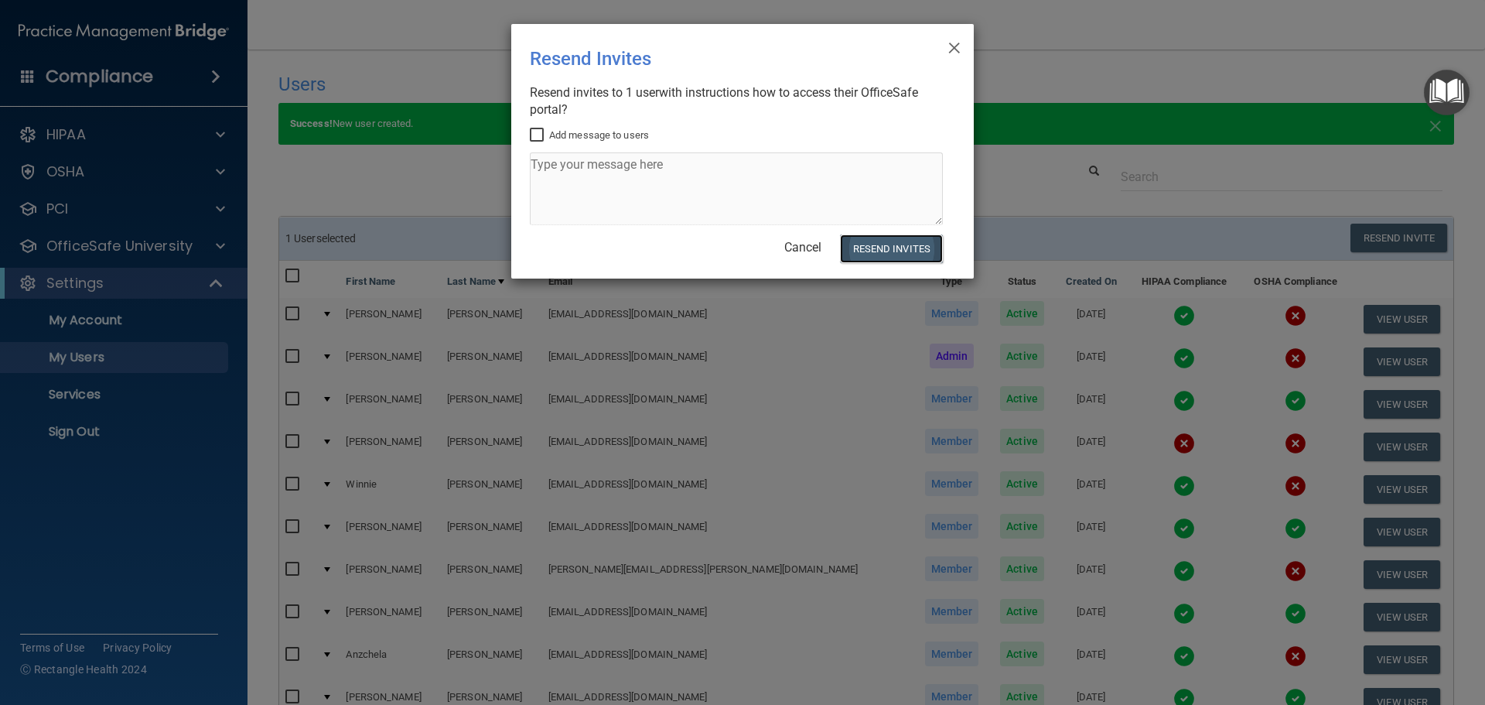
click at [909, 251] on button "Resend Invites" at bounding box center [891, 248] width 103 height 29
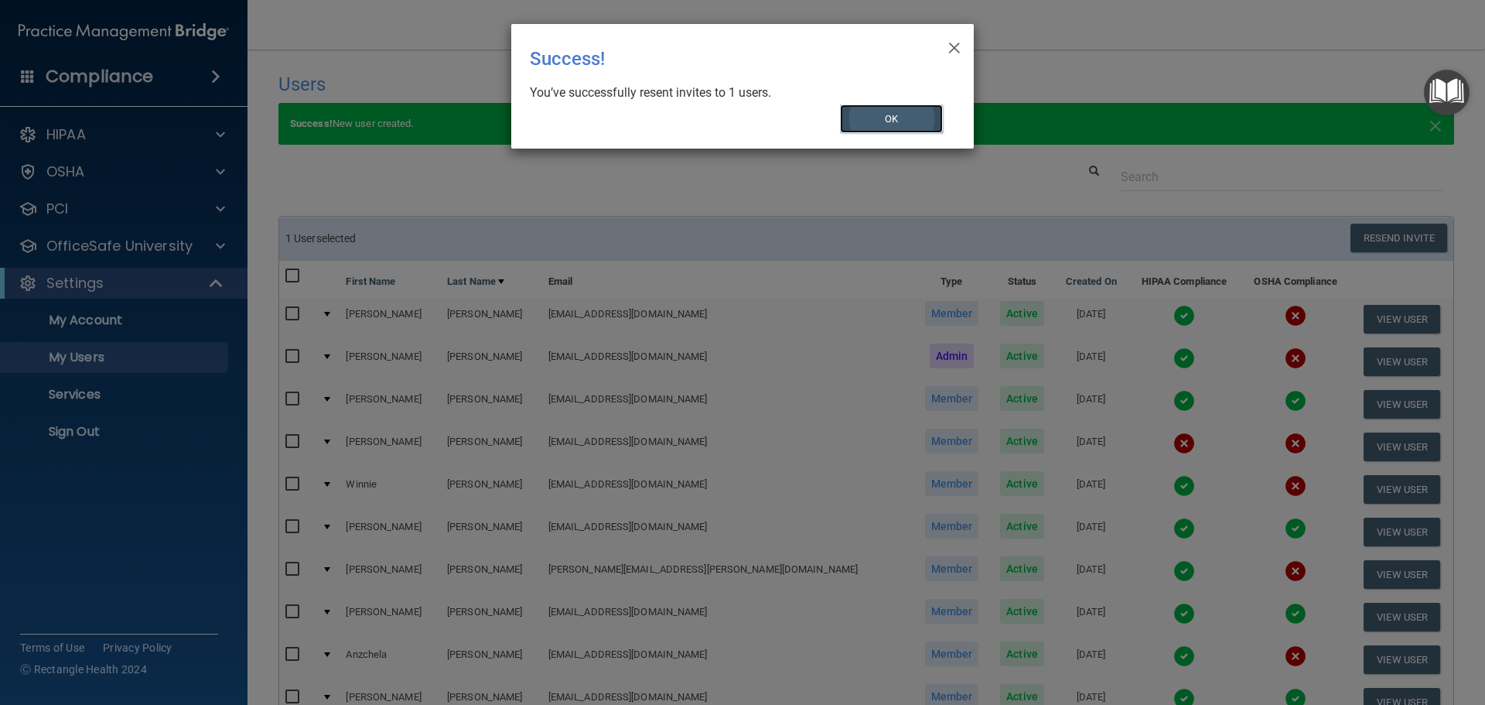
click at [896, 116] on button "OK" at bounding box center [892, 118] width 104 height 29
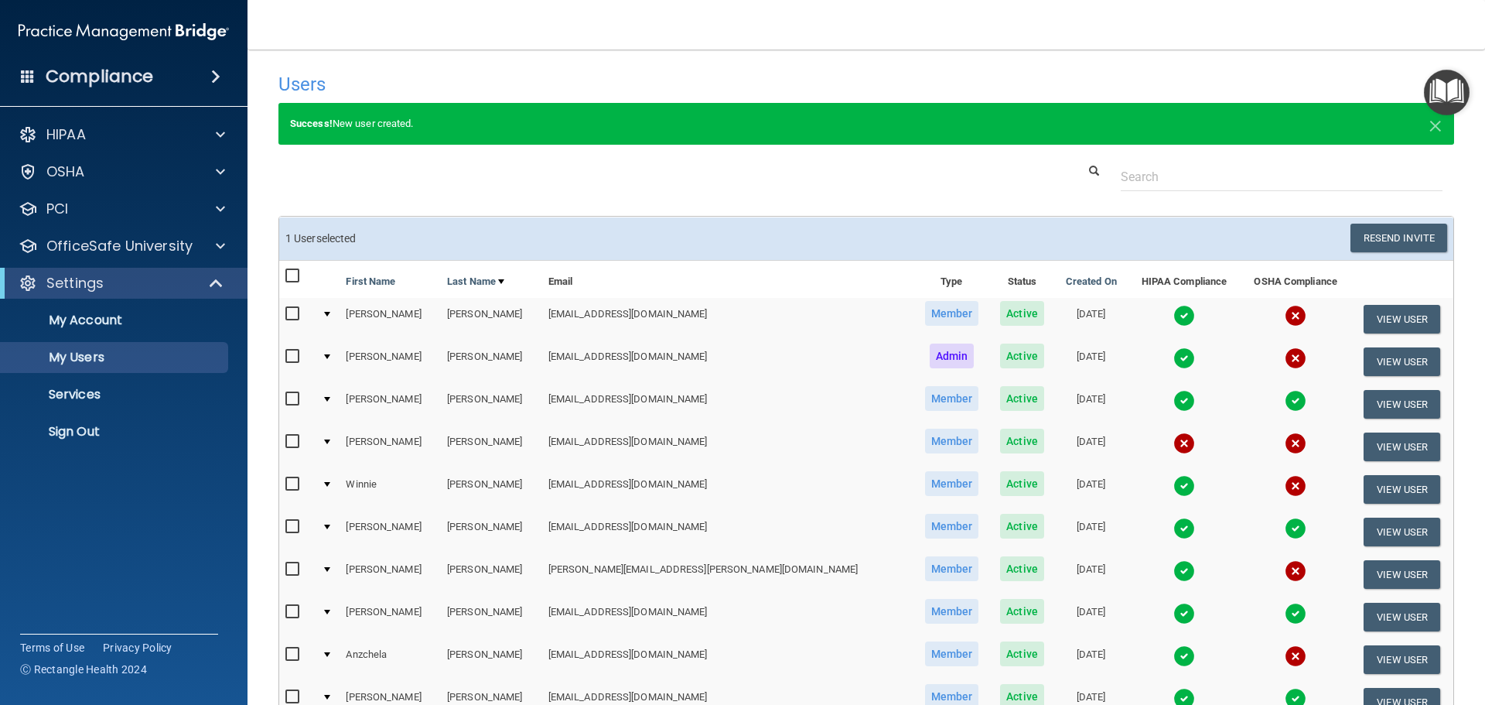
click at [888, 152] on div "Success! New user created. ×" at bounding box center [866, 133] width 1199 height 60
click at [117, 122] on div "HIPAA" at bounding box center [124, 134] width 248 height 31
click at [109, 166] on div "OSHA" at bounding box center [103, 171] width 192 height 19
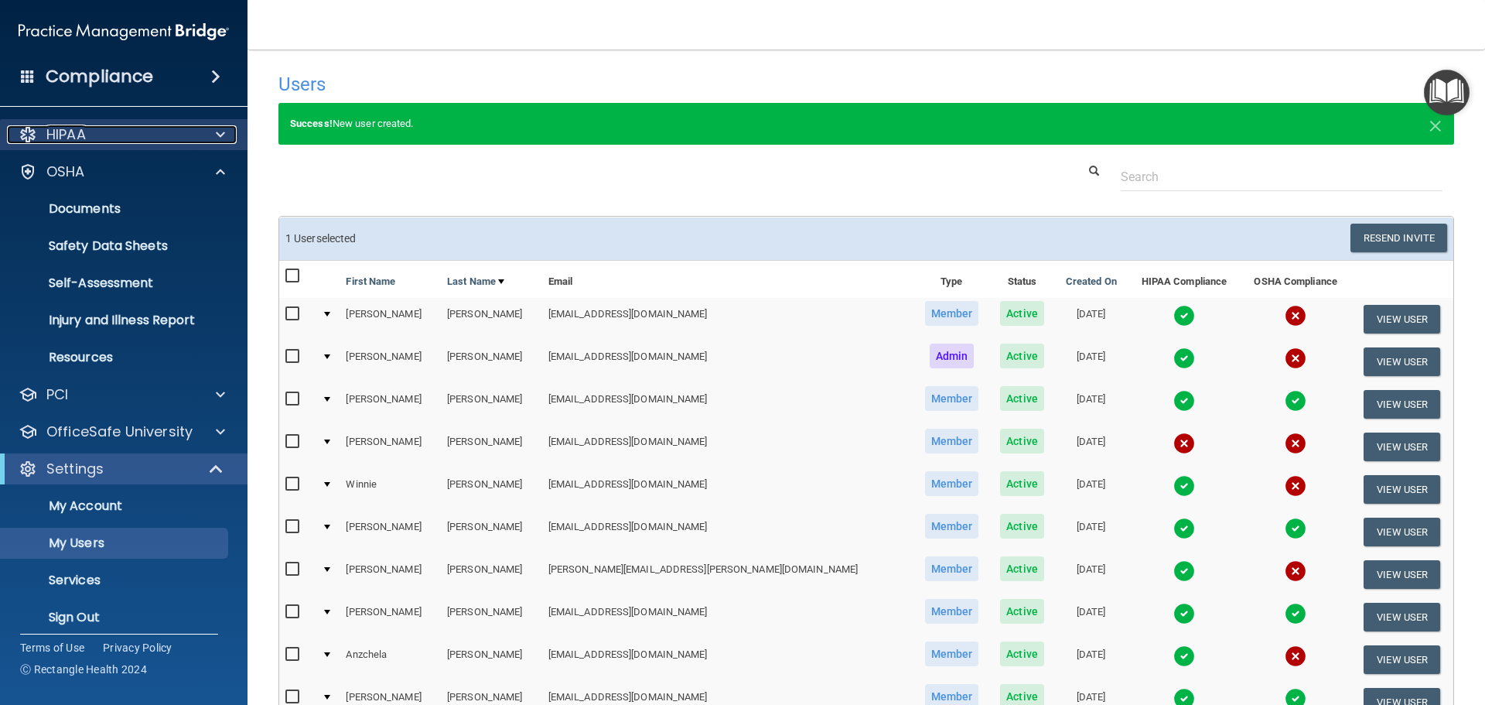
click at [114, 137] on div "HIPAA" at bounding box center [103, 134] width 192 height 19
